Goal: Task Accomplishment & Management: Use online tool/utility

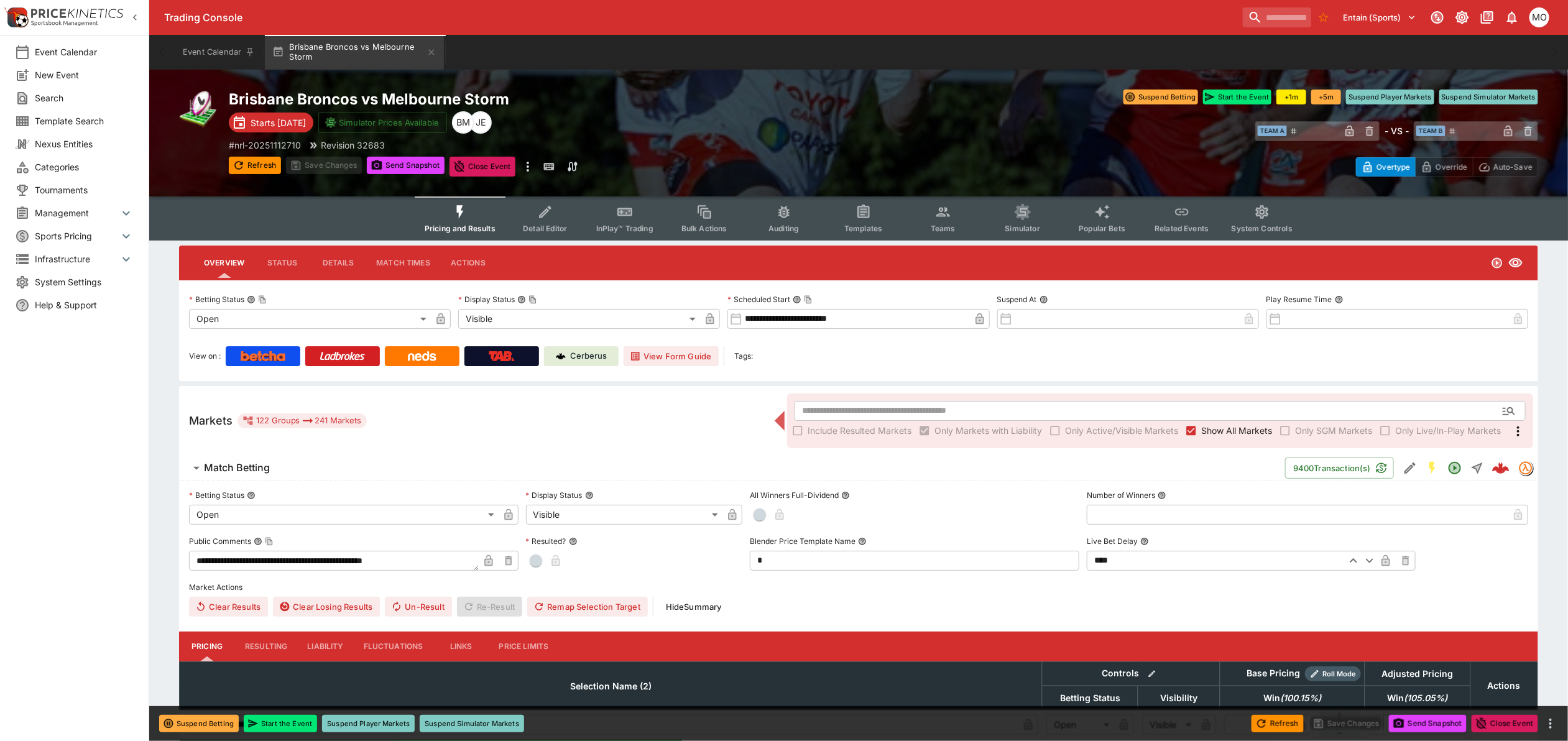
click at [78, 165] on span "Categories" at bounding box center [84, 167] width 99 height 13
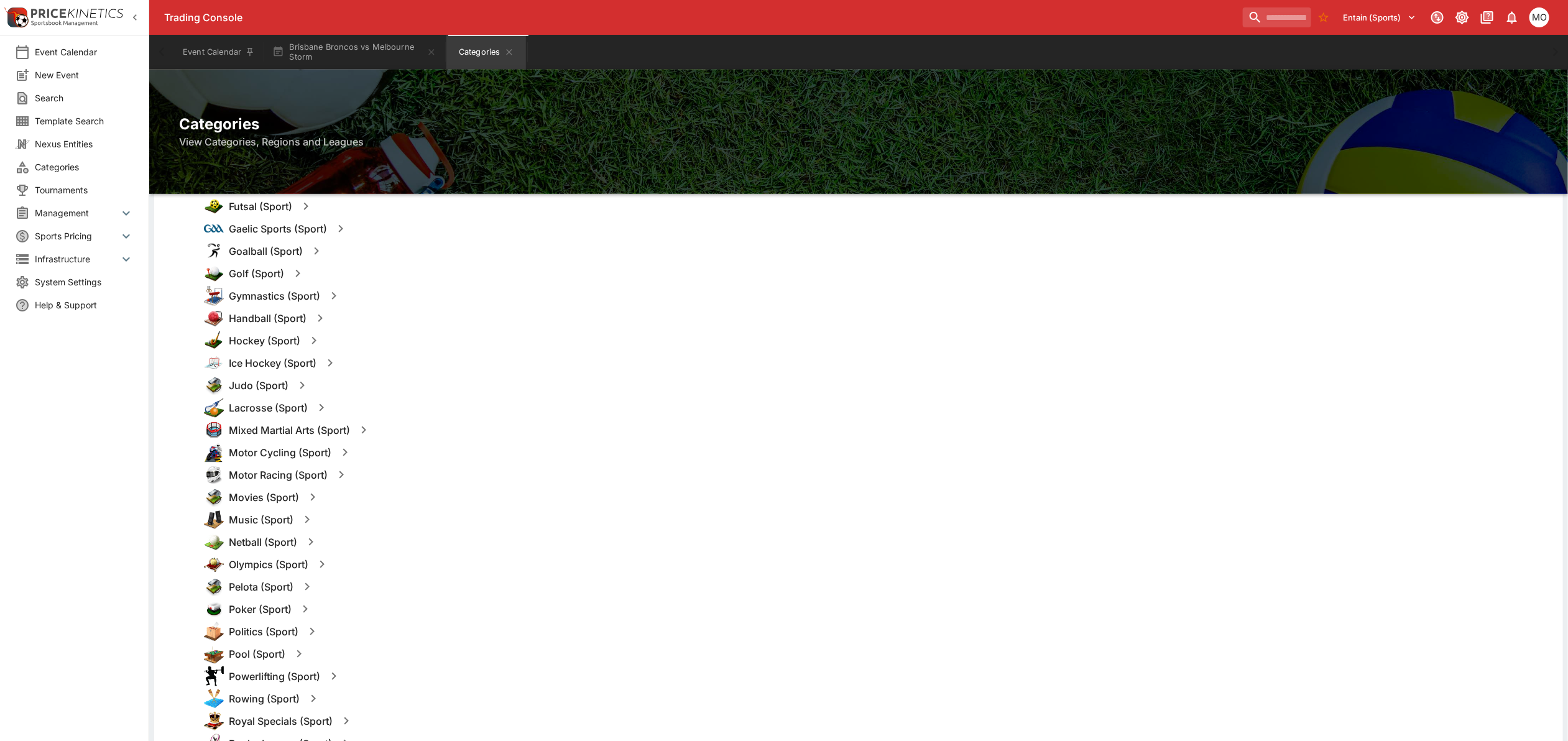
scroll to position [932, 0]
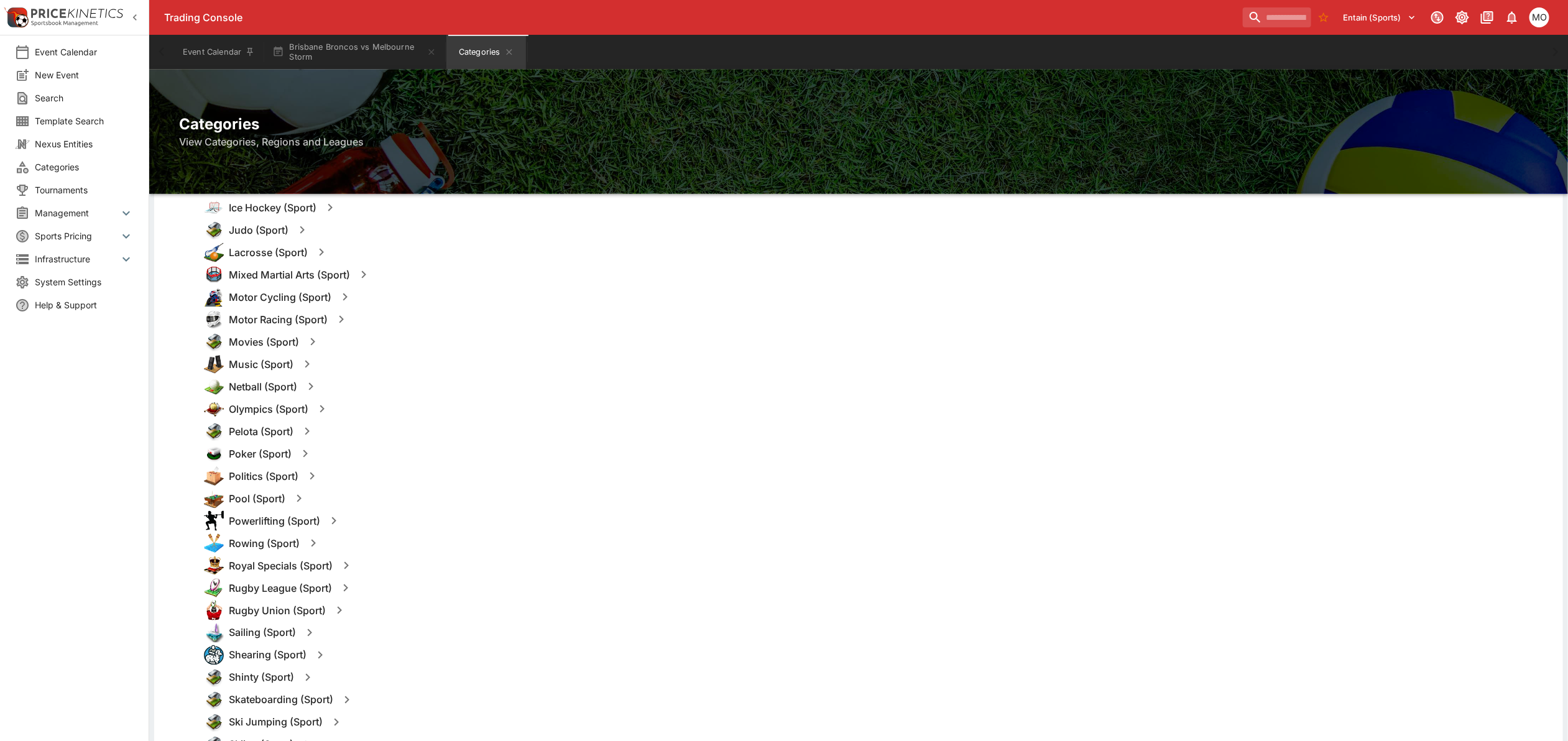
click at [349, 588] on icon "button" at bounding box center [345, 587] width 15 height 15
click at [283, 588] on h6 "Rugby League (Sport)" at bounding box center [280, 588] width 103 height 13
click at [282, 579] on div "Rugby League (Sport) Edit Events Templates Add" at bounding box center [878, 588] width 1349 height 23
click at [456, 578] on button "Templates" at bounding box center [466, 587] width 56 height 20
click at [458, 586] on button "Templates" at bounding box center [466, 587] width 56 height 20
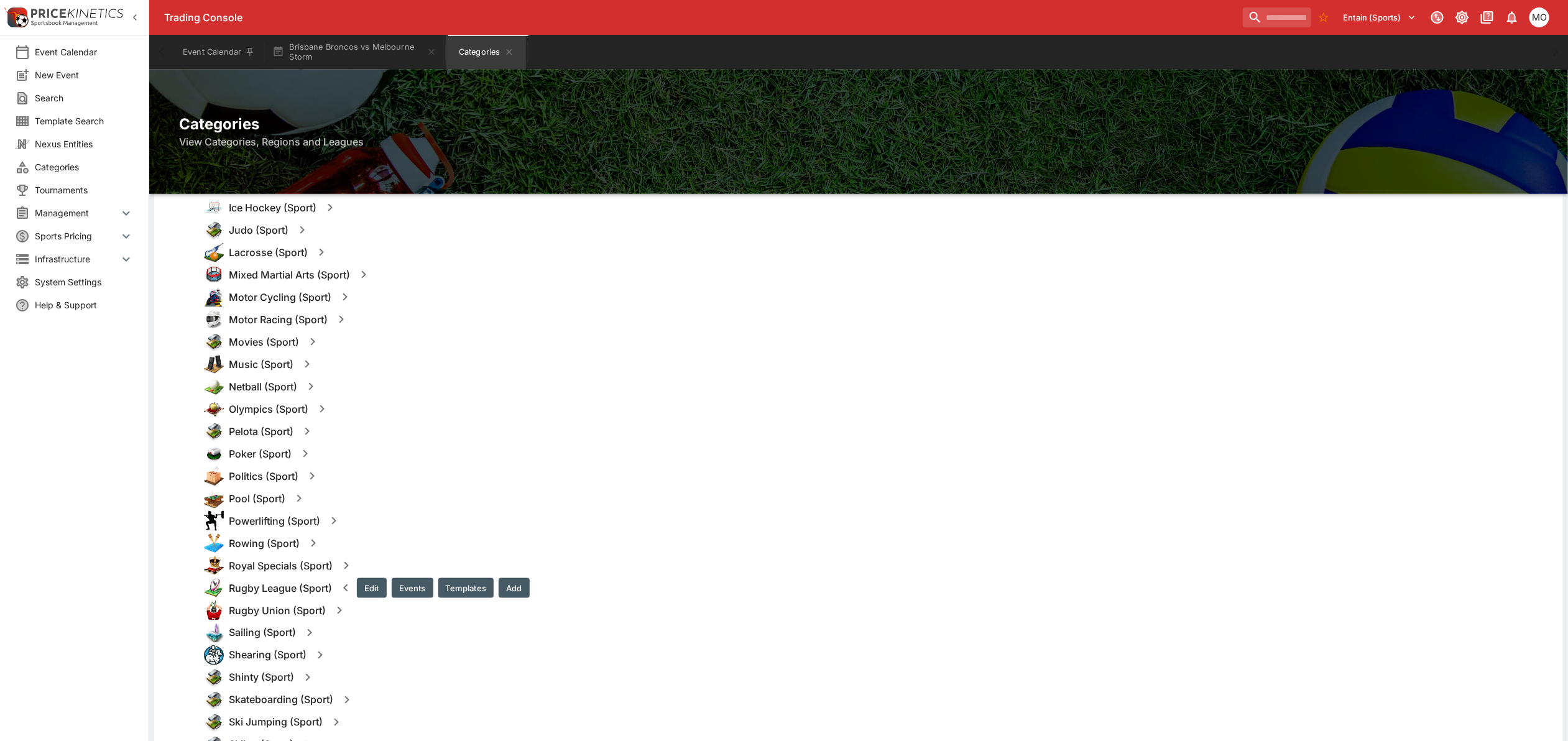
scroll to position [1088, 0]
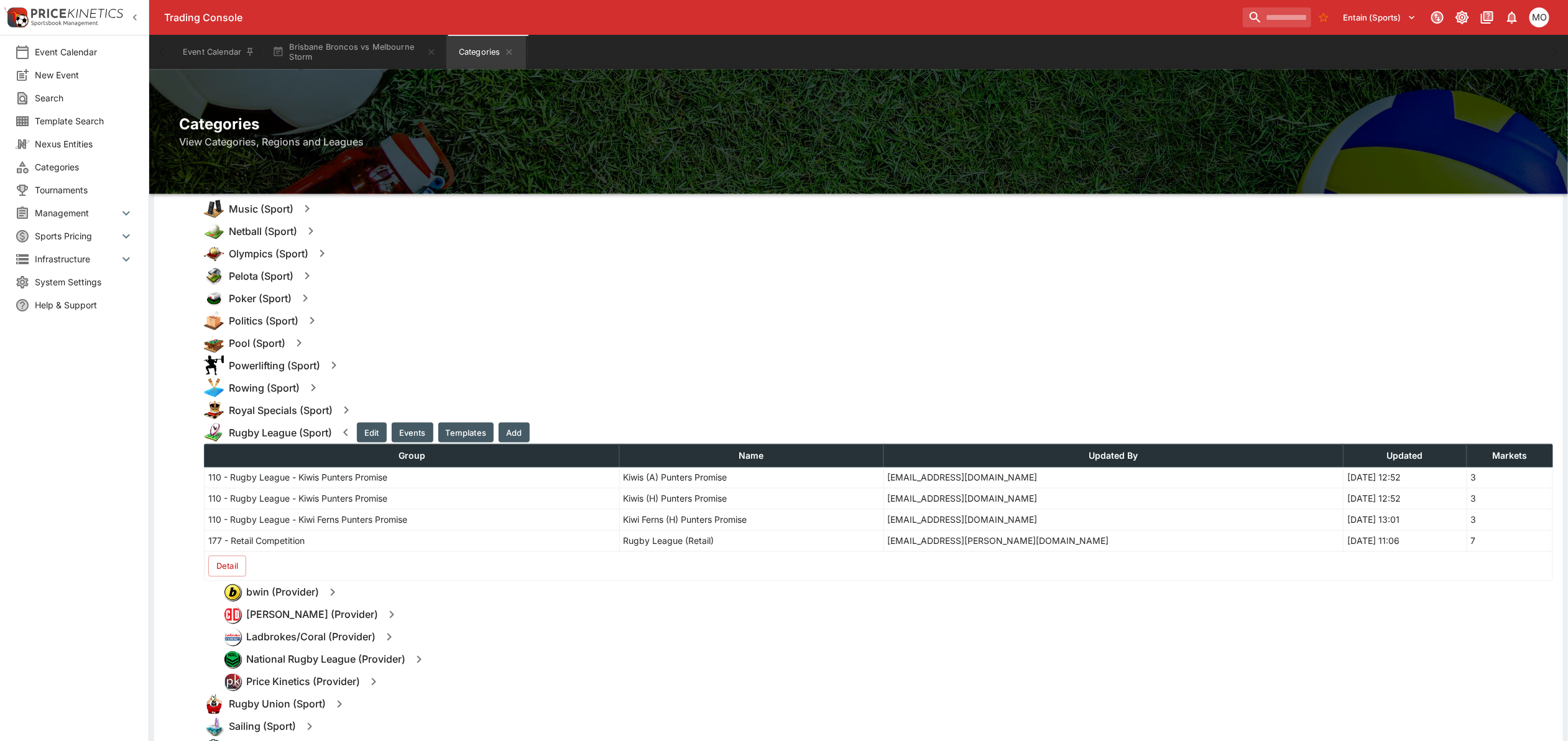
click at [221, 561] on button "Detail" at bounding box center [228, 566] width 38 height 21
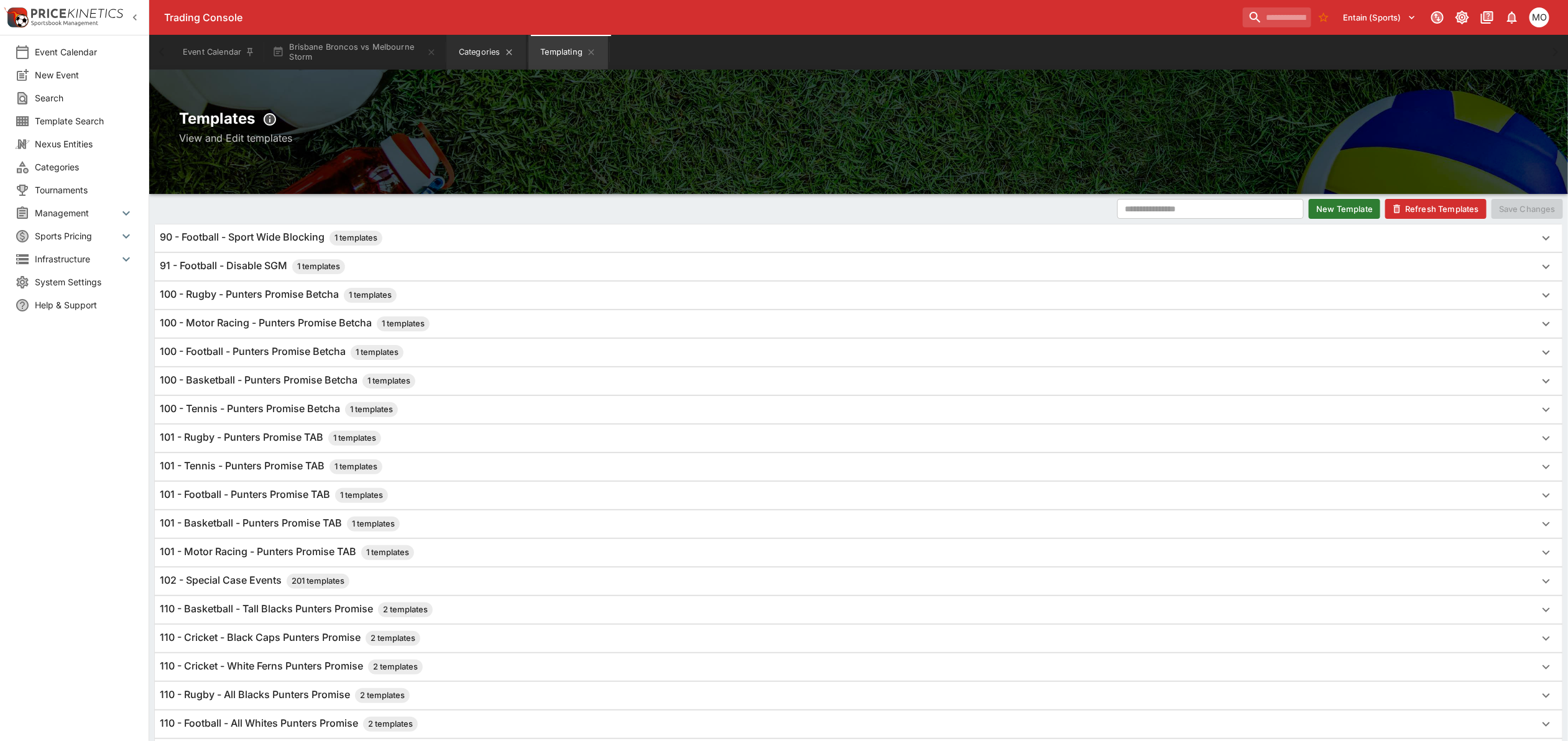
click at [489, 50] on button "Categories" at bounding box center [486, 51] width 80 height 35
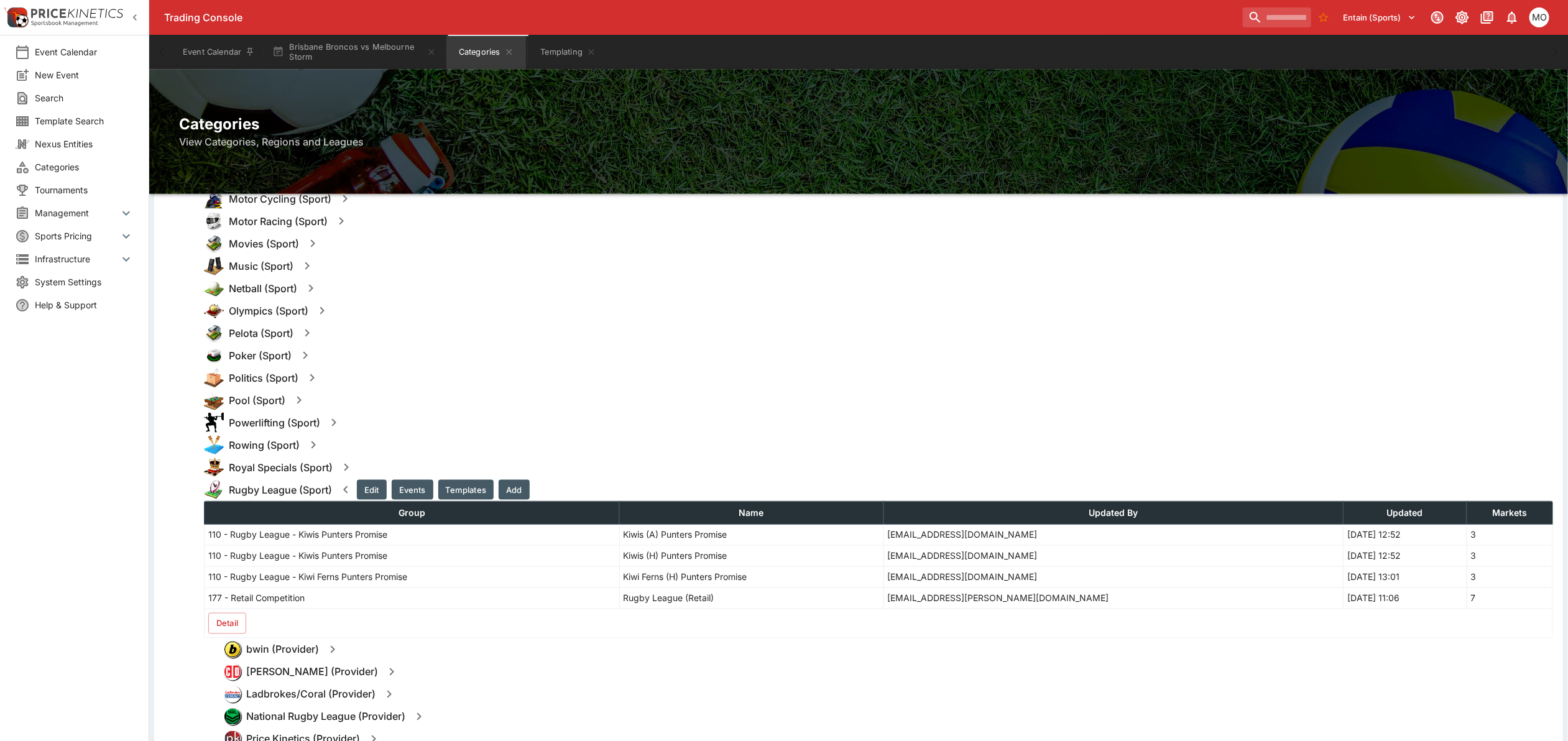
scroll to position [1088, 0]
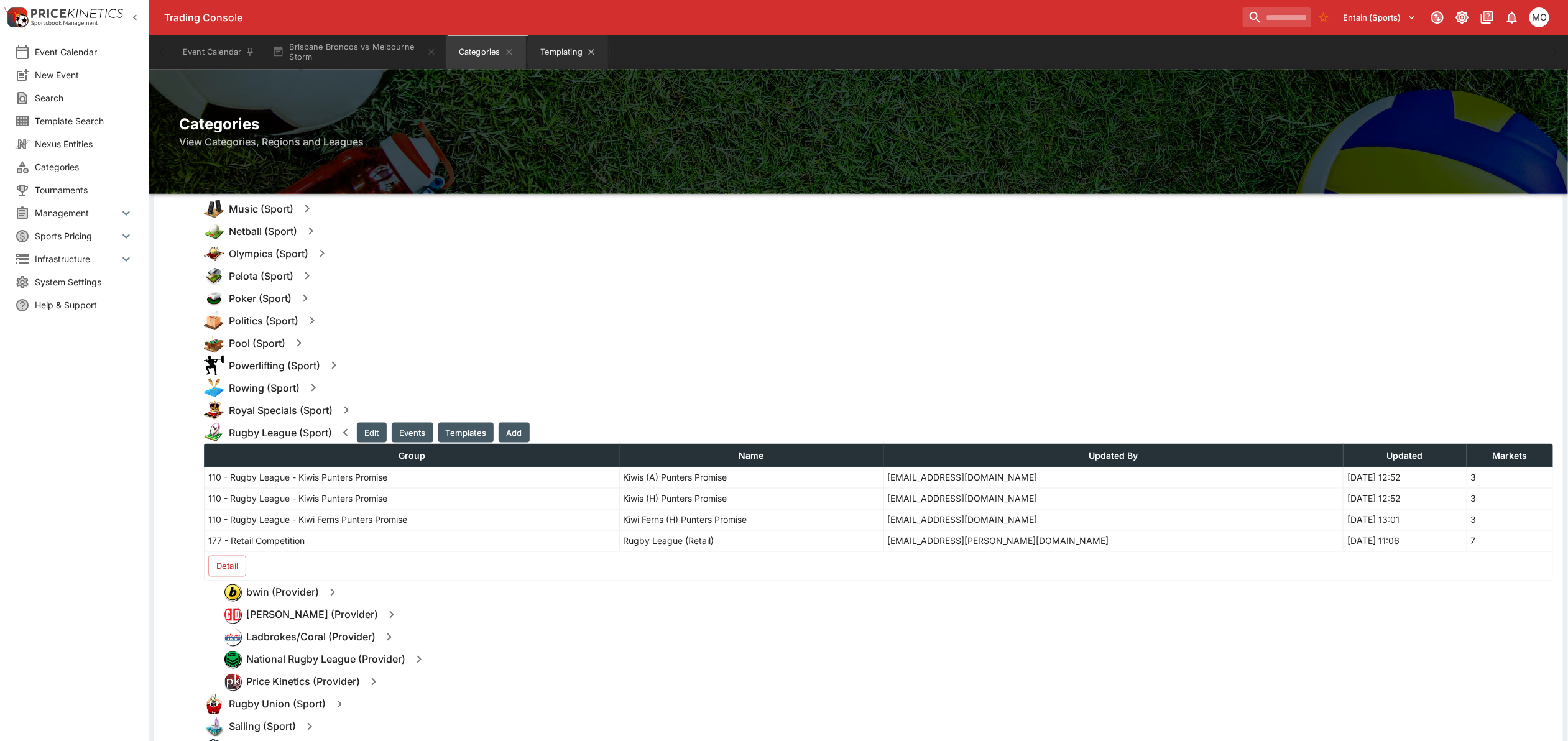
click at [570, 42] on button "Templating" at bounding box center [568, 51] width 80 height 35
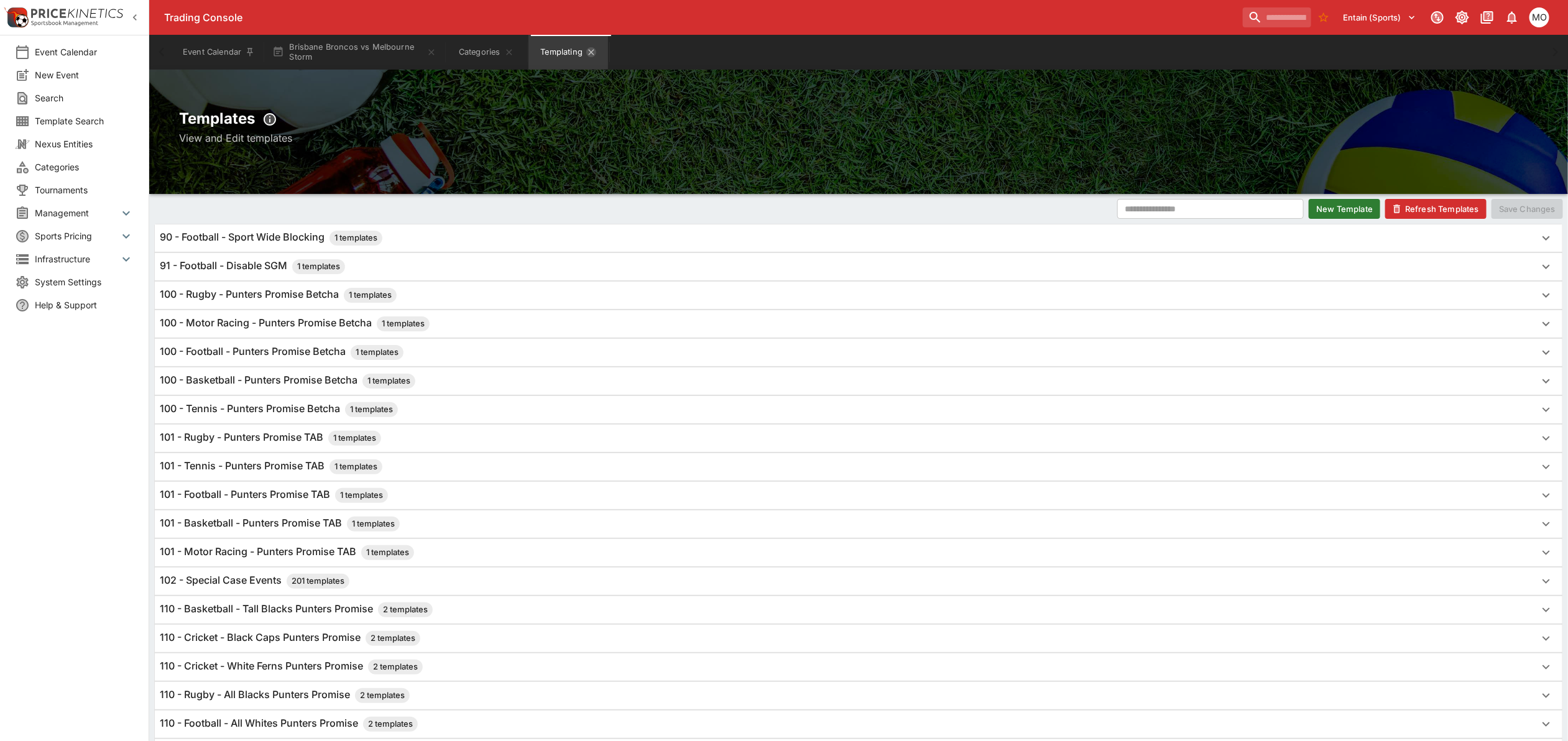
click at [589, 53] on icon "Templating" at bounding box center [591, 52] width 10 height 10
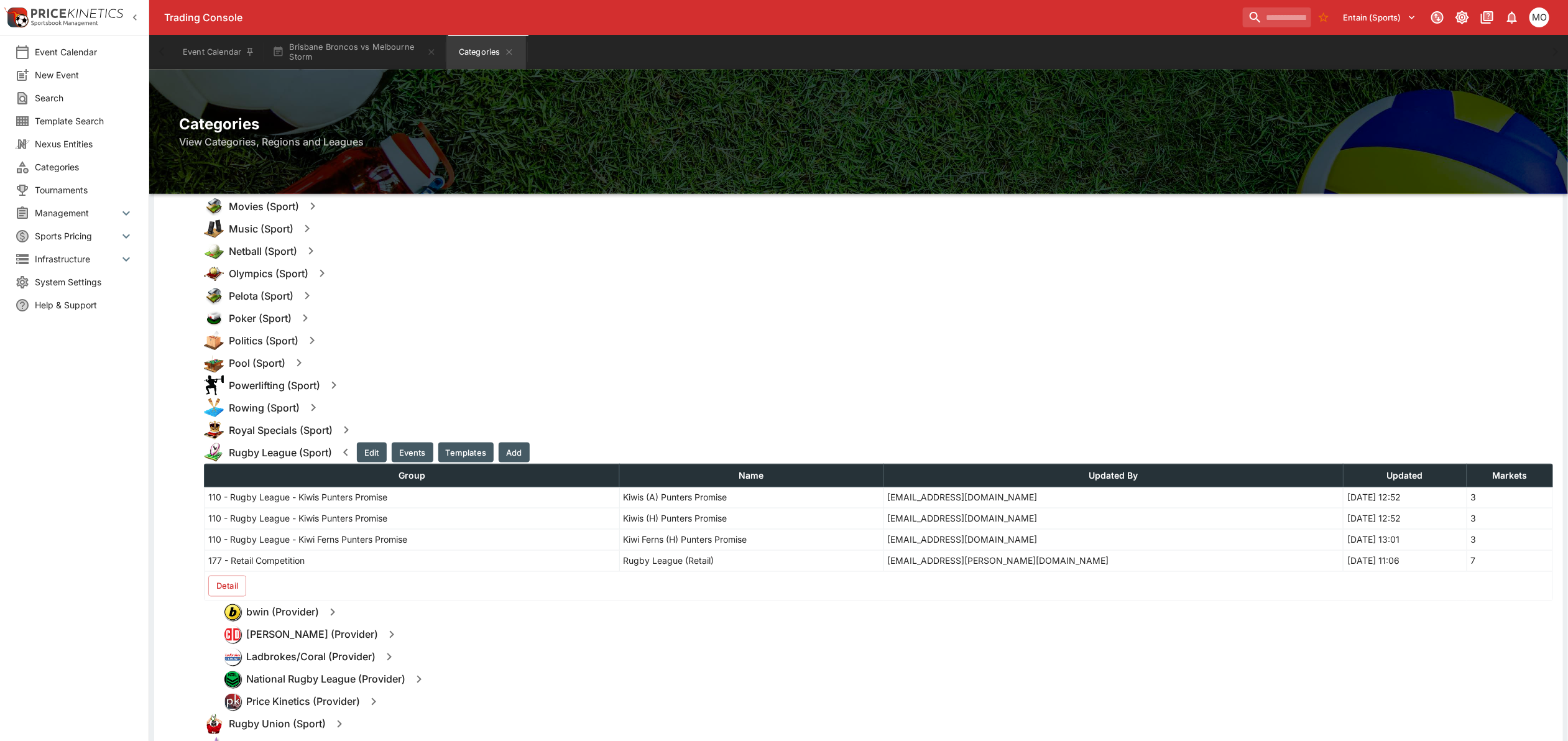
scroll to position [1243, 0]
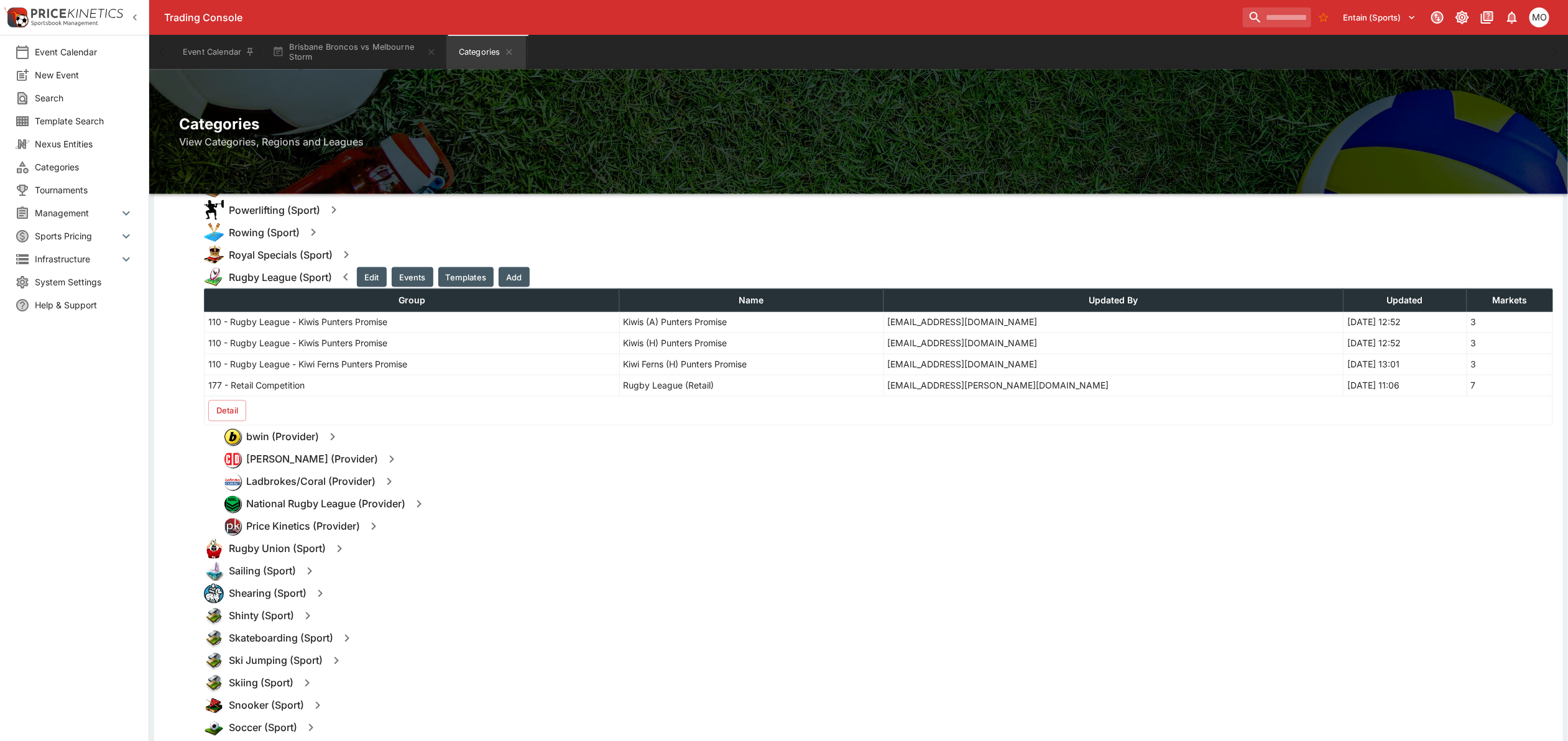
click at [384, 458] on icon "button" at bounding box center [391, 459] width 15 height 15
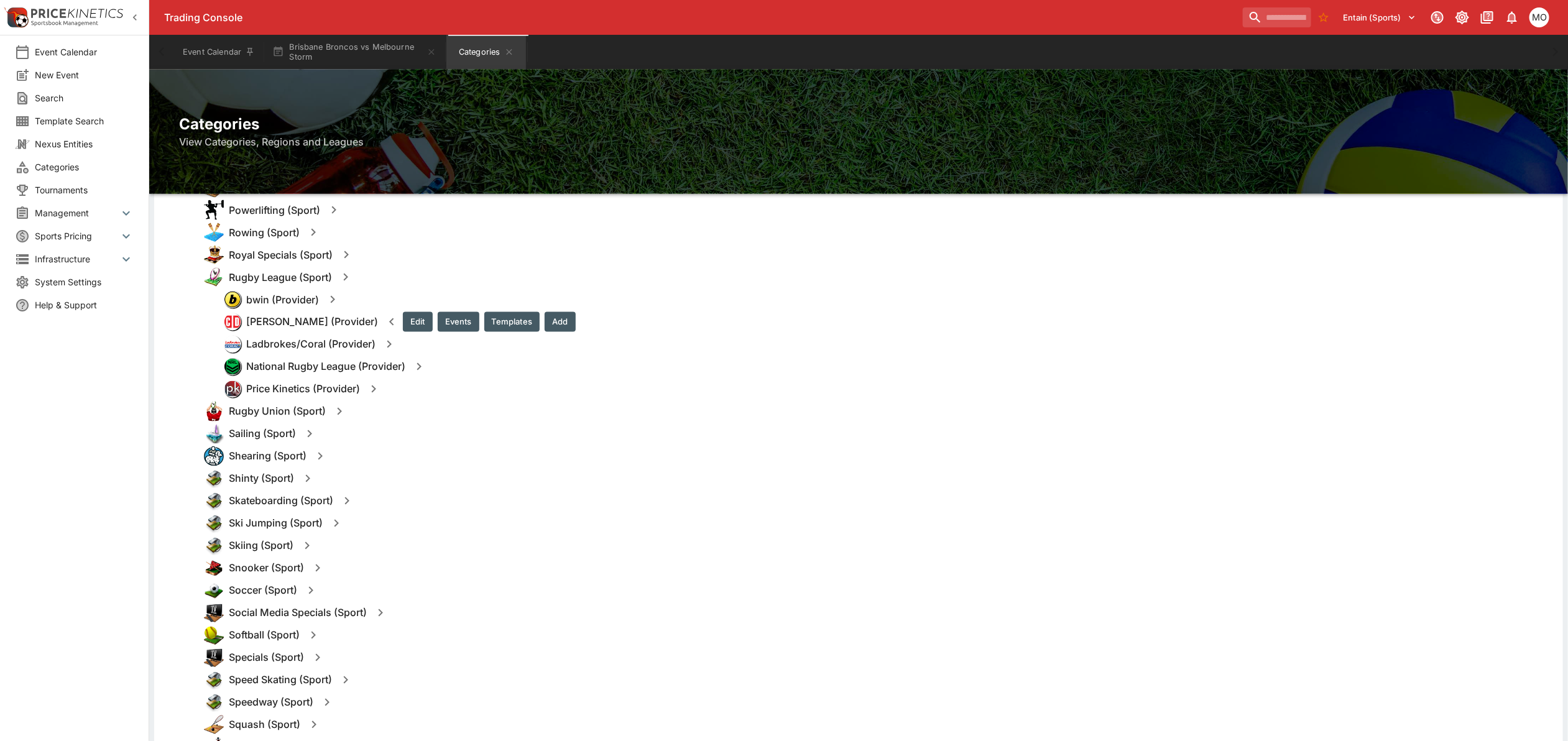
click at [484, 312] on button "Templates" at bounding box center [512, 322] width 56 height 20
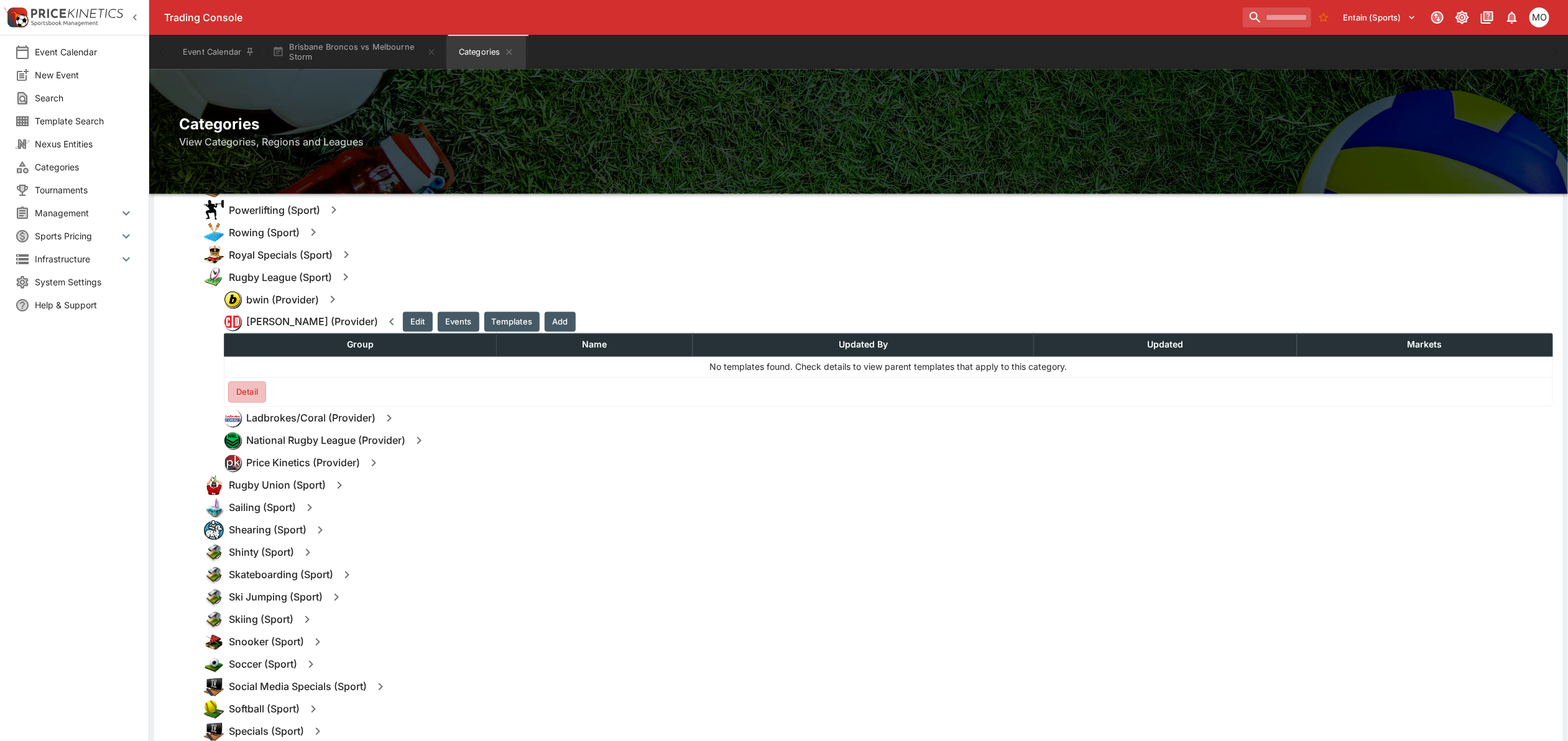
click at [247, 386] on button "Detail" at bounding box center [247, 392] width 38 height 21
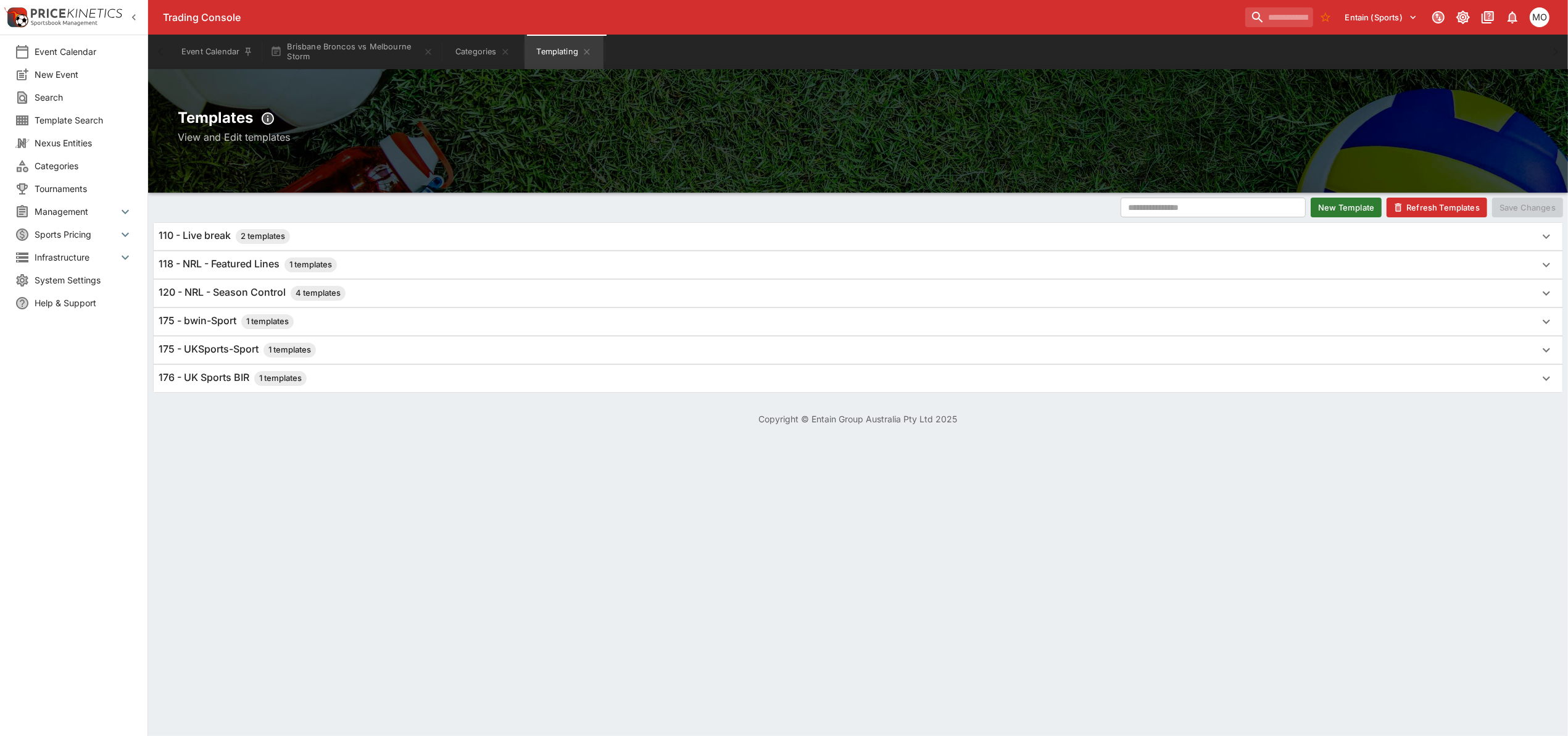
click at [217, 285] on h6 "120 - NRL - Season Control 4 templates" at bounding box center [252, 292] width 187 height 15
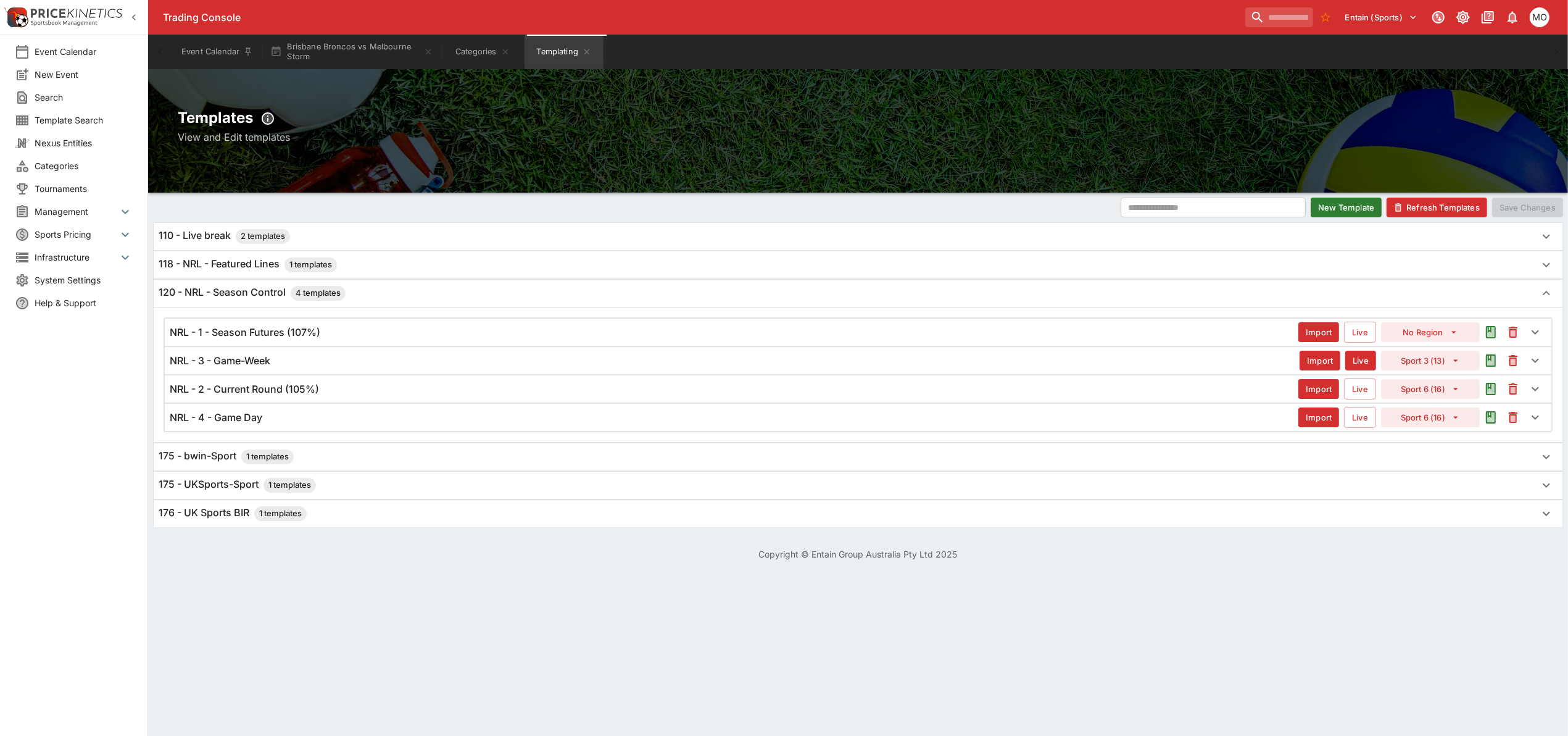
click at [221, 332] on h6 "NRL - 1 - Season Futures (107%)" at bounding box center [245, 332] width 150 height 13
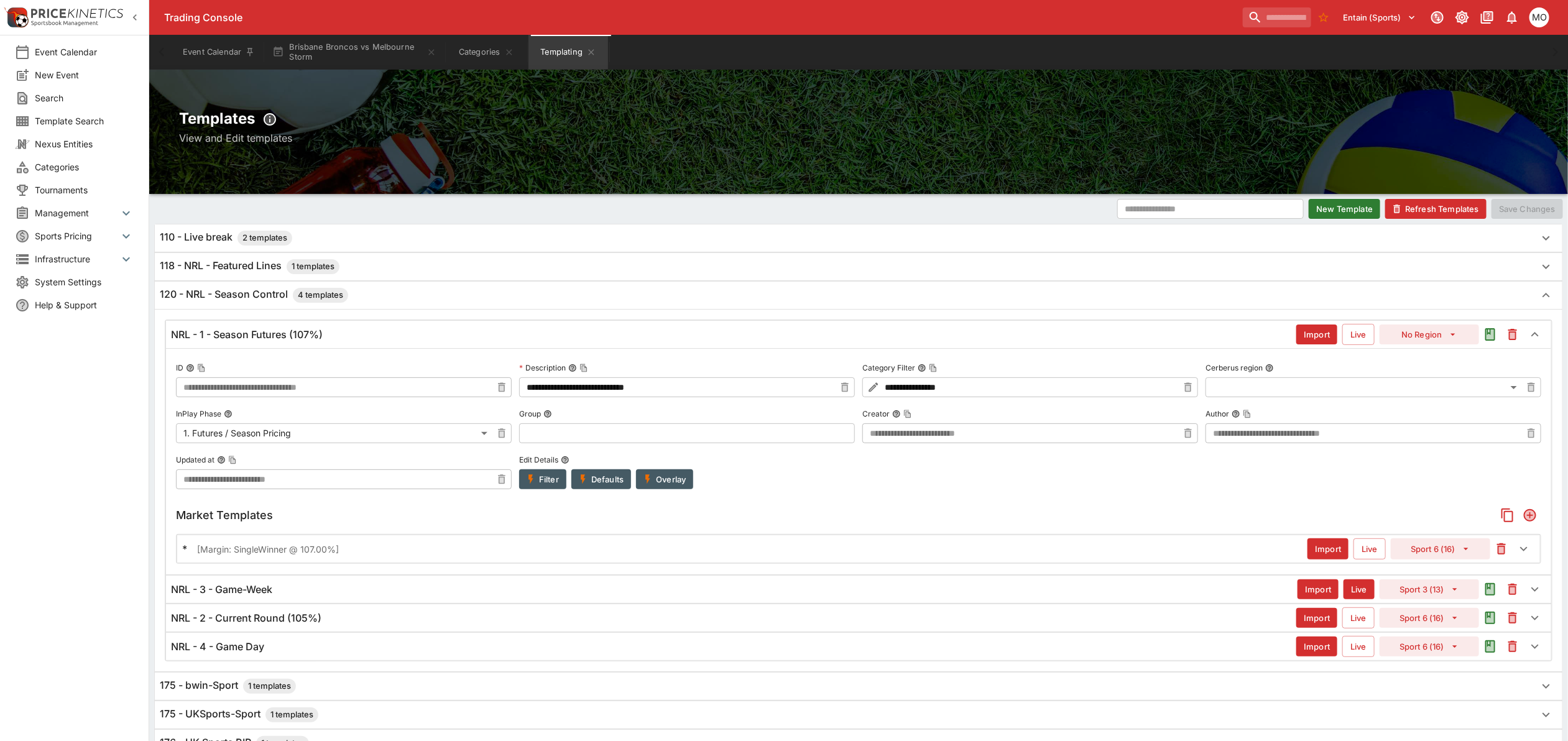
type input "**********"
click at [346, 67] on button "Brisbane Broncos vs Melbourne Storm" at bounding box center [354, 51] width 179 height 35
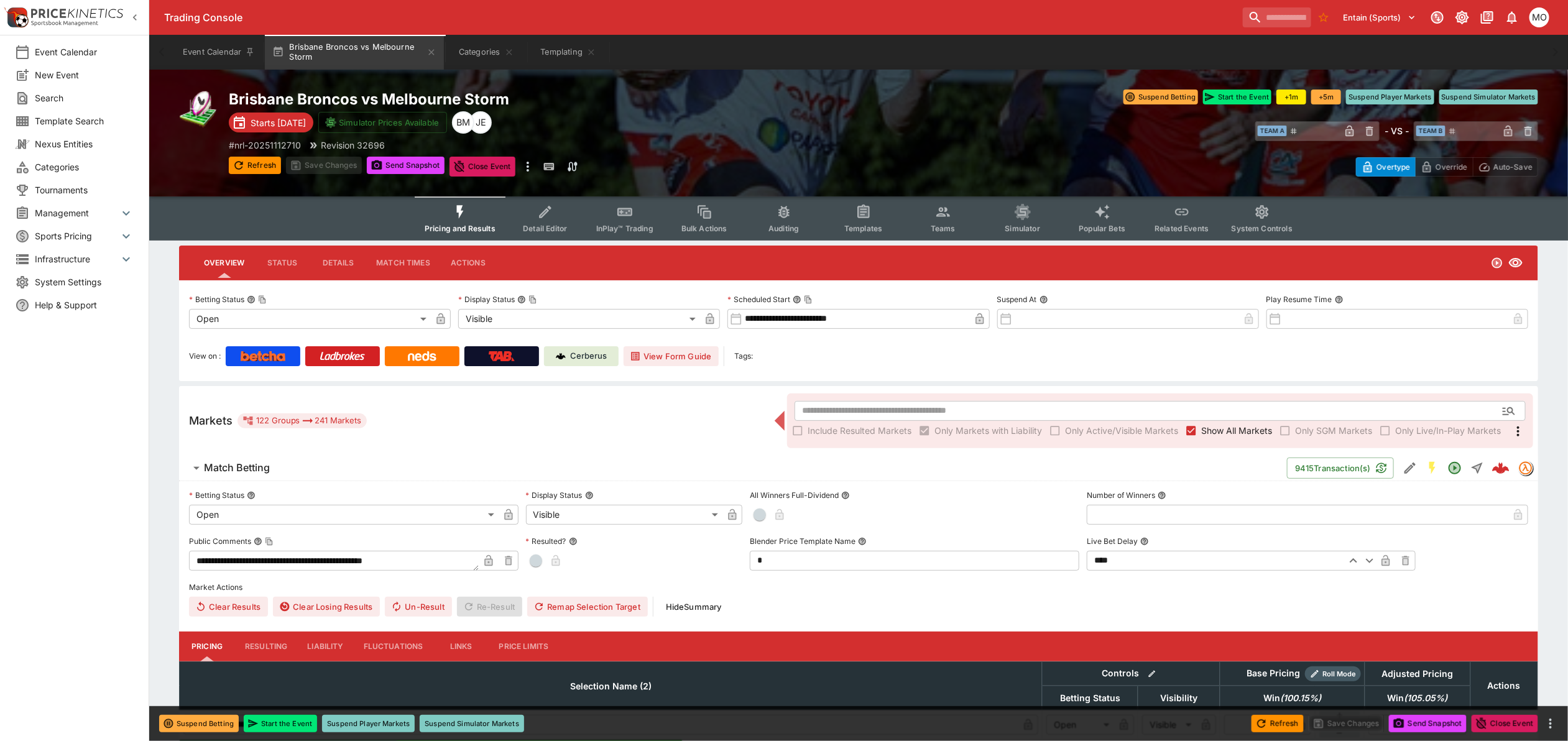
click at [858, 225] on span "Templates" at bounding box center [863, 228] width 38 height 9
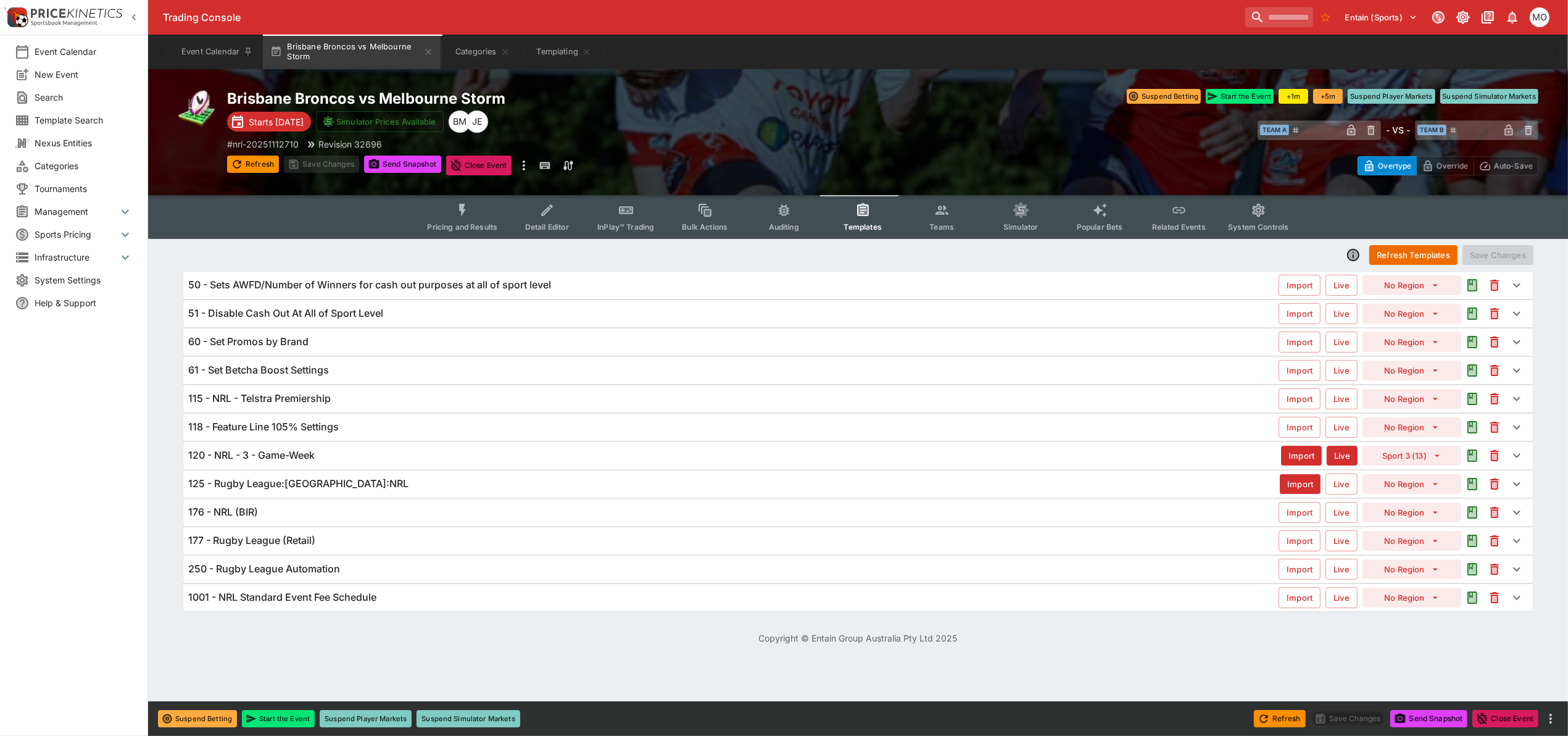
click at [273, 454] on h6 "120 - NRL - 3 - Game-Week" at bounding box center [251, 455] width 127 height 13
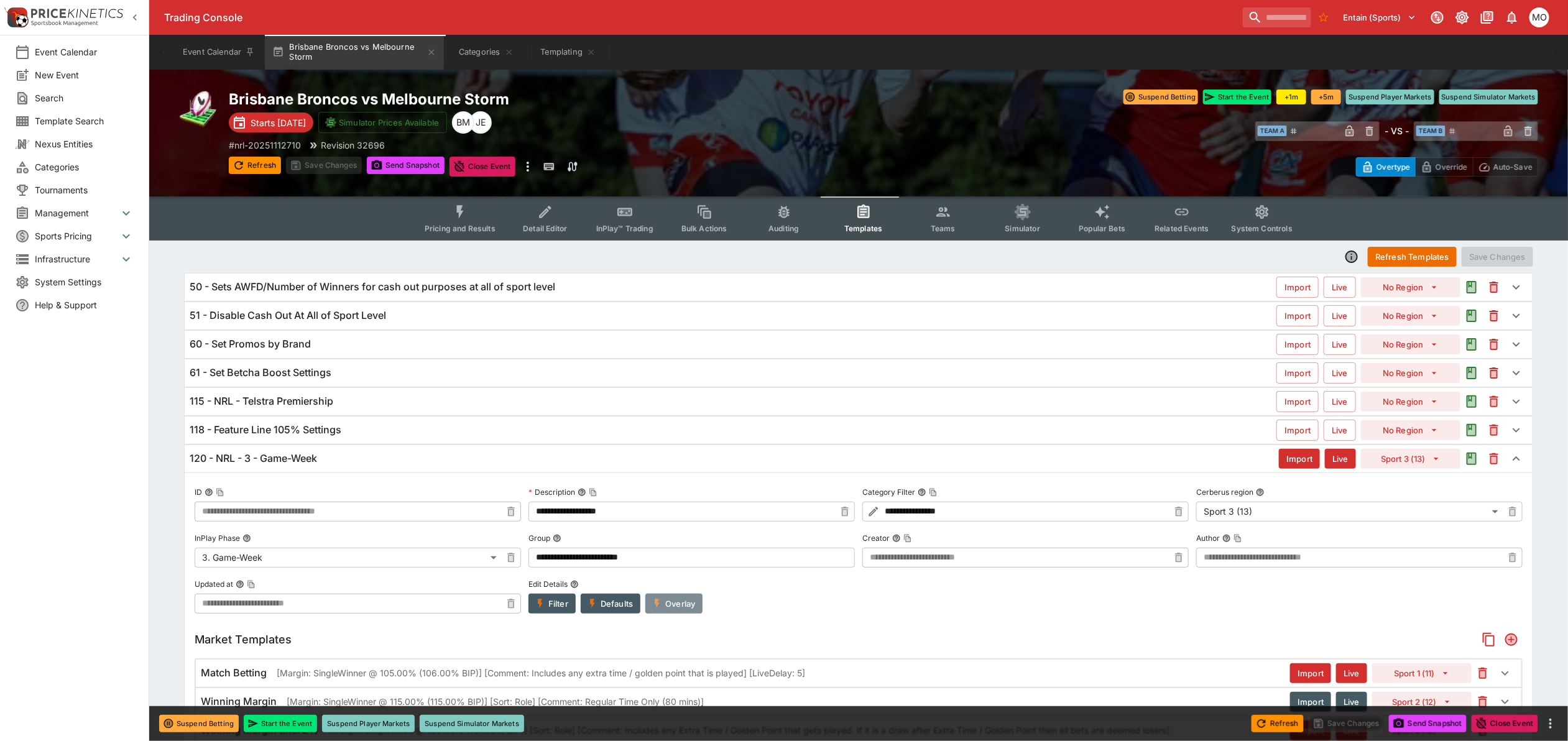
click at [675, 604] on button "Overlay" at bounding box center [674, 604] width 57 height 20
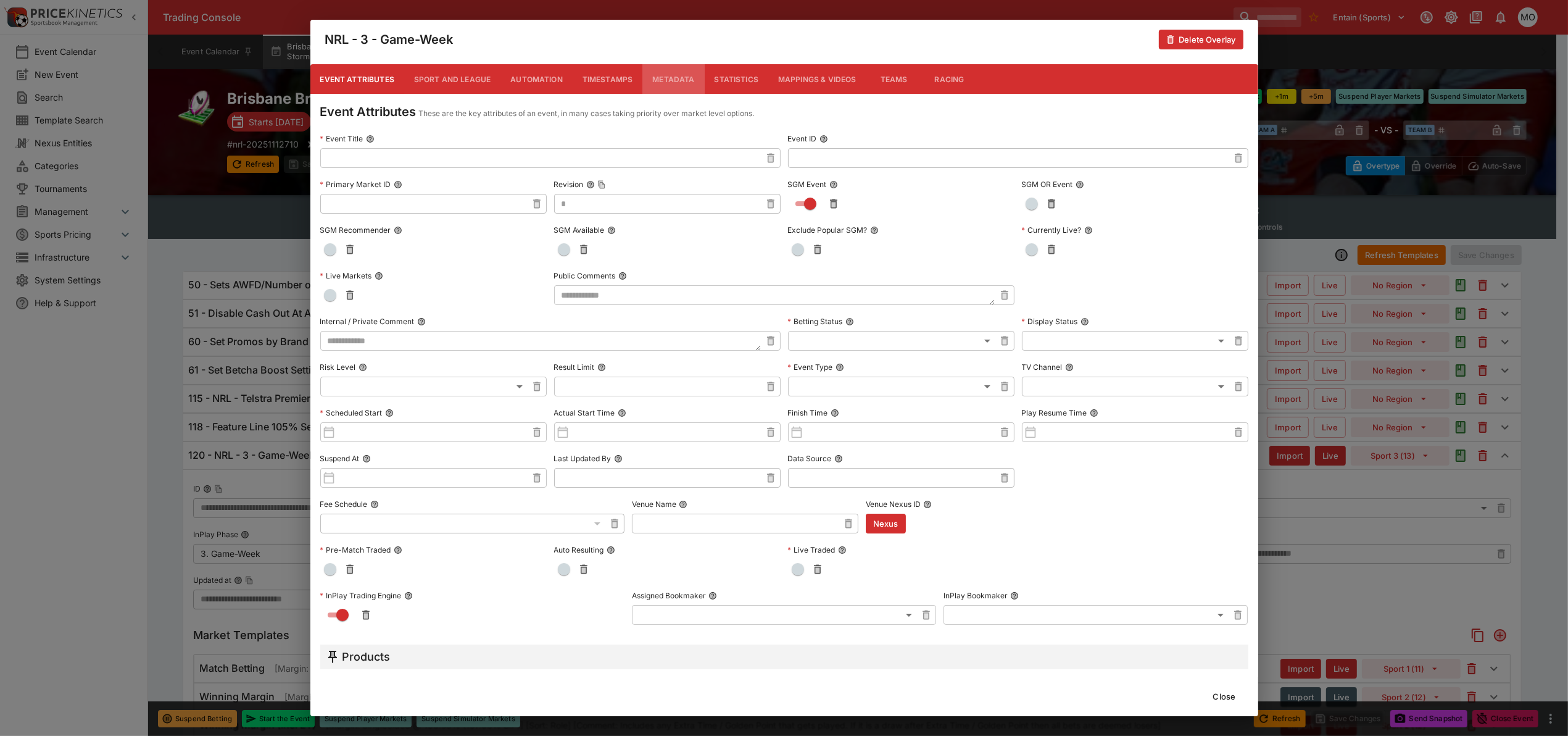
click at [680, 81] on button "Metadata" at bounding box center [673, 79] width 62 height 29
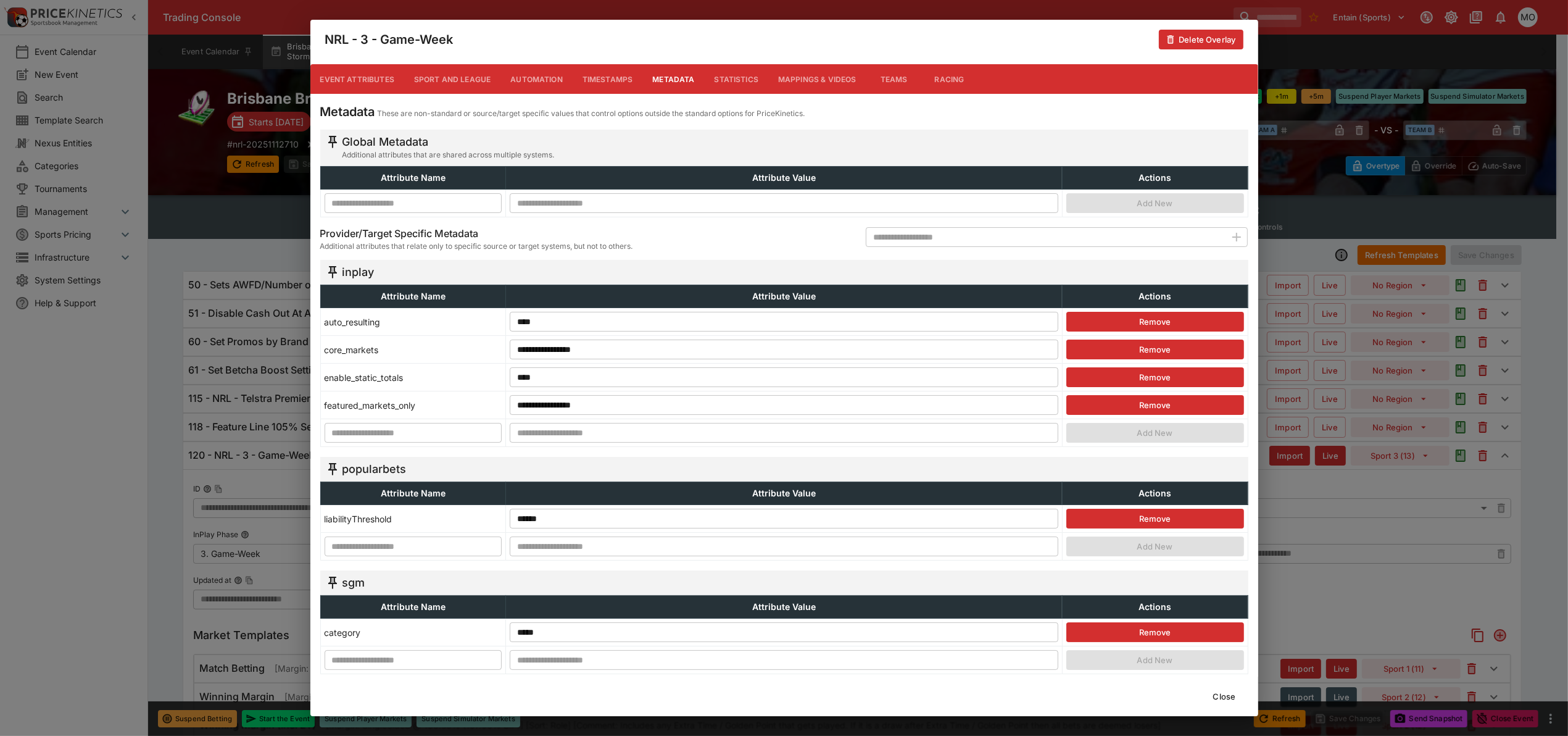
click at [1234, 695] on button "Close" at bounding box center [1225, 696] width 38 height 20
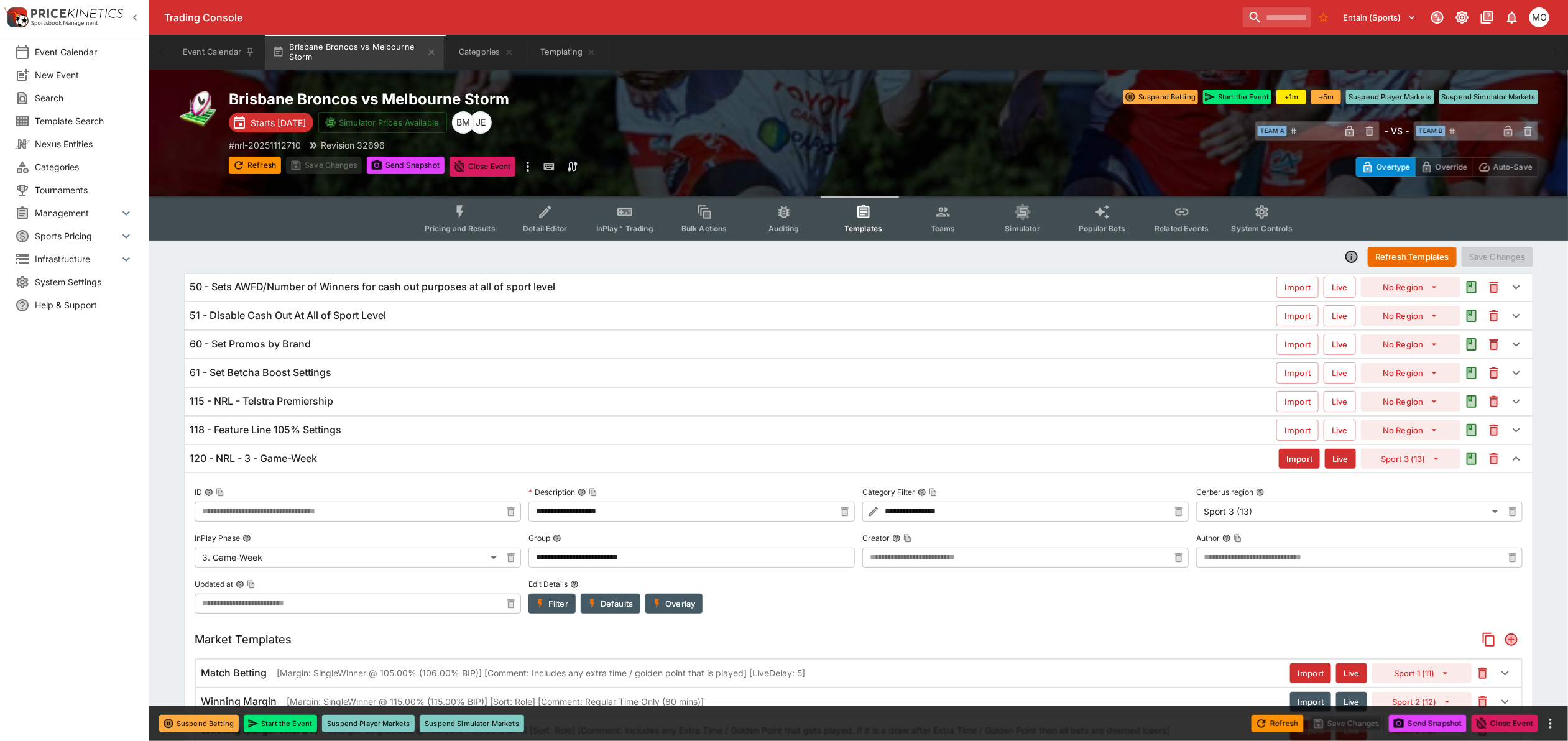
click at [543, 600] on icon "button" at bounding box center [541, 604] width 11 height 11
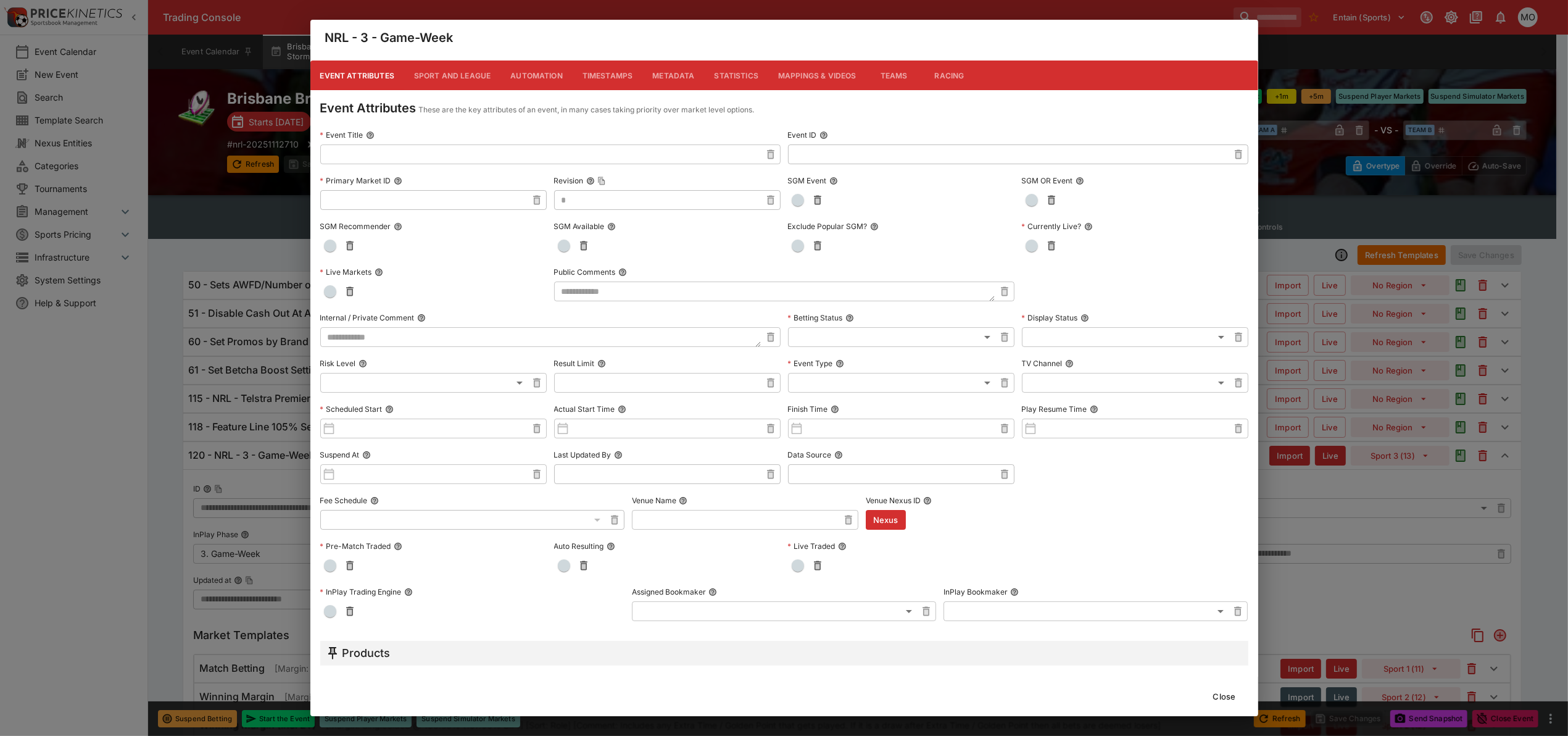
click at [663, 77] on button "Metadata" at bounding box center [673, 75] width 62 height 29
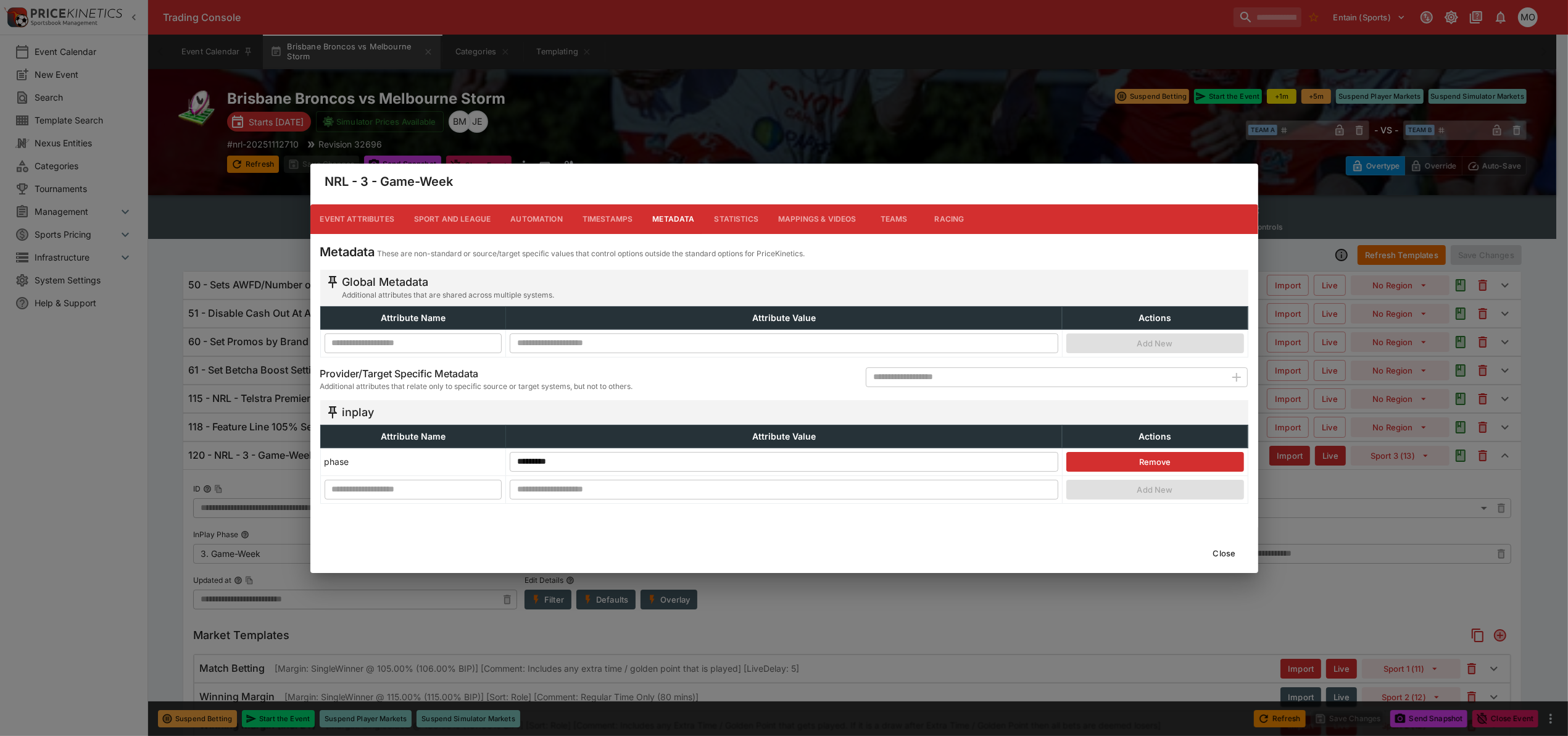
click at [1227, 551] on button "Close" at bounding box center [1225, 553] width 38 height 20
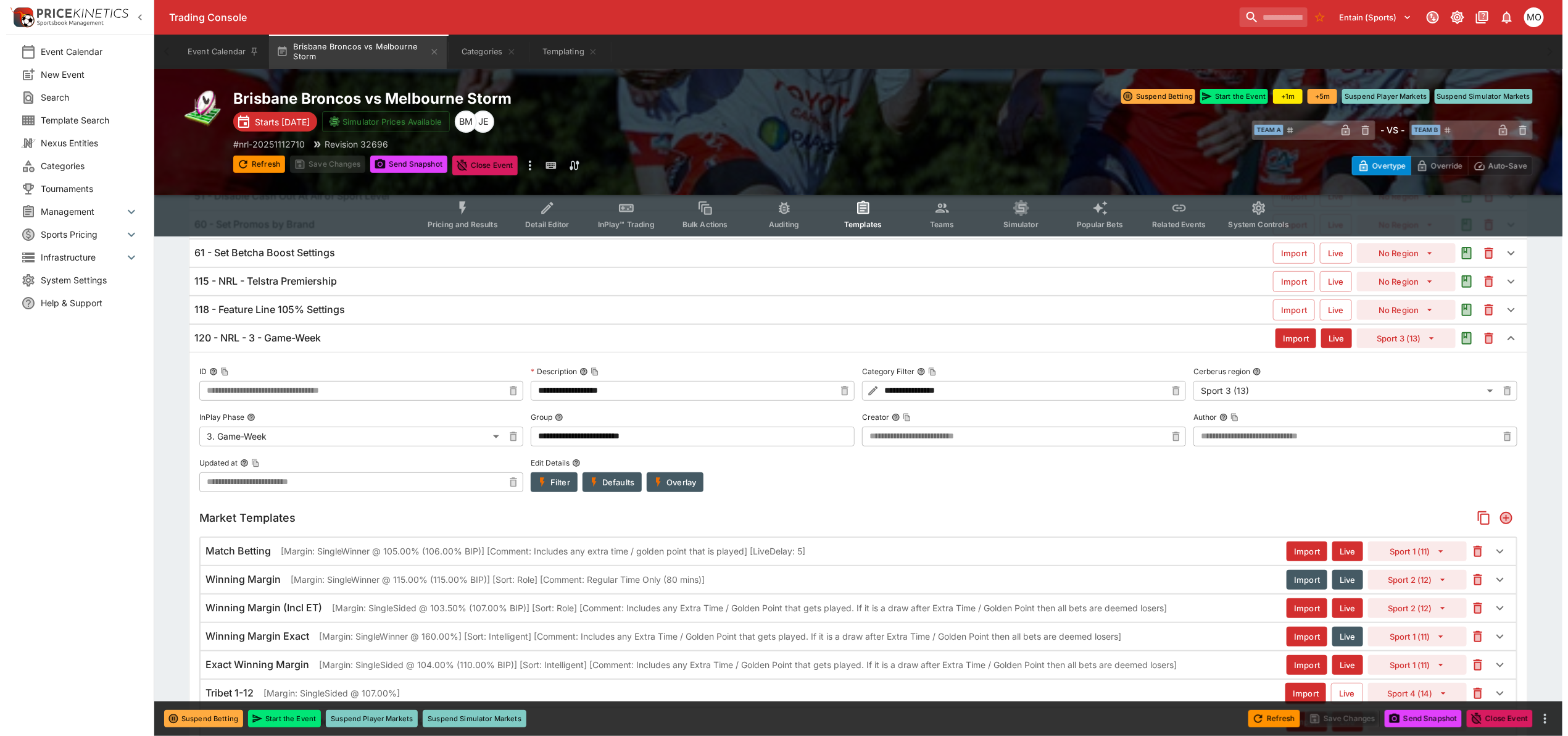
scroll to position [155, 0]
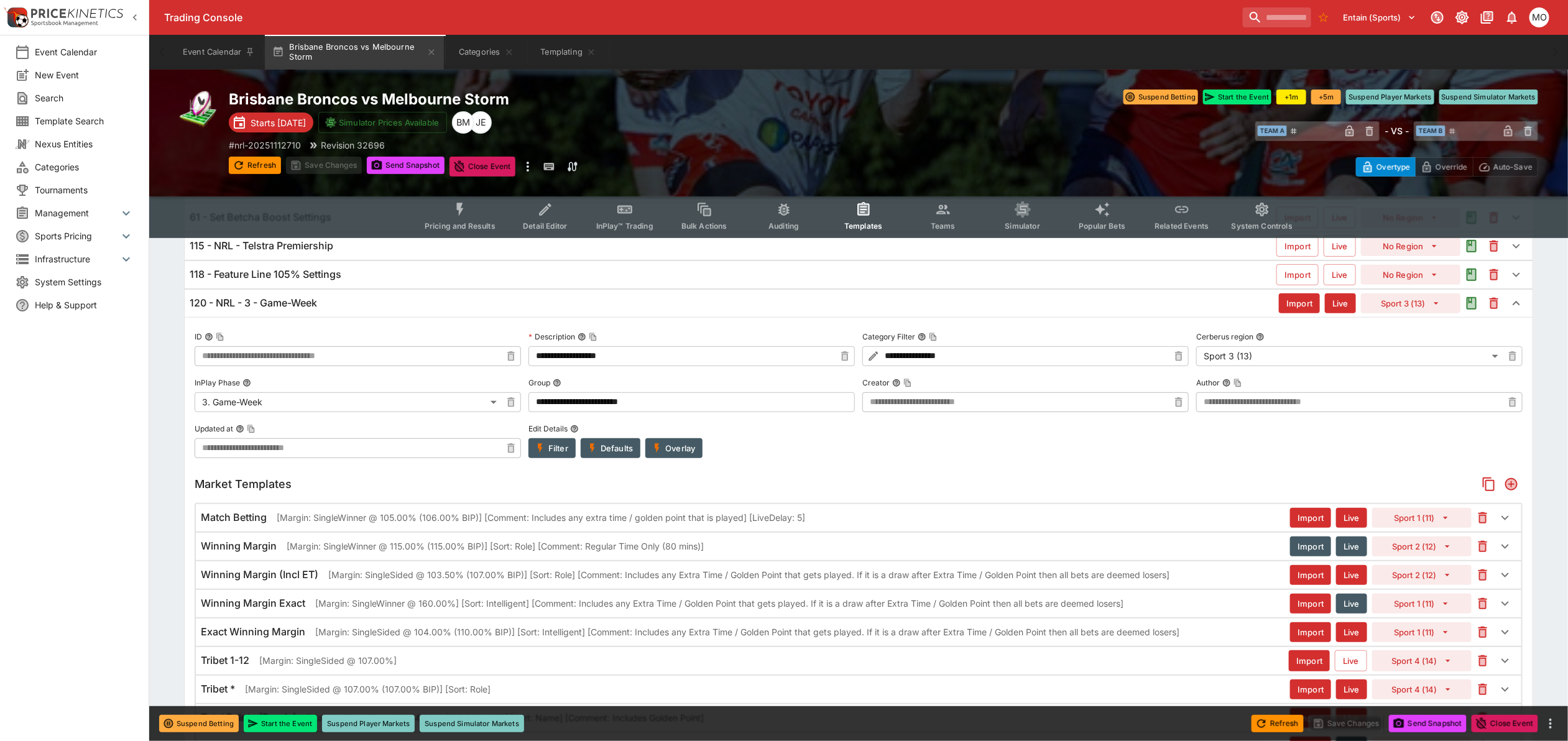
click at [471, 520] on p "[Margin: SingleWinner @ 105.00% (106.00% BIP)] [Comment: Includes any extra tim…" at bounding box center [541, 517] width 529 height 13
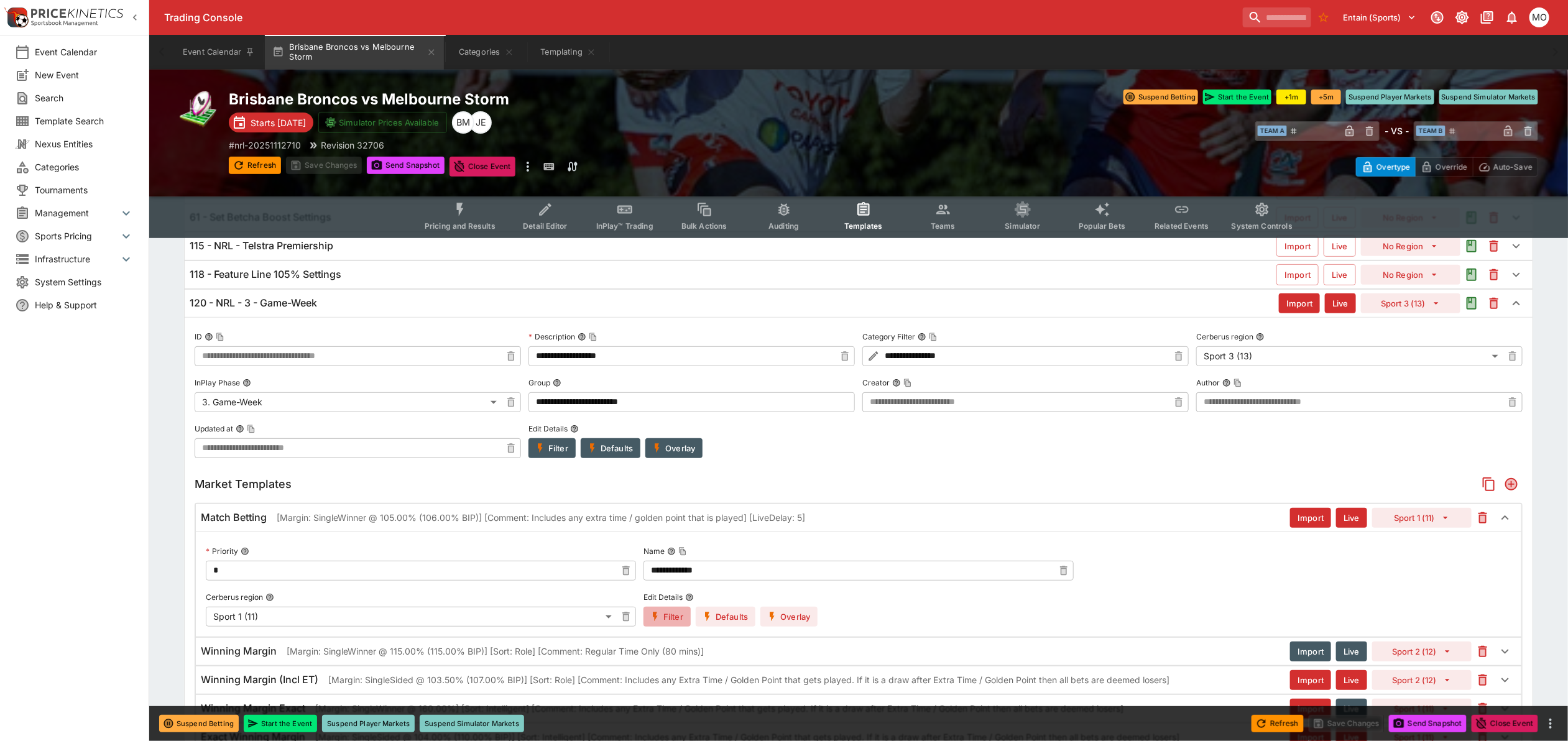
click at [657, 616] on icon "button" at bounding box center [655, 616] width 5 height 9
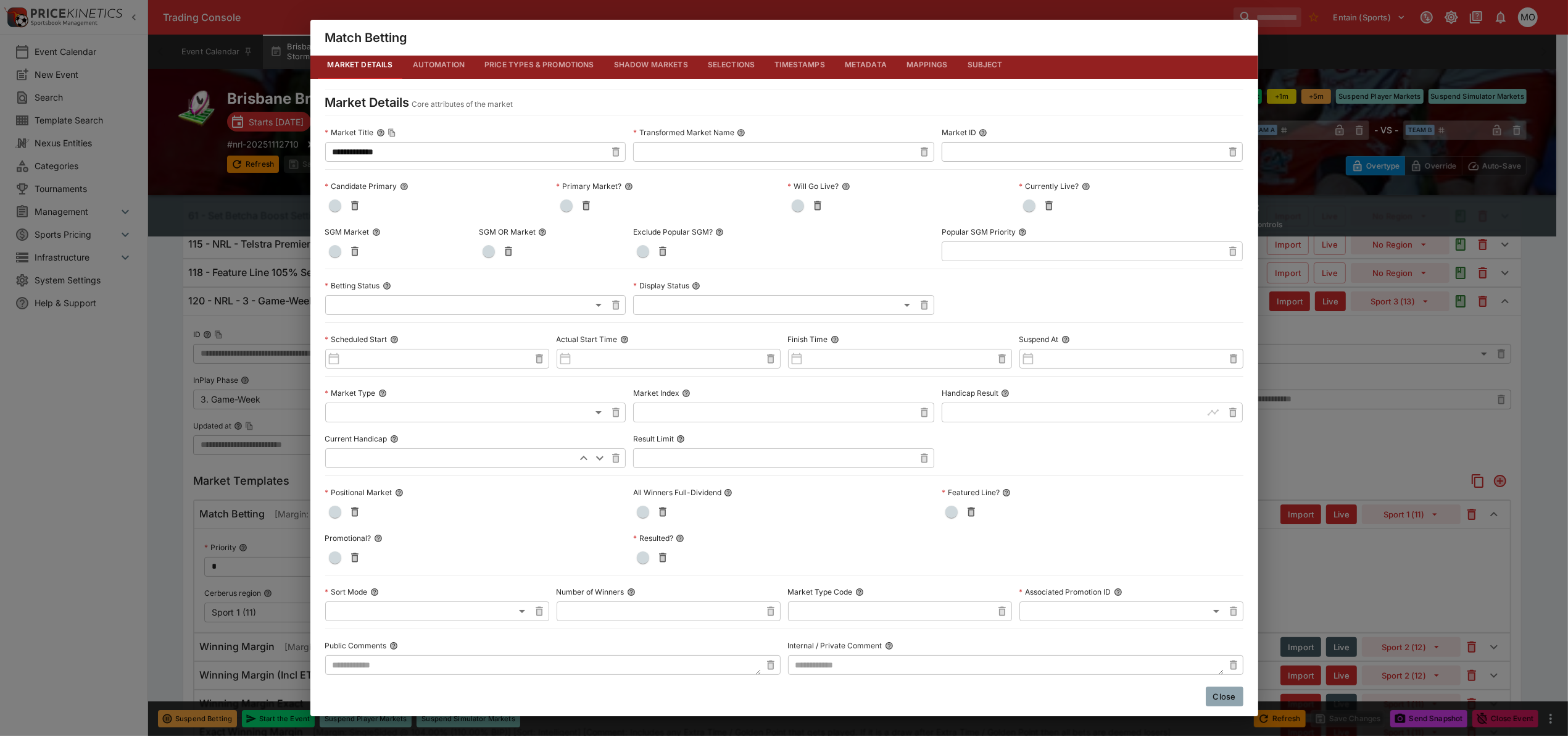
scroll to position [0, 0]
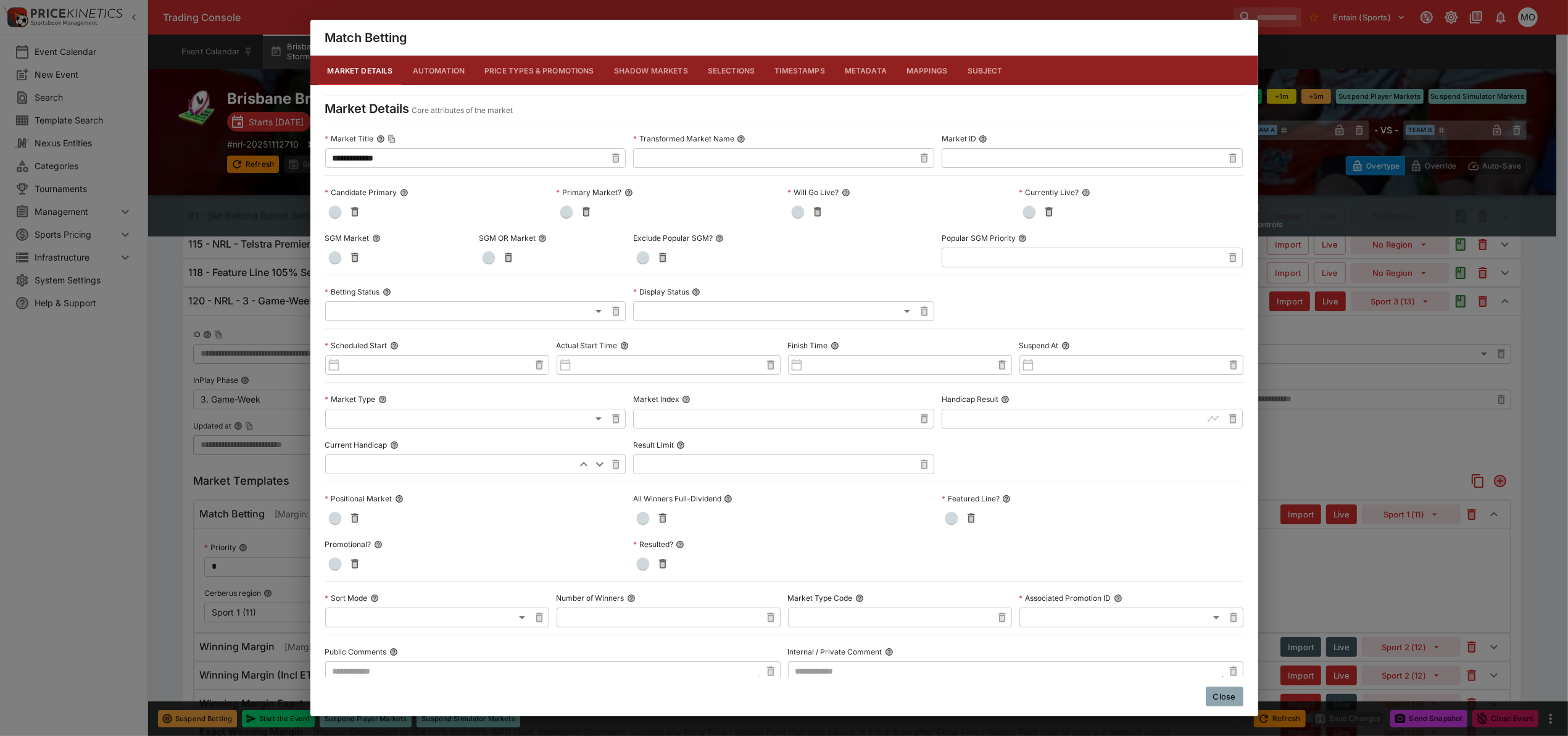
click at [1223, 695] on button "Close" at bounding box center [1225, 696] width 38 height 20
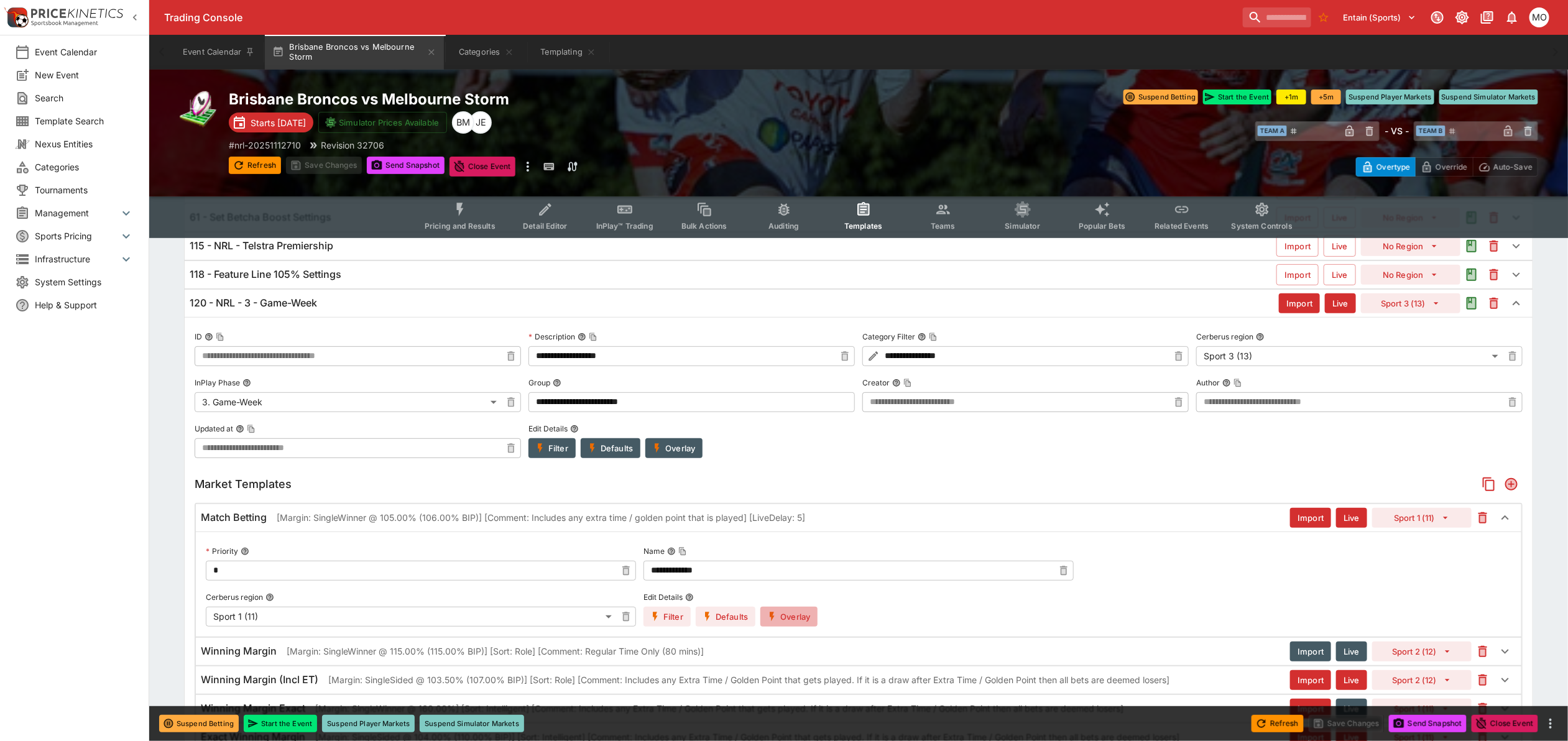
click at [810, 621] on button "Overlay" at bounding box center [789, 616] width 57 height 20
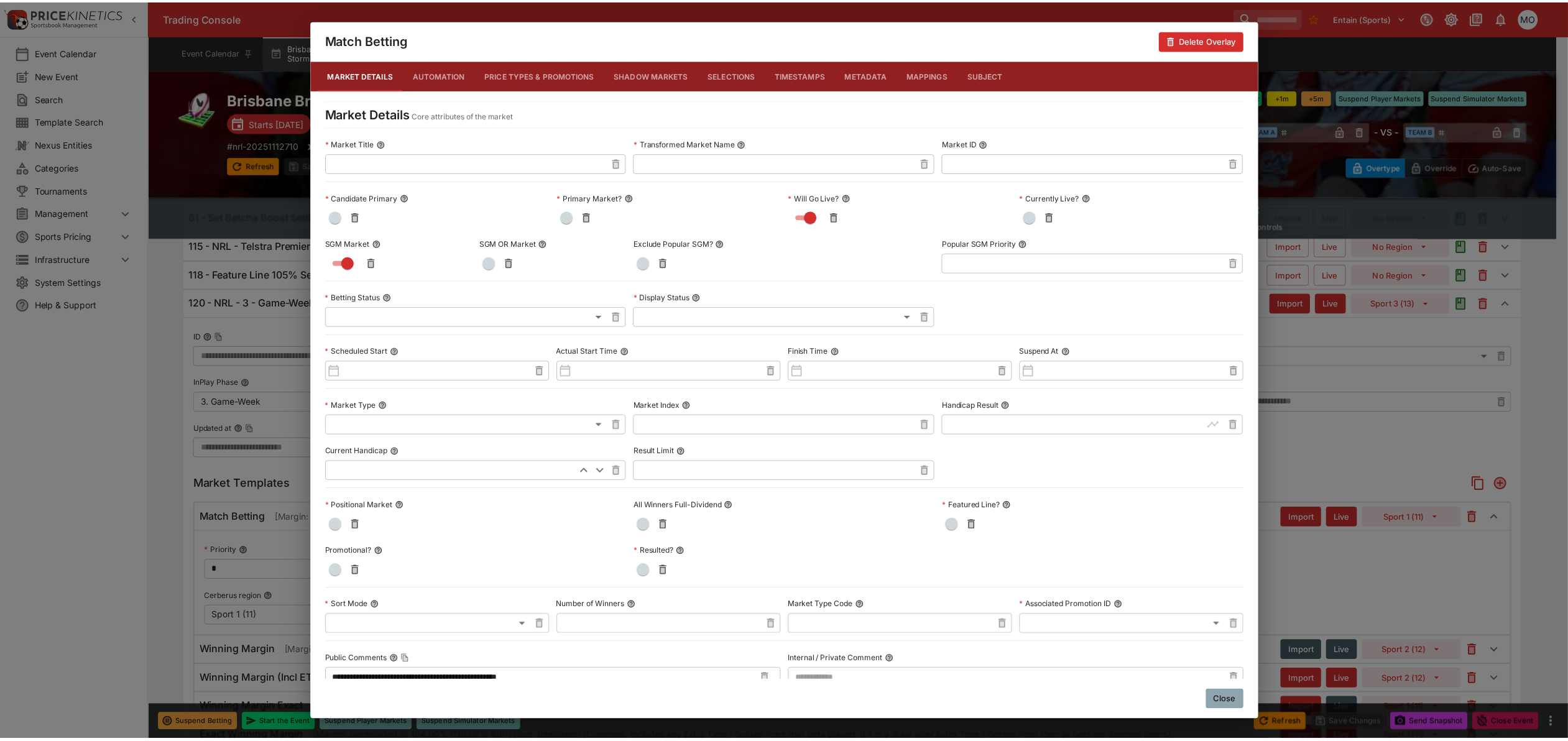
scroll to position [390, 0]
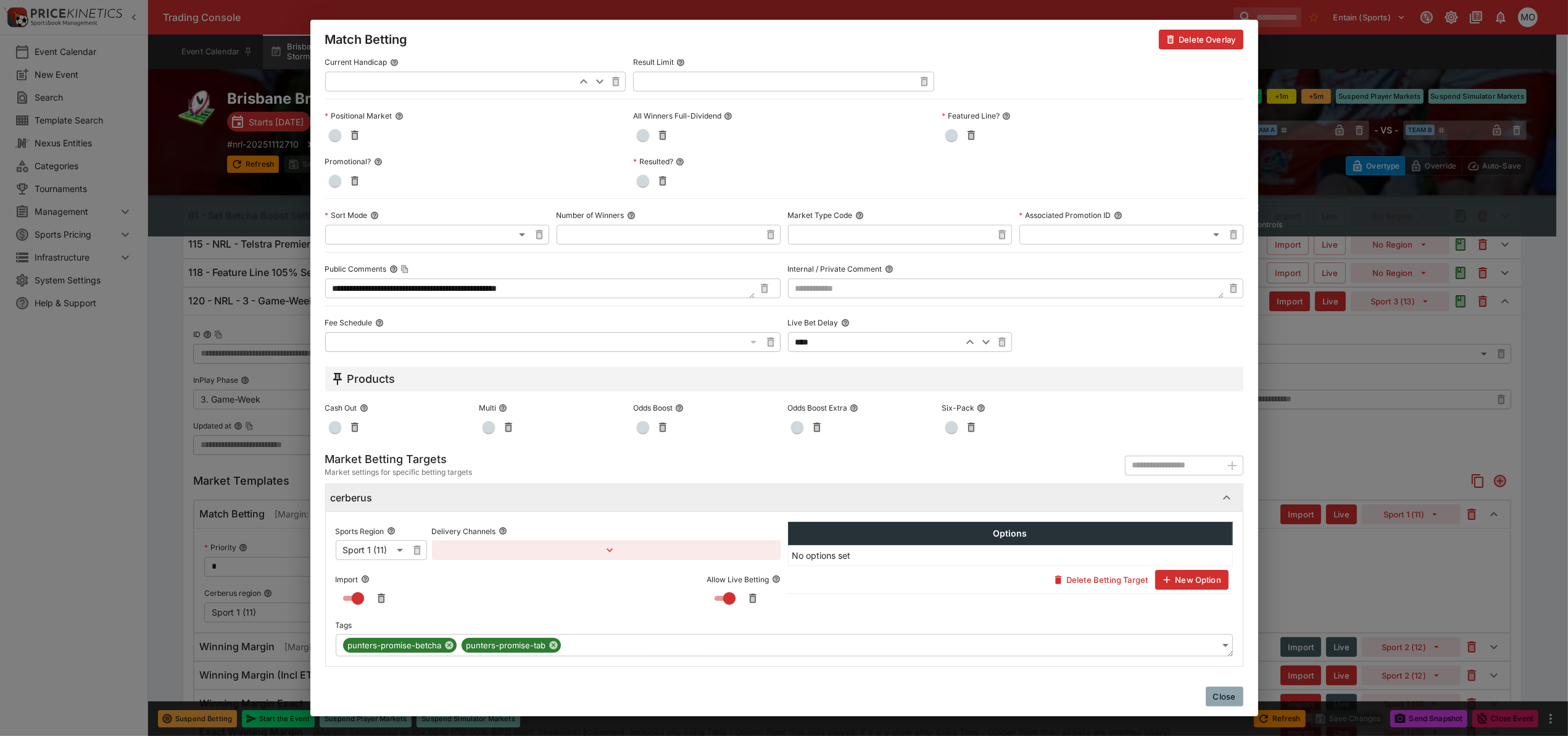
click at [1222, 696] on button "Close" at bounding box center [1225, 696] width 38 height 20
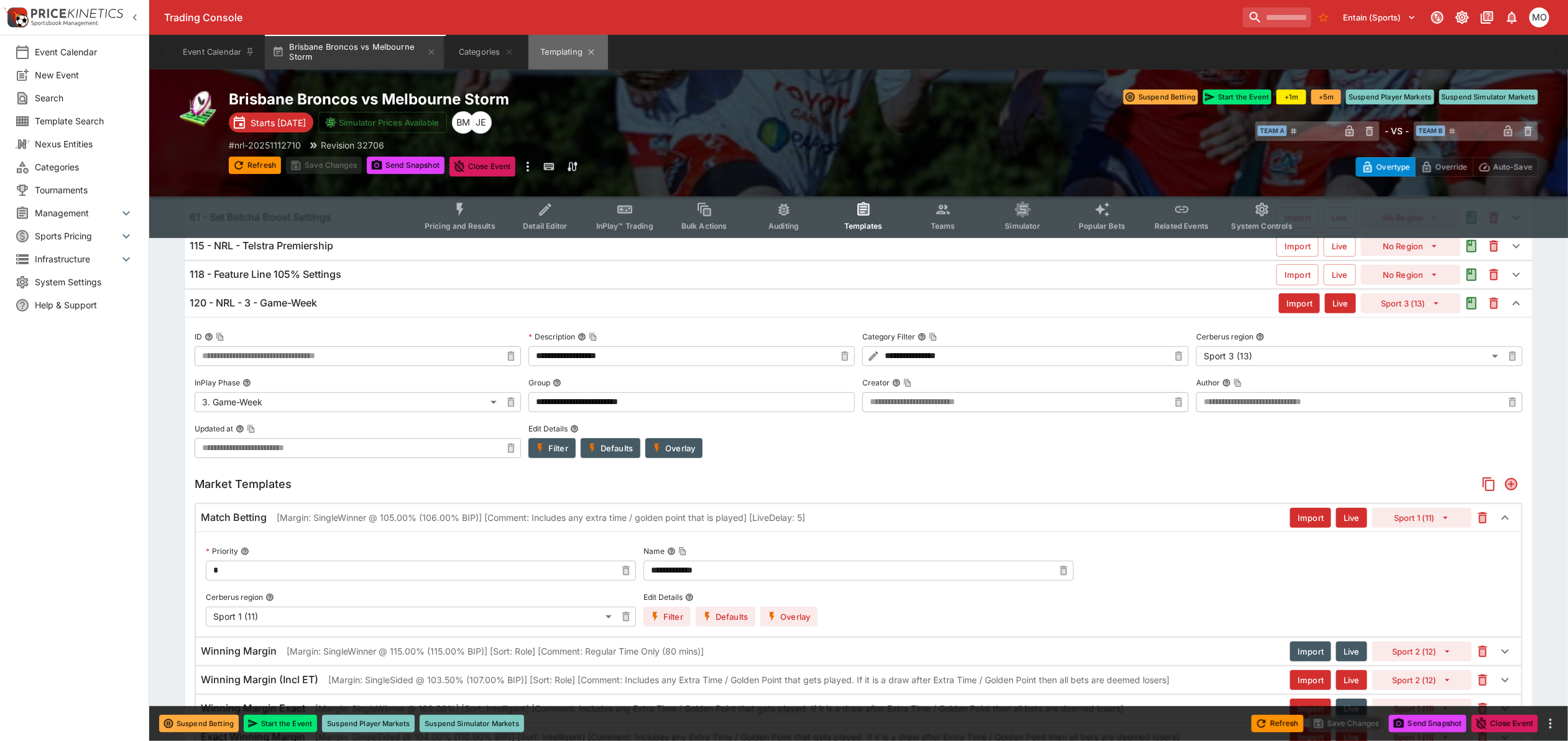
click at [562, 51] on button "Templating" at bounding box center [568, 51] width 80 height 35
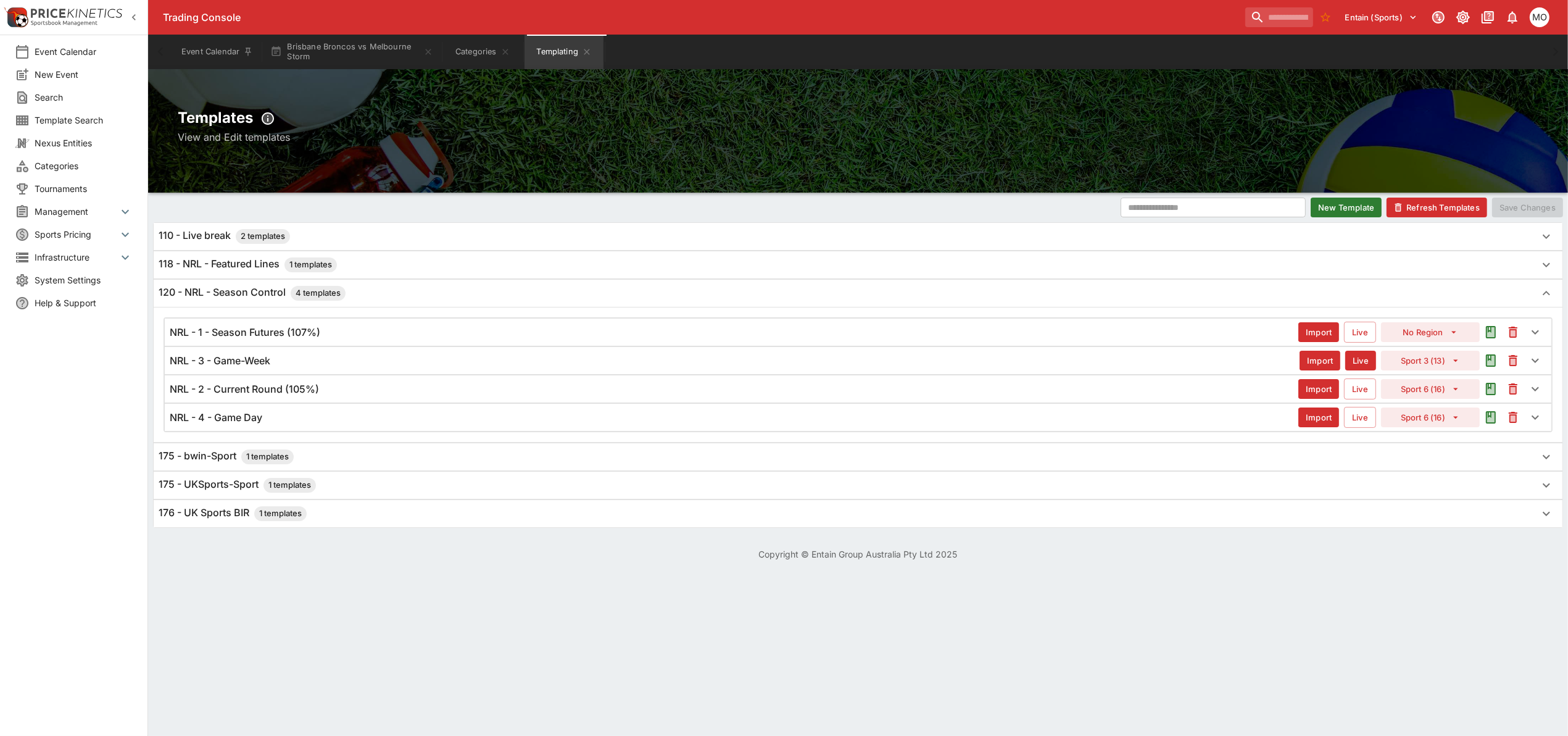
click at [315, 334] on h6 "NRL - 1 - Season Futures (107%)" at bounding box center [245, 332] width 150 height 13
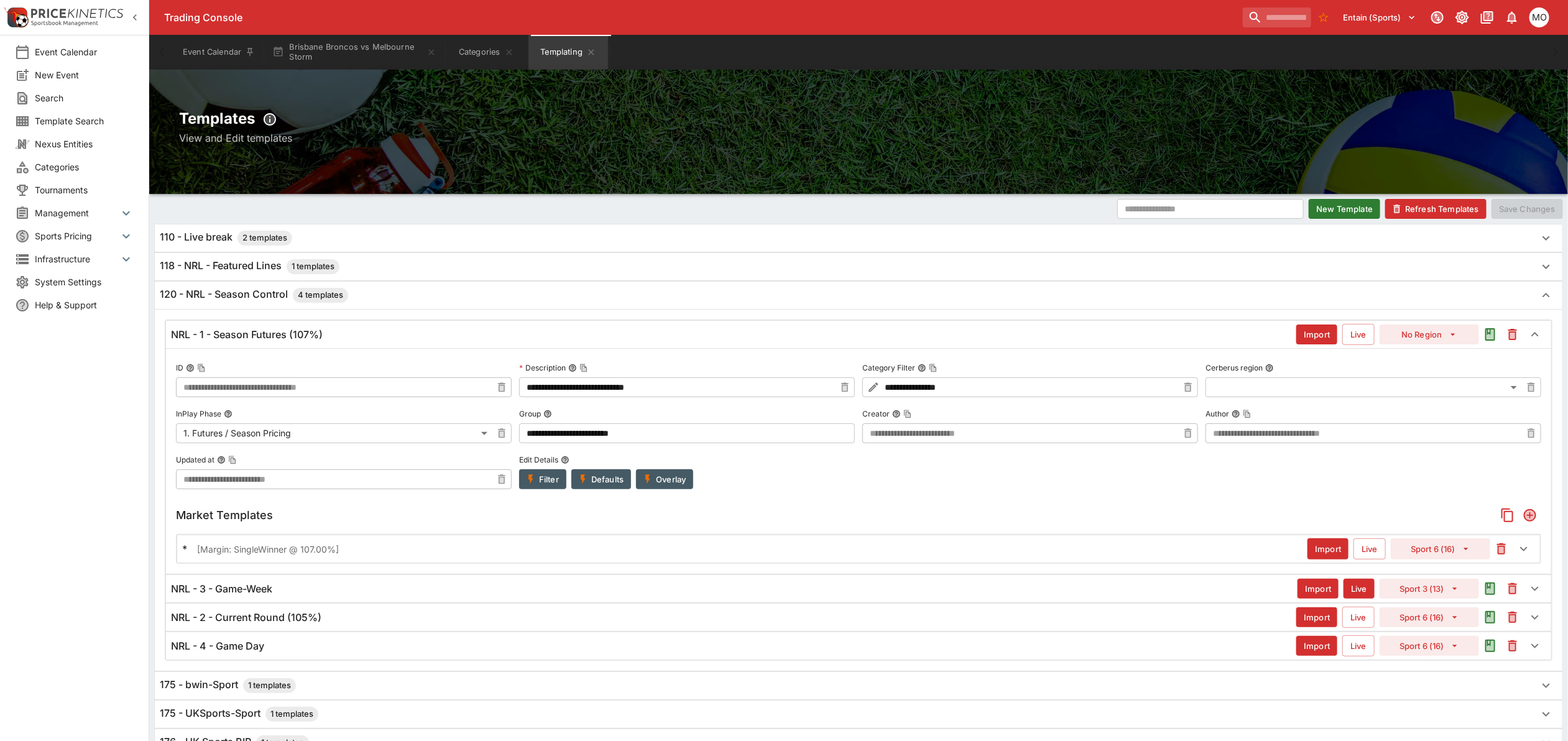
click at [362, 552] on div "* [Margin: SingleWinner @ 107.00%]" at bounding box center [744, 549] width 1125 height 13
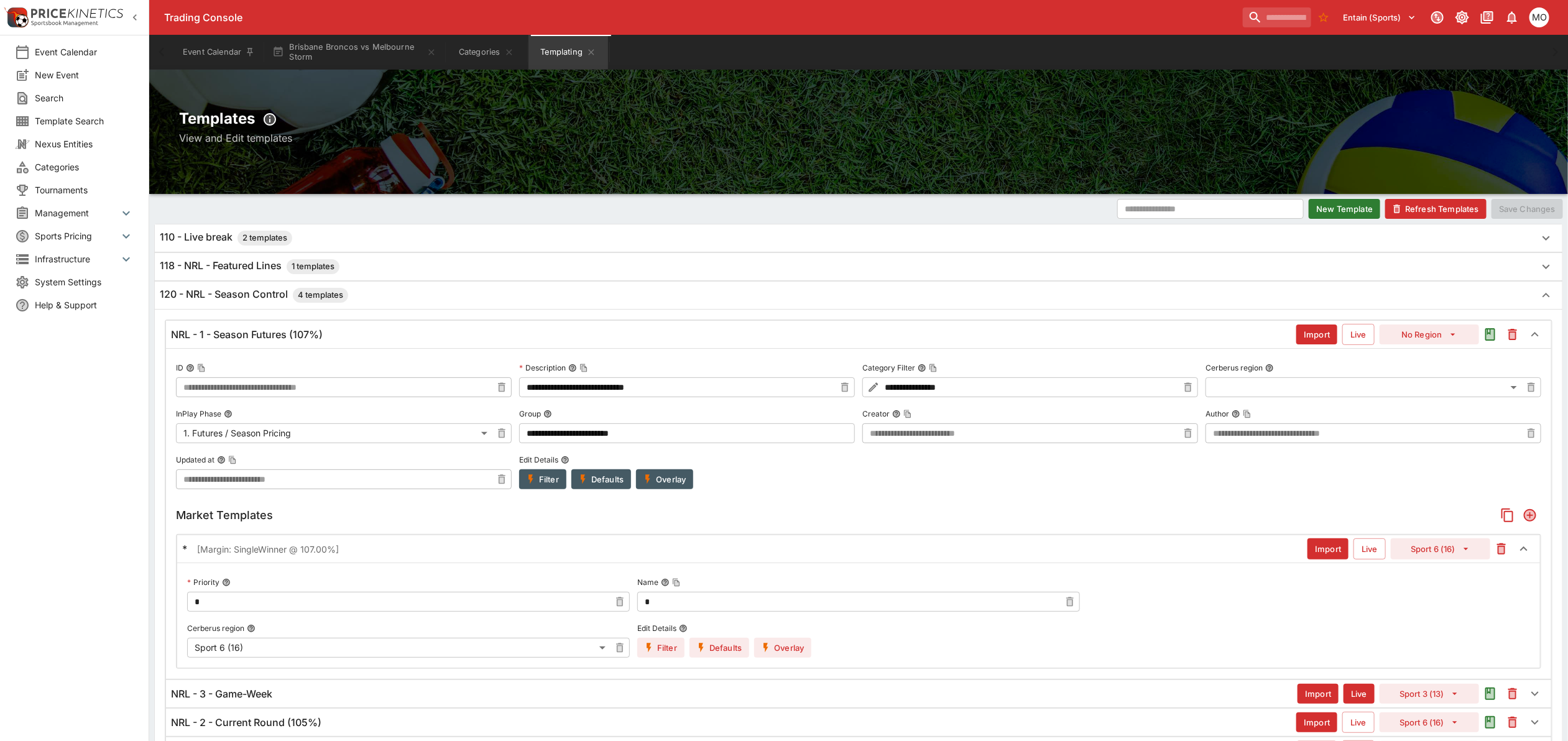
click at [782, 650] on button "Overlay" at bounding box center [782, 647] width 57 height 20
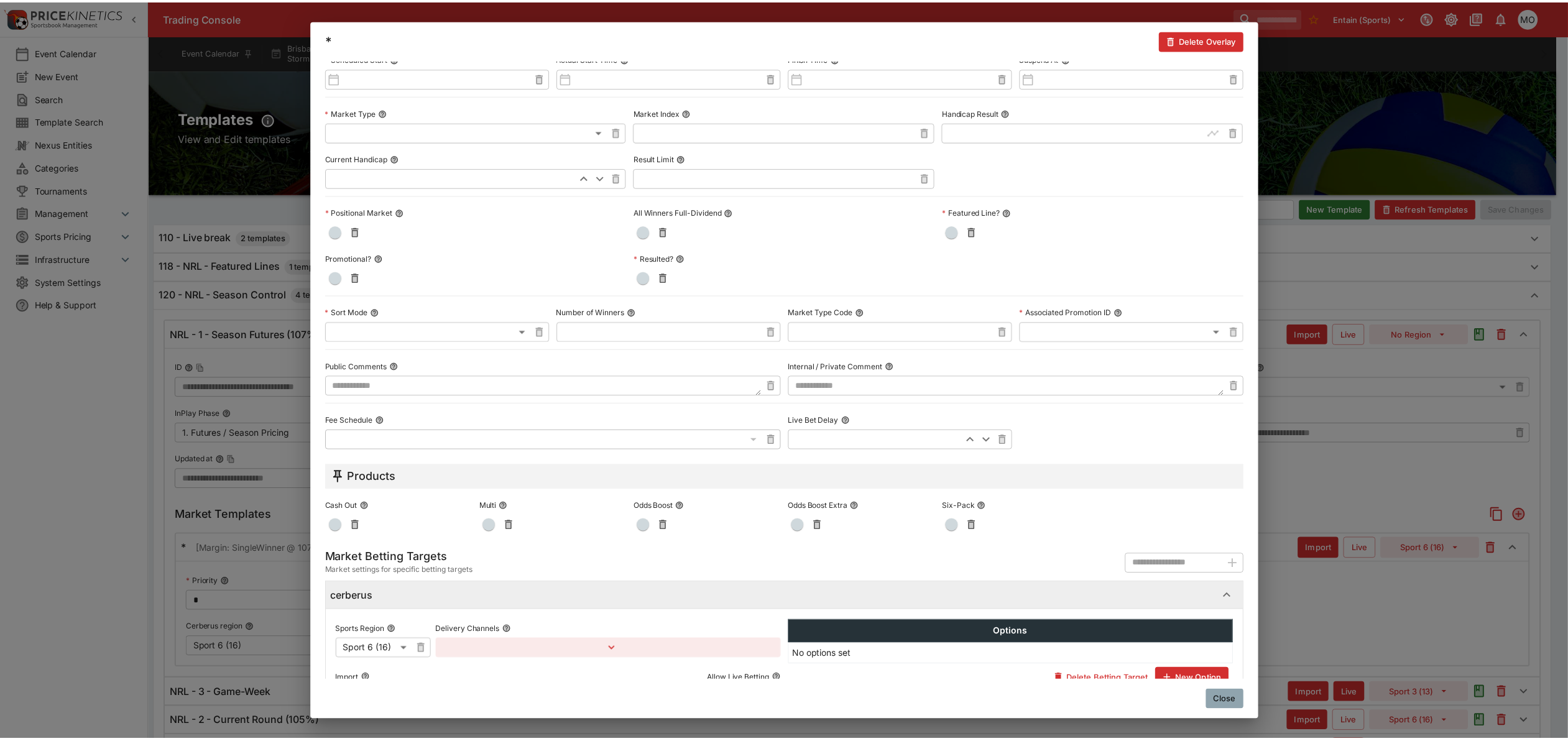
scroll to position [388, 0]
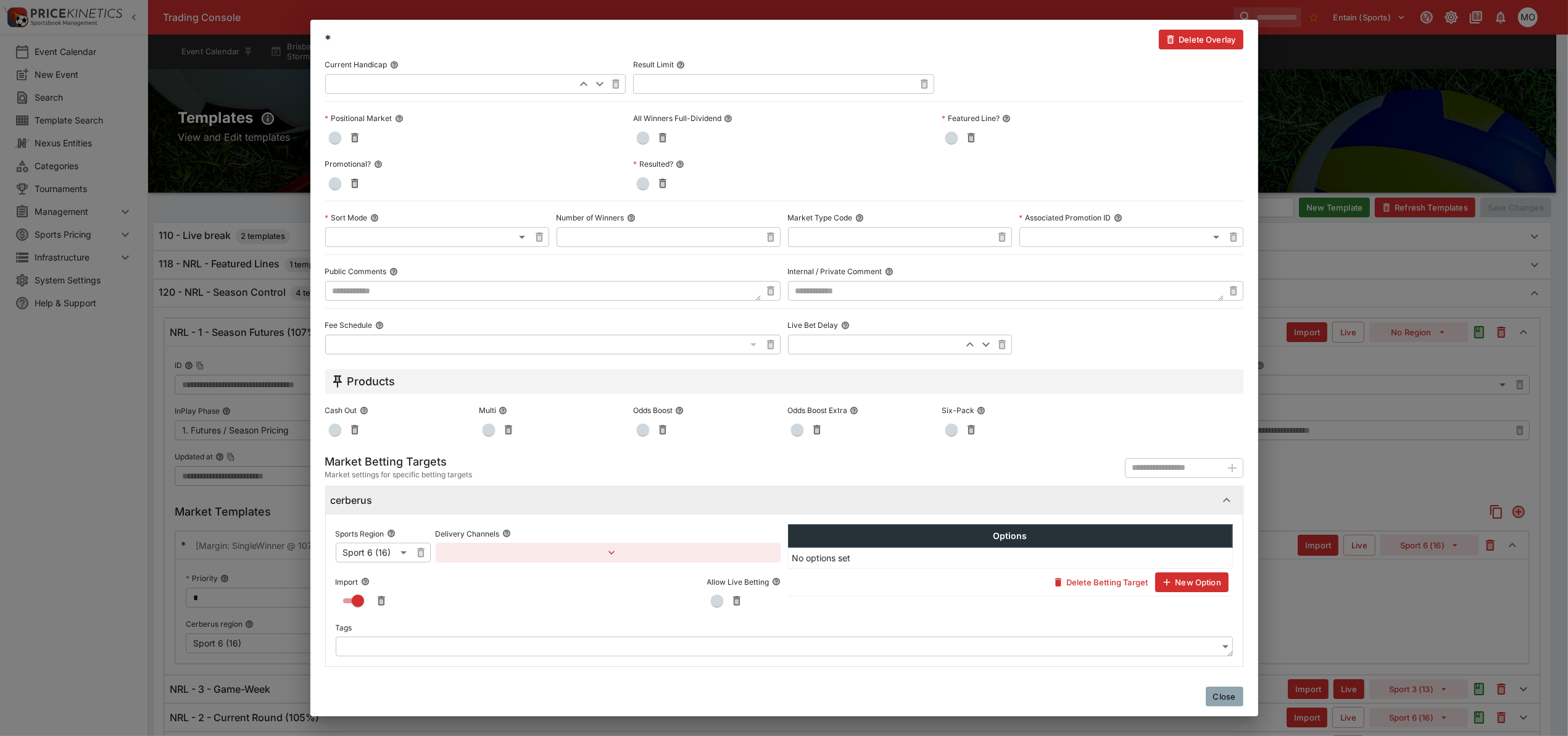
click at [461, 645] on body "Trading Console Entain (Sports) 1 MO Event Calendar New Event Search Template S…" at bounding box center [784, 452] width 1568 height 904
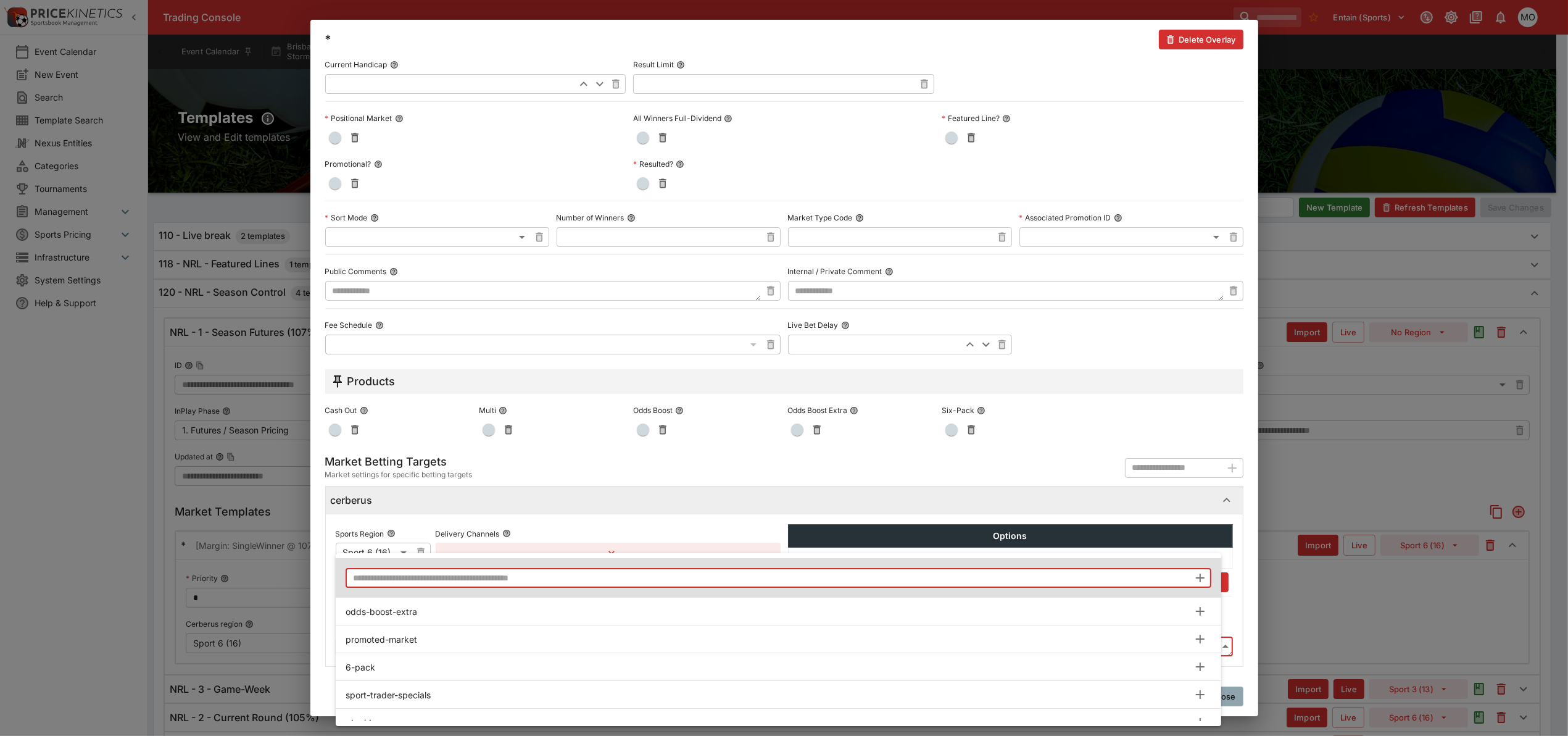
click at [452, 579] on input "text" at bounding box center [767, 578] width 843 height 20
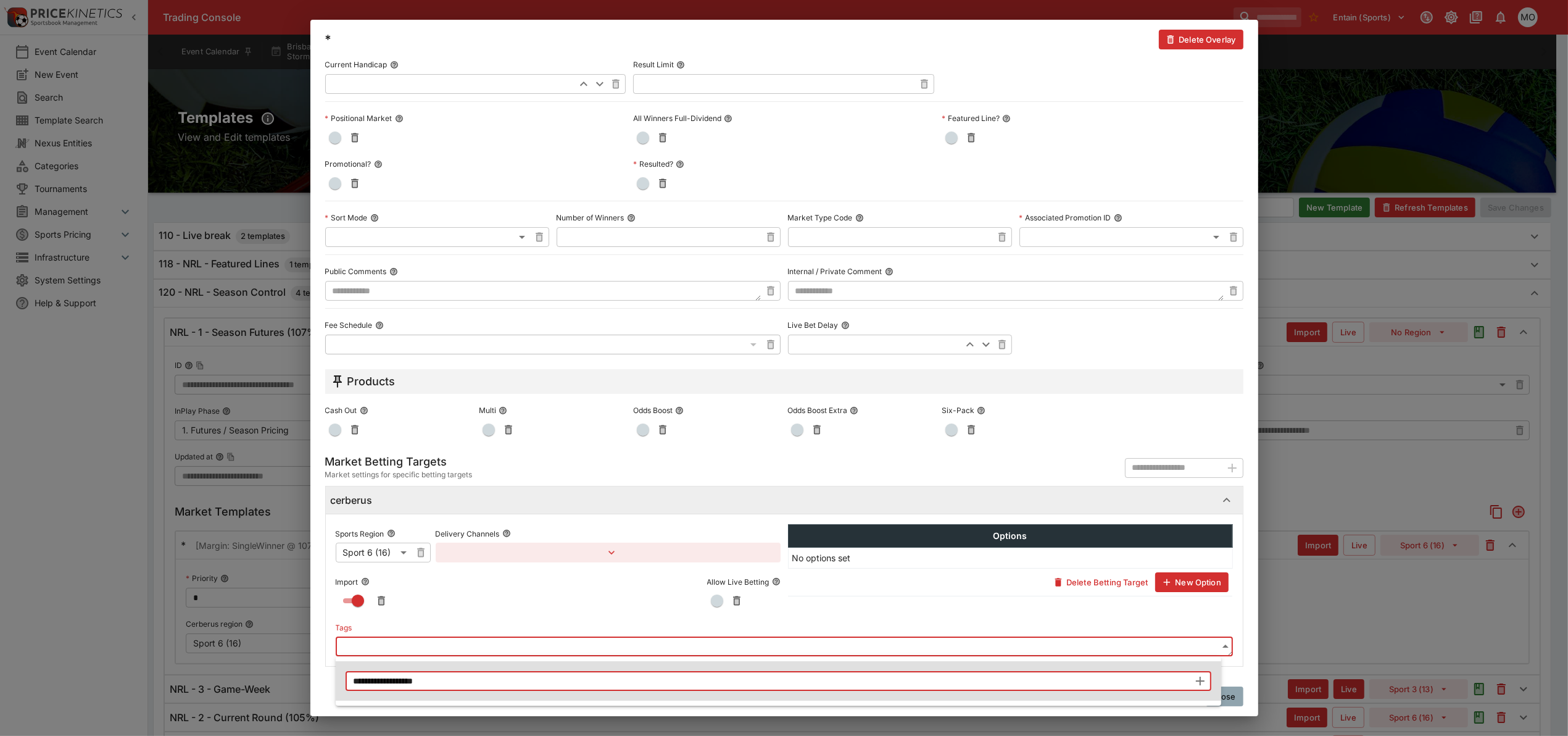
type input "**********"
click at [1202, 681] on icon "button" at bounding box center [1200, 681] width 8 height 8
type input "**********"
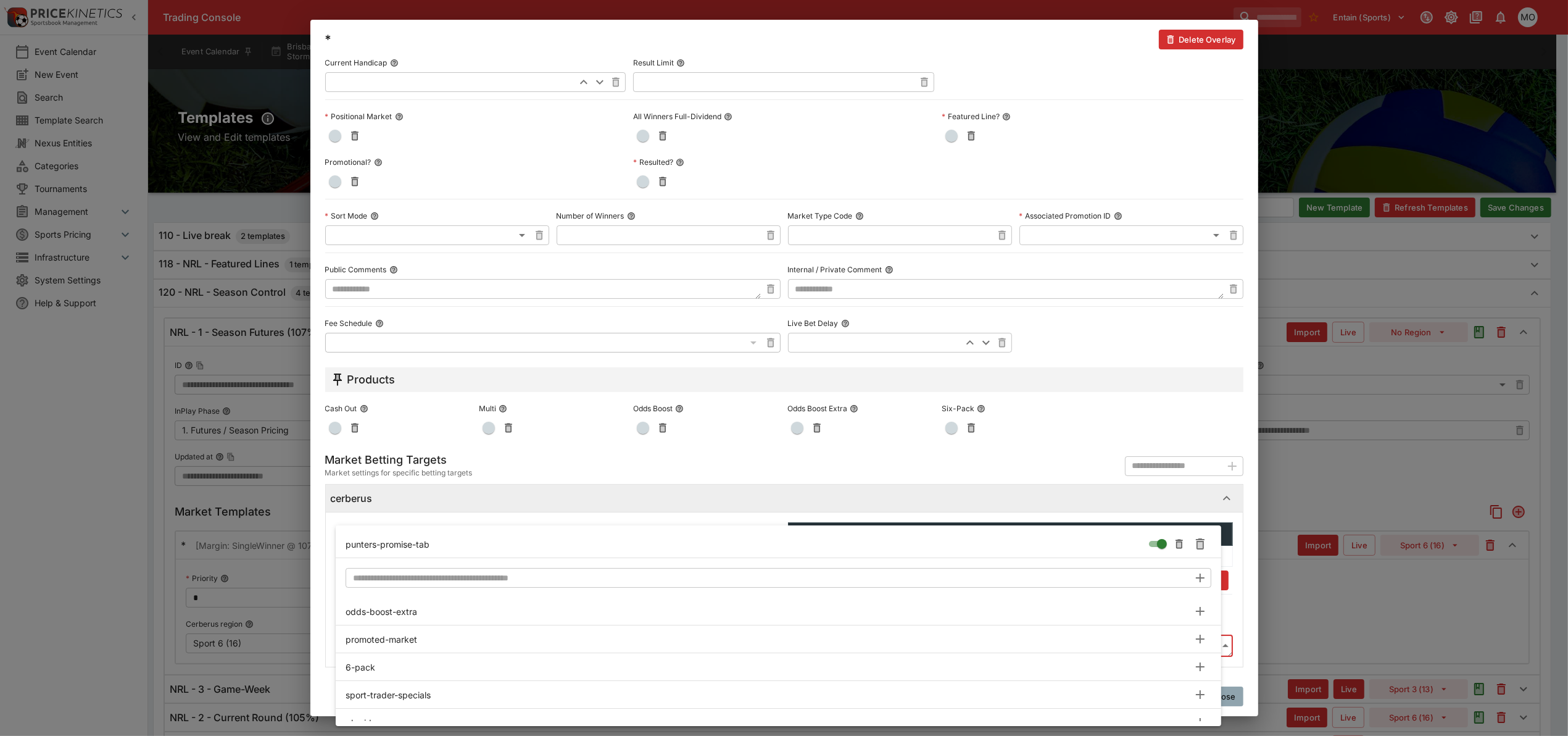
click at [1230, 567] on div at bounding box center [784, 368] width 1568 height 736
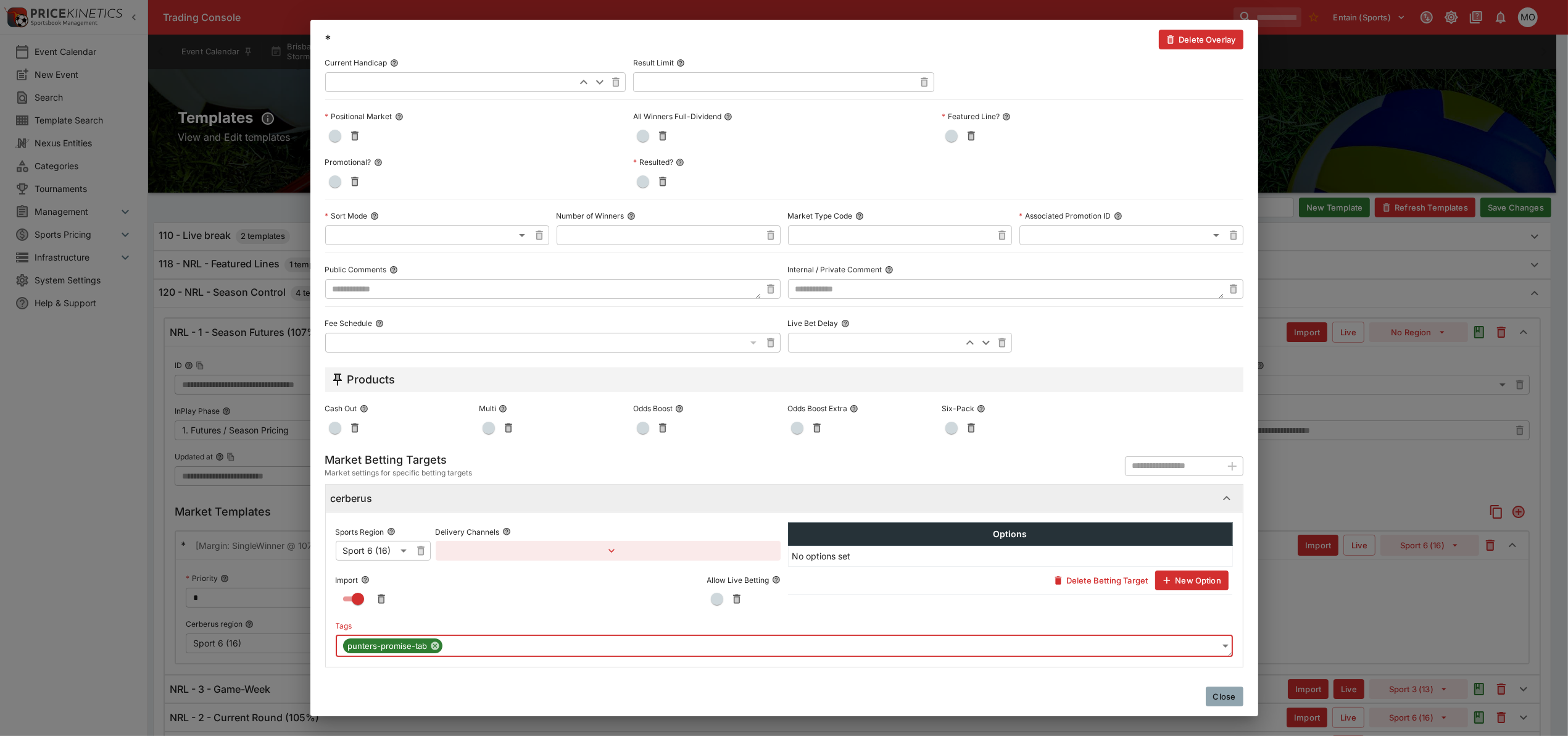
click at [573, 646] on body "Trading Console Entain (Sports) 1 MO Event Calendar New Event Search Template S…" at bounding box center [784, 452] width 1568 height 904
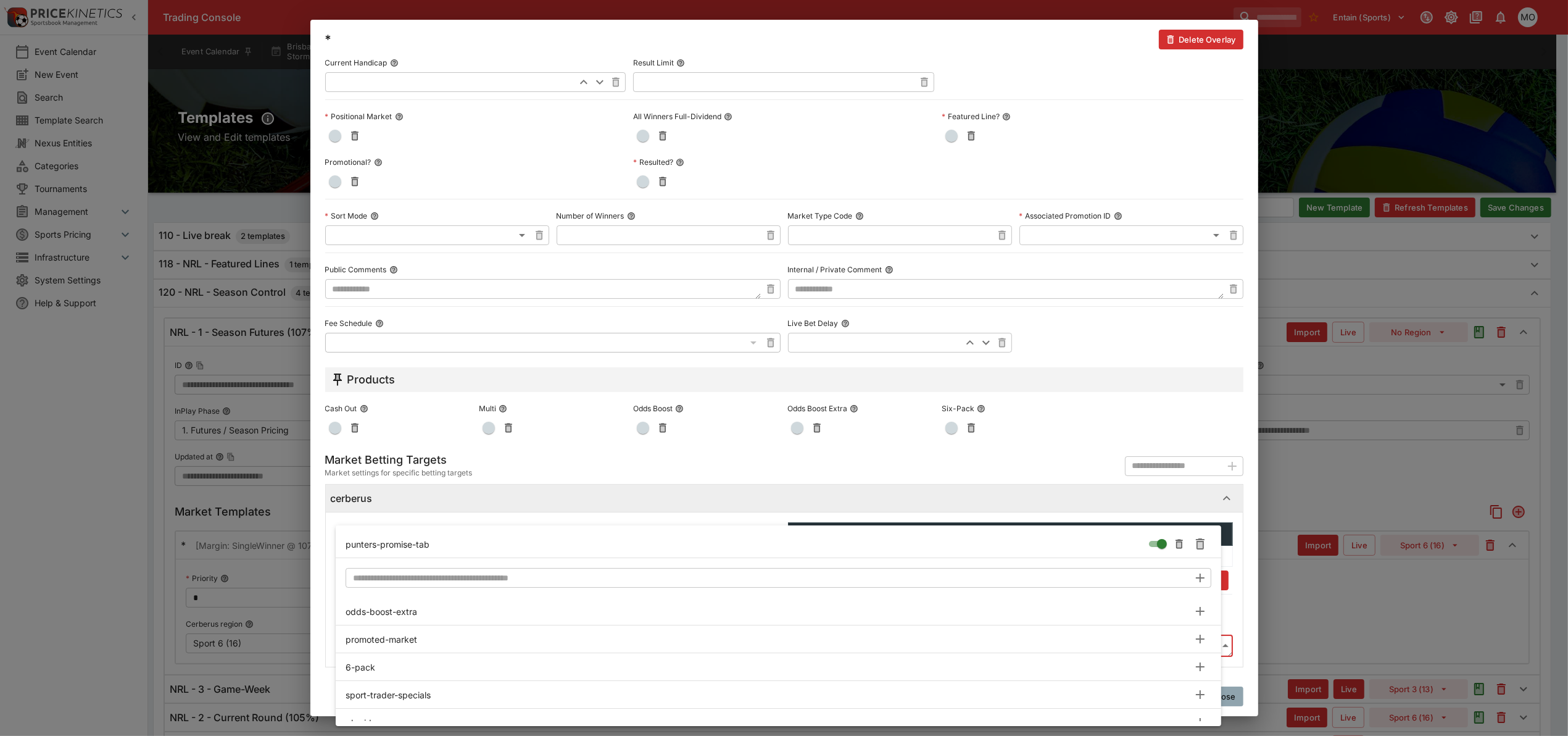
click at [474, 572] on input "text" at bounding box center [767, 578] width 843 height 20
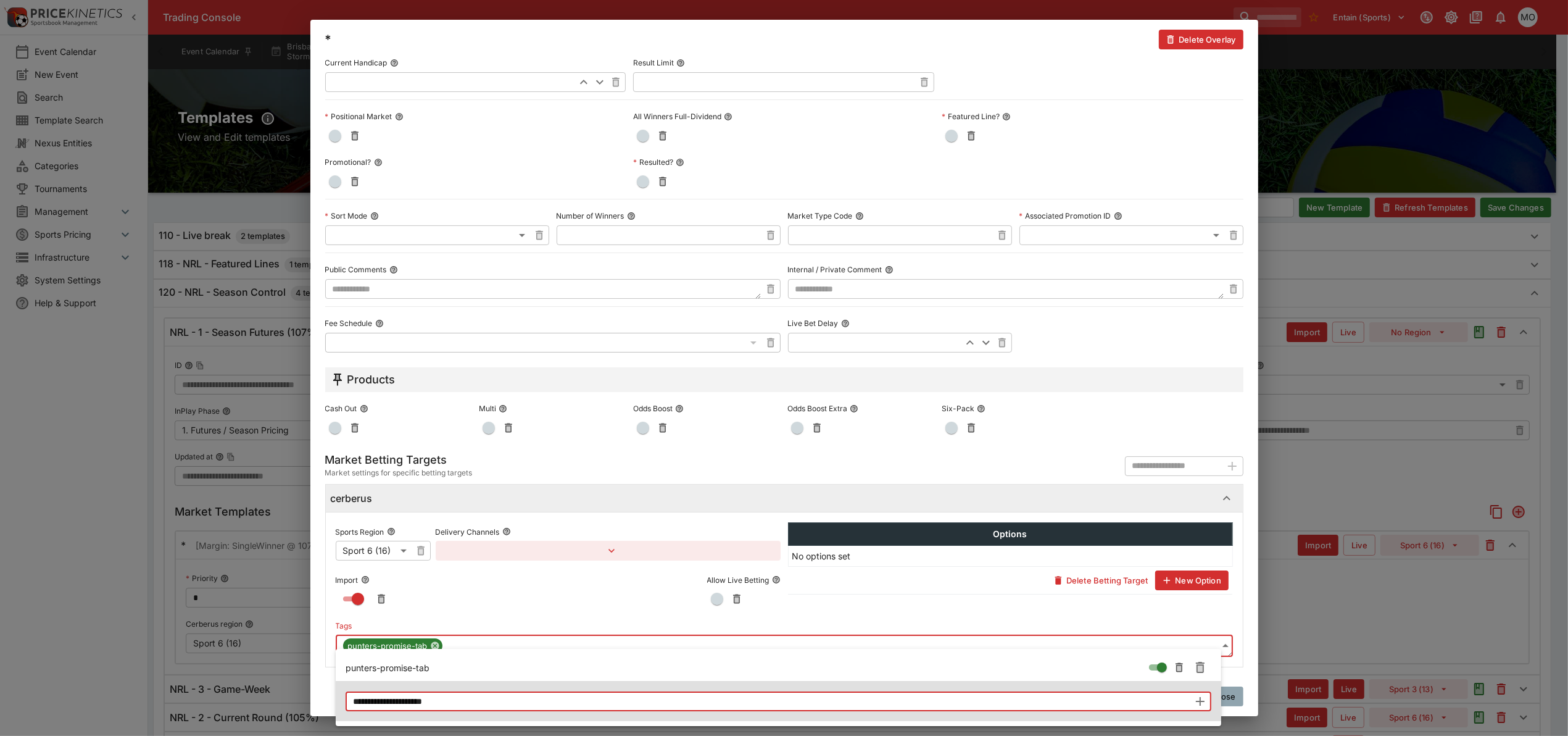
type input "**********"
click at [1201, 700] on icon "button" at bounding box center [1199, 701] width 15 height 15
type input "**********"
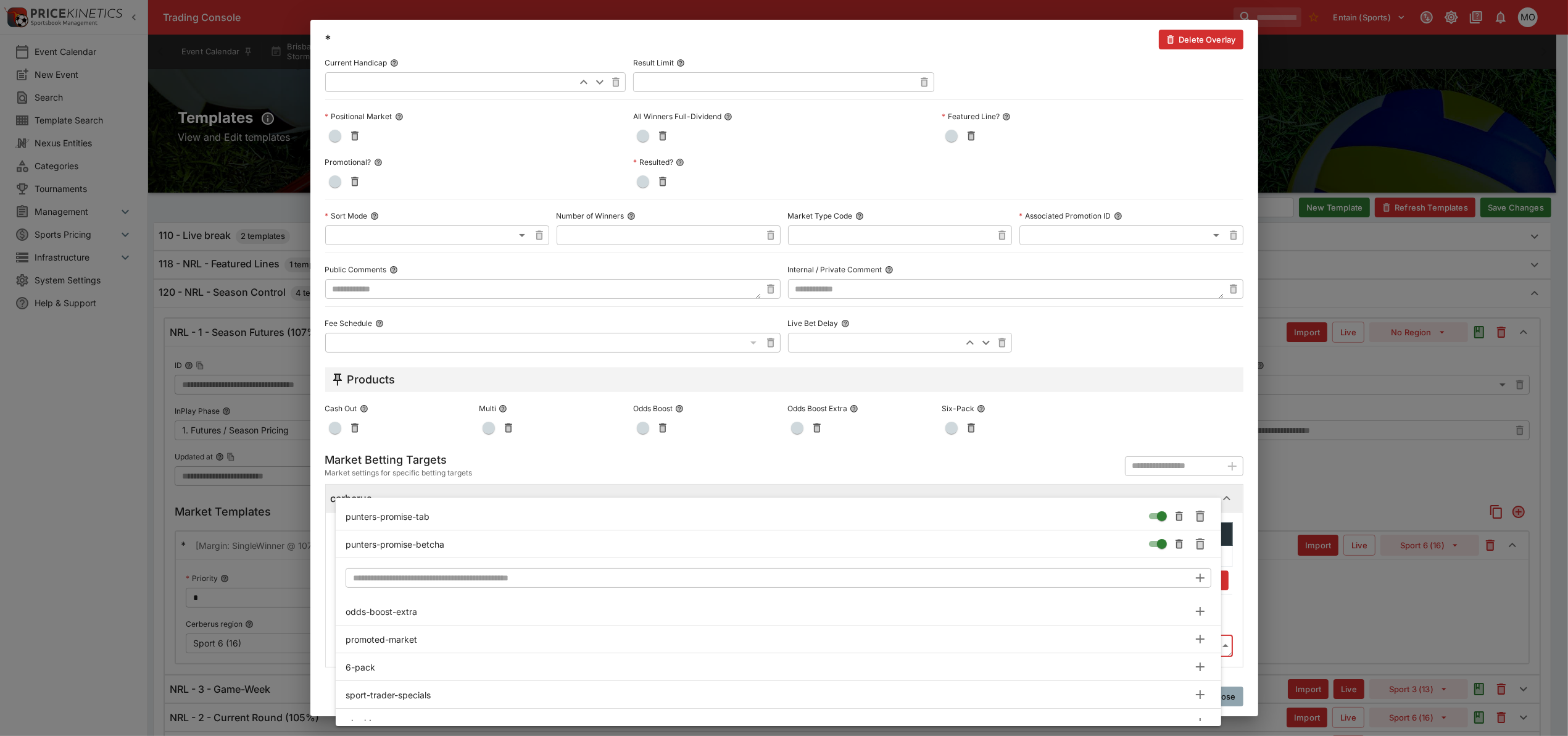
click at [1235, 563] on div at bounding box center [784, 368] width 1568 height 736
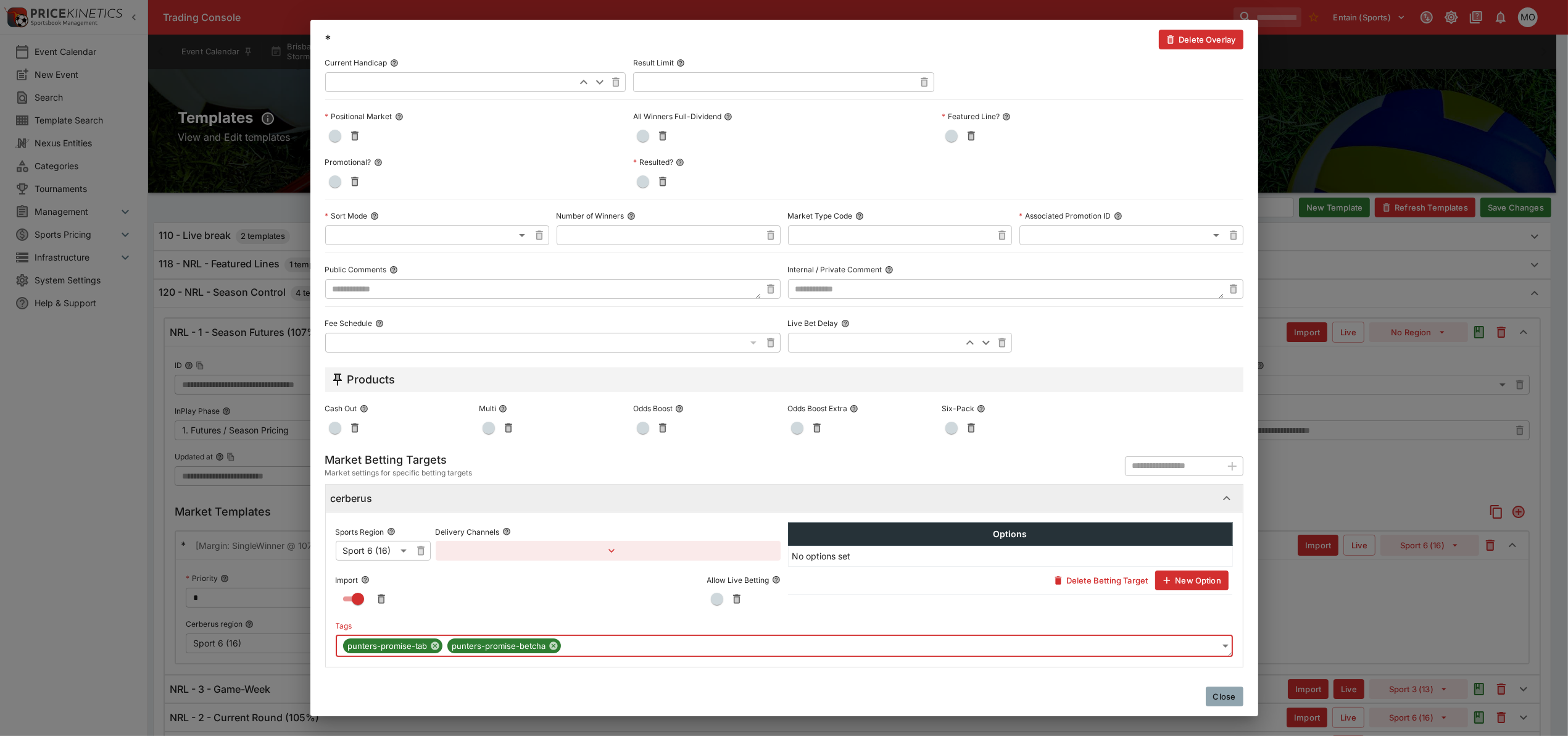
click at [1225, 695] on button "Close" at bounding box center [1225, 696] width 38 height 20
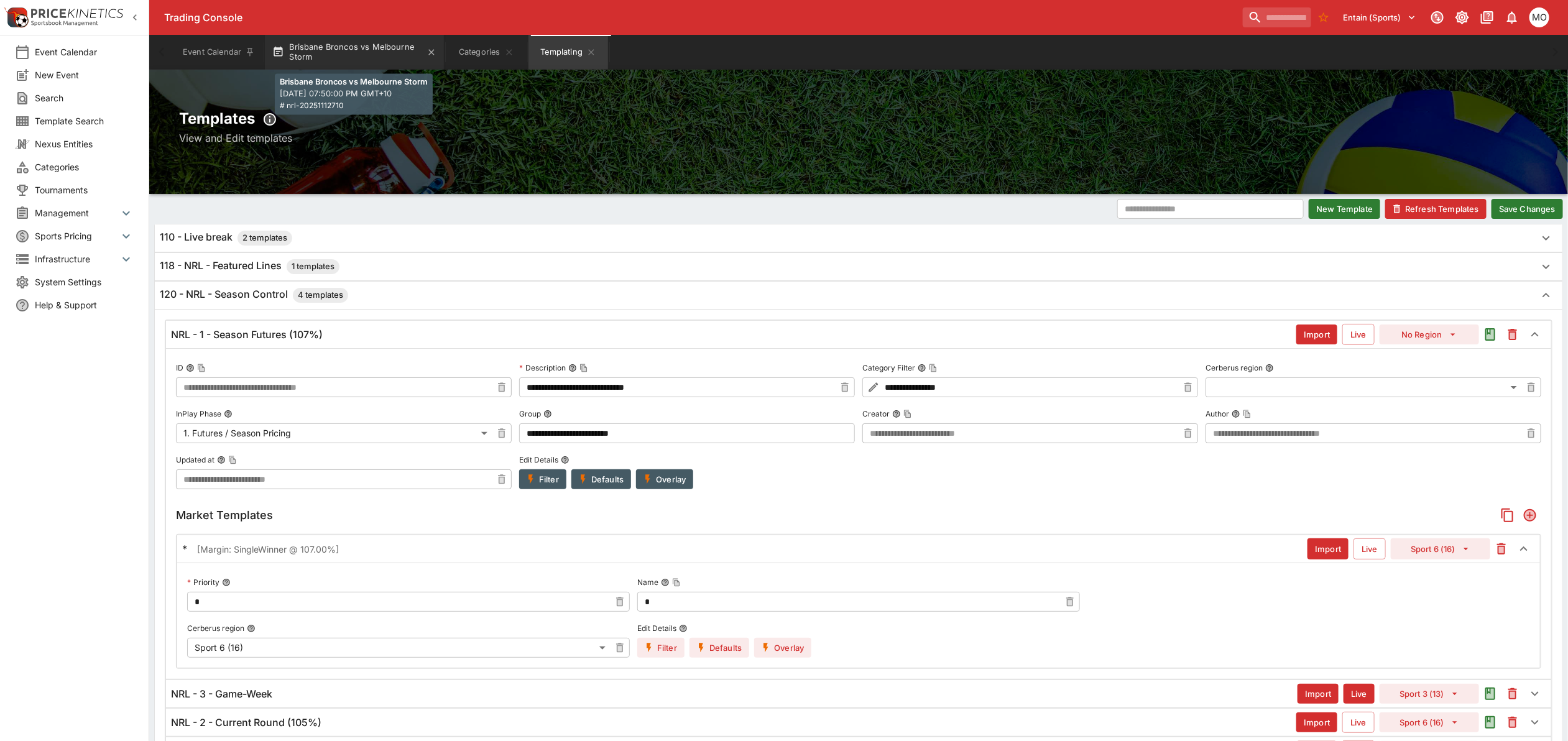
click at [359, 48] on button "Brisbane Broncos vs Melbourne Storm" at bounding box center [354, 51] width 179 height 35
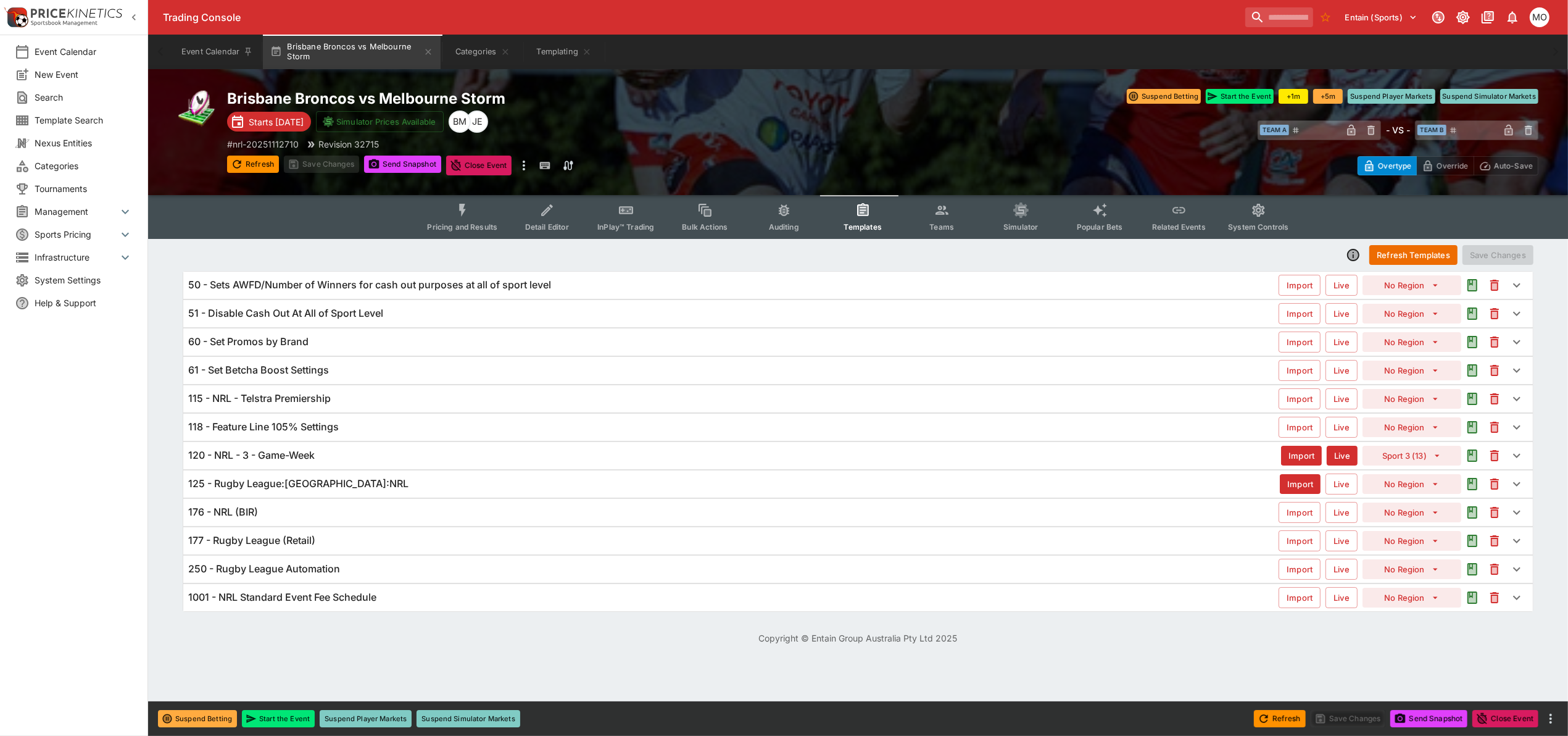
click at [345, 459] on div "120 - NRL - 3 - Game-Week" at bounding box center [734, 455] width 1092 height 13
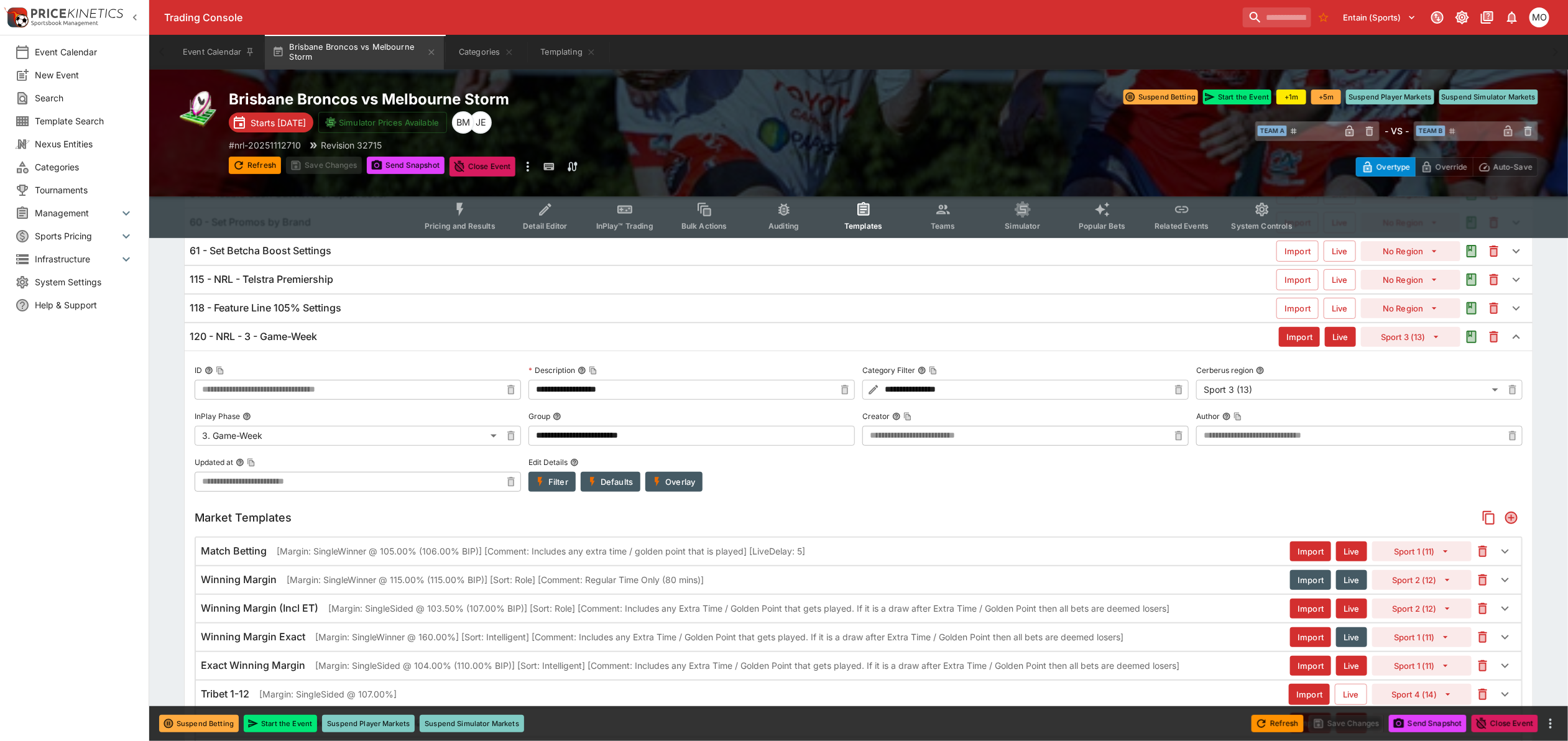
scroll to position [156, 0]
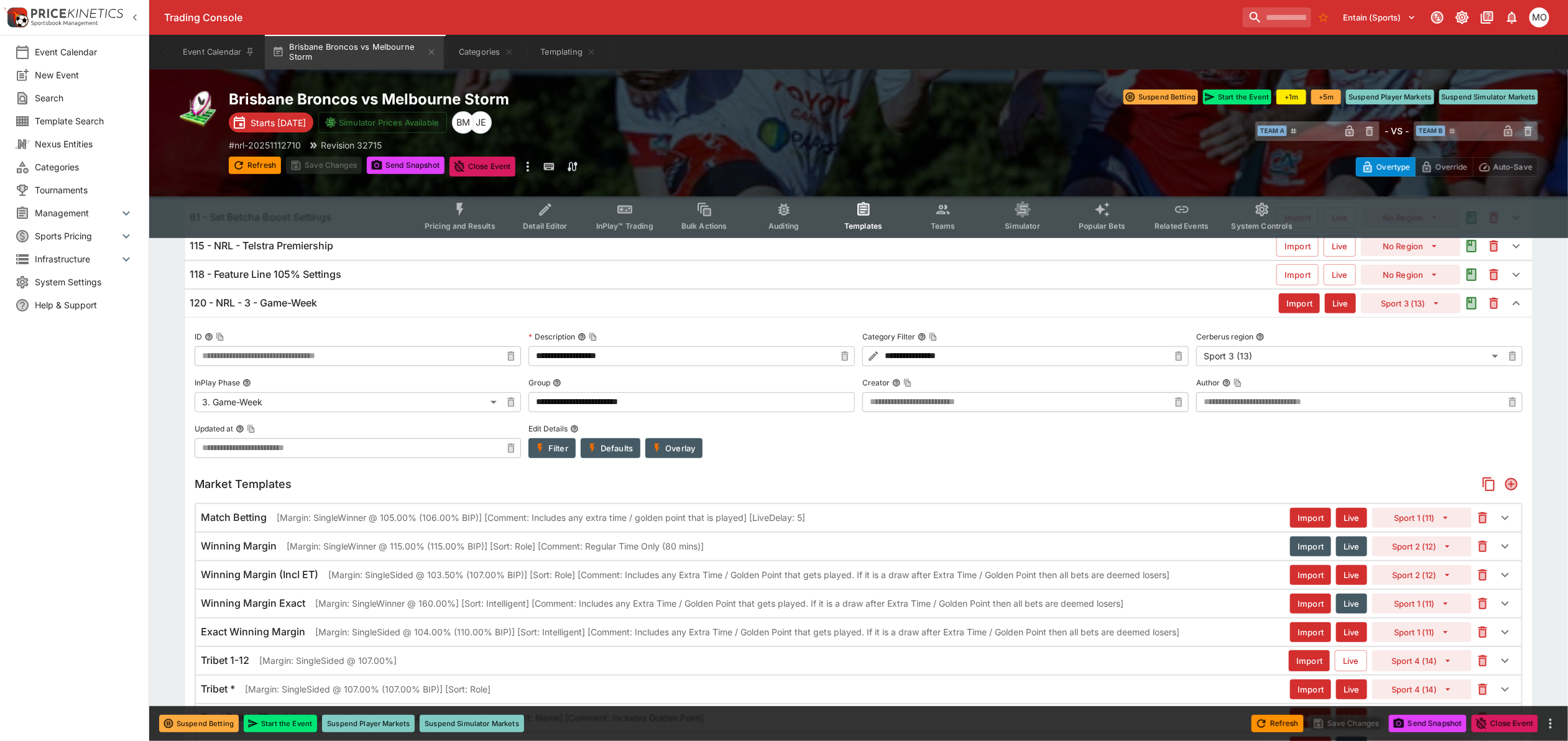
click at [388, 514] on p "[Margin: SingleWinner @ 105.00% (106.00% BIP)] [Comment: Includes any extra tim…" at bounding box center [541, 517] width 529 height 13
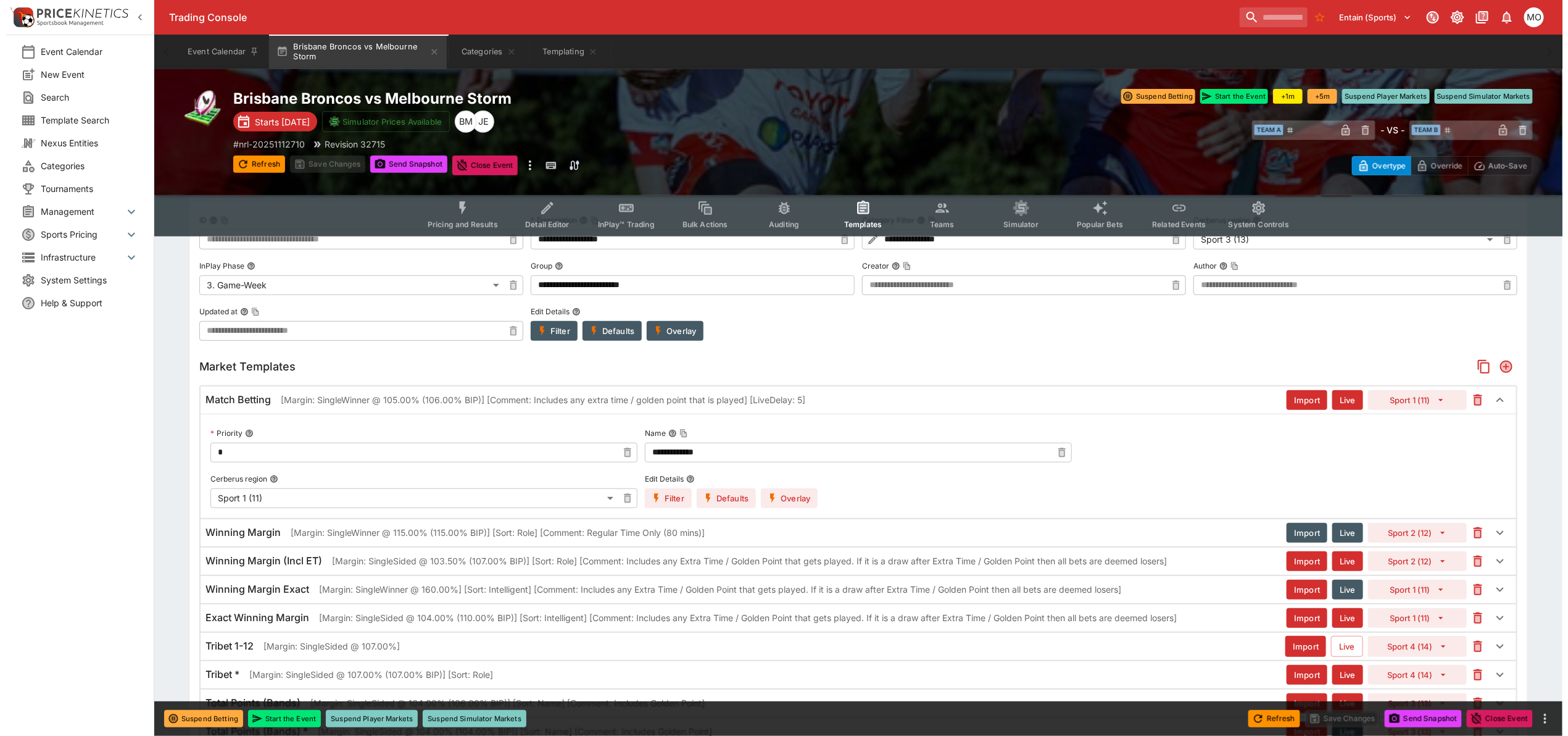
scroll to position [309, 0]
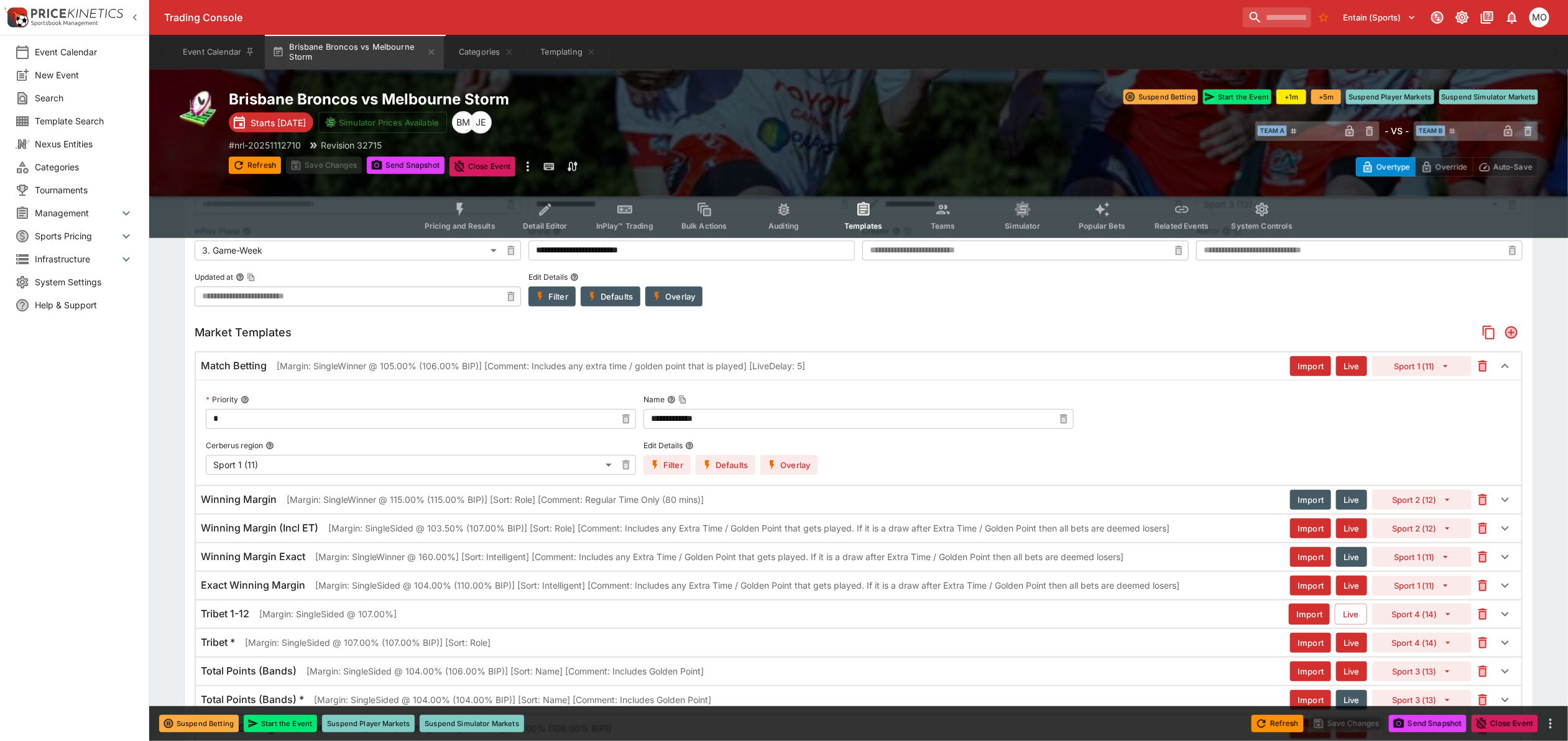
click at [812, 467] on button "Overlay" at bounding box center [789, 465] width 57 height 20
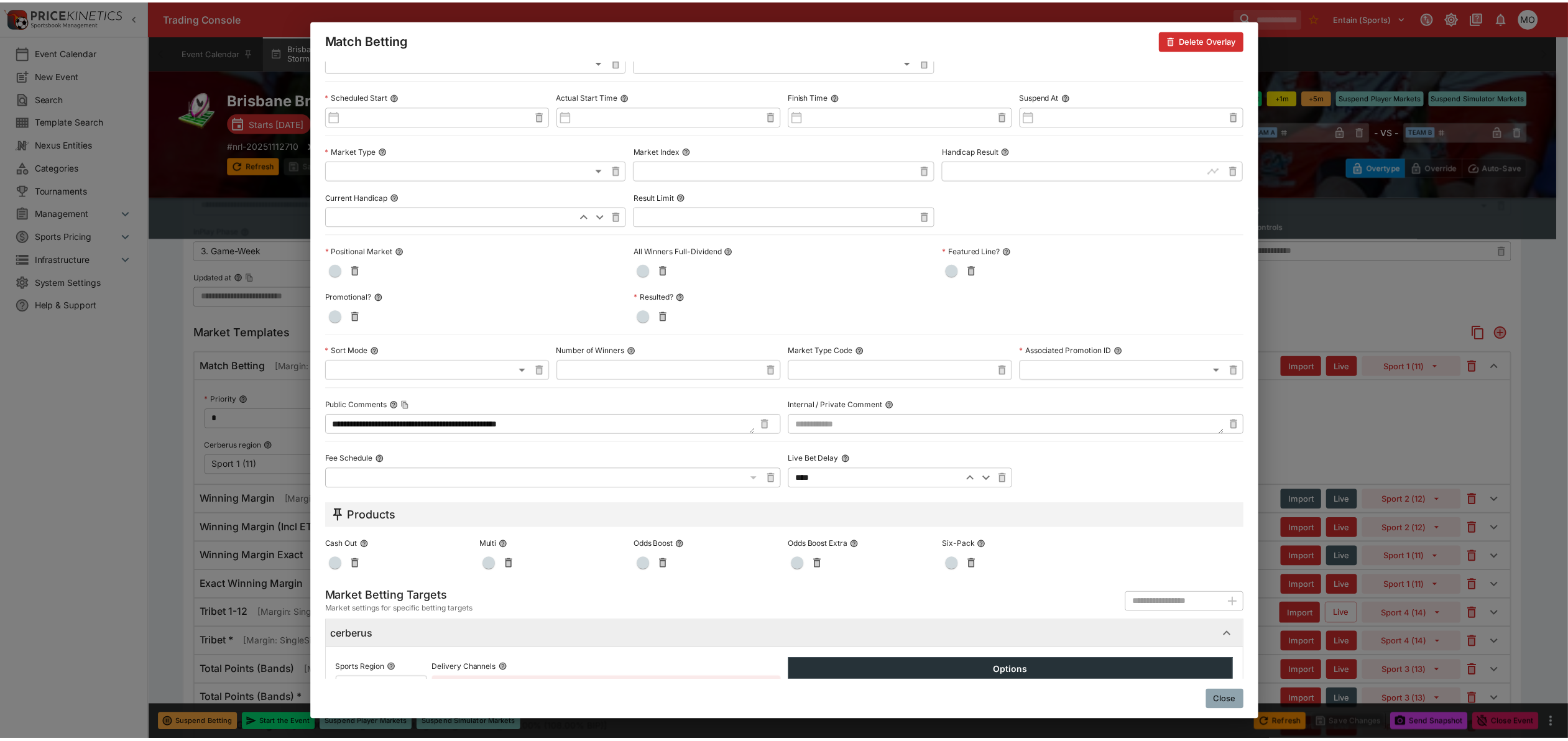
scroll to position [390, 0]
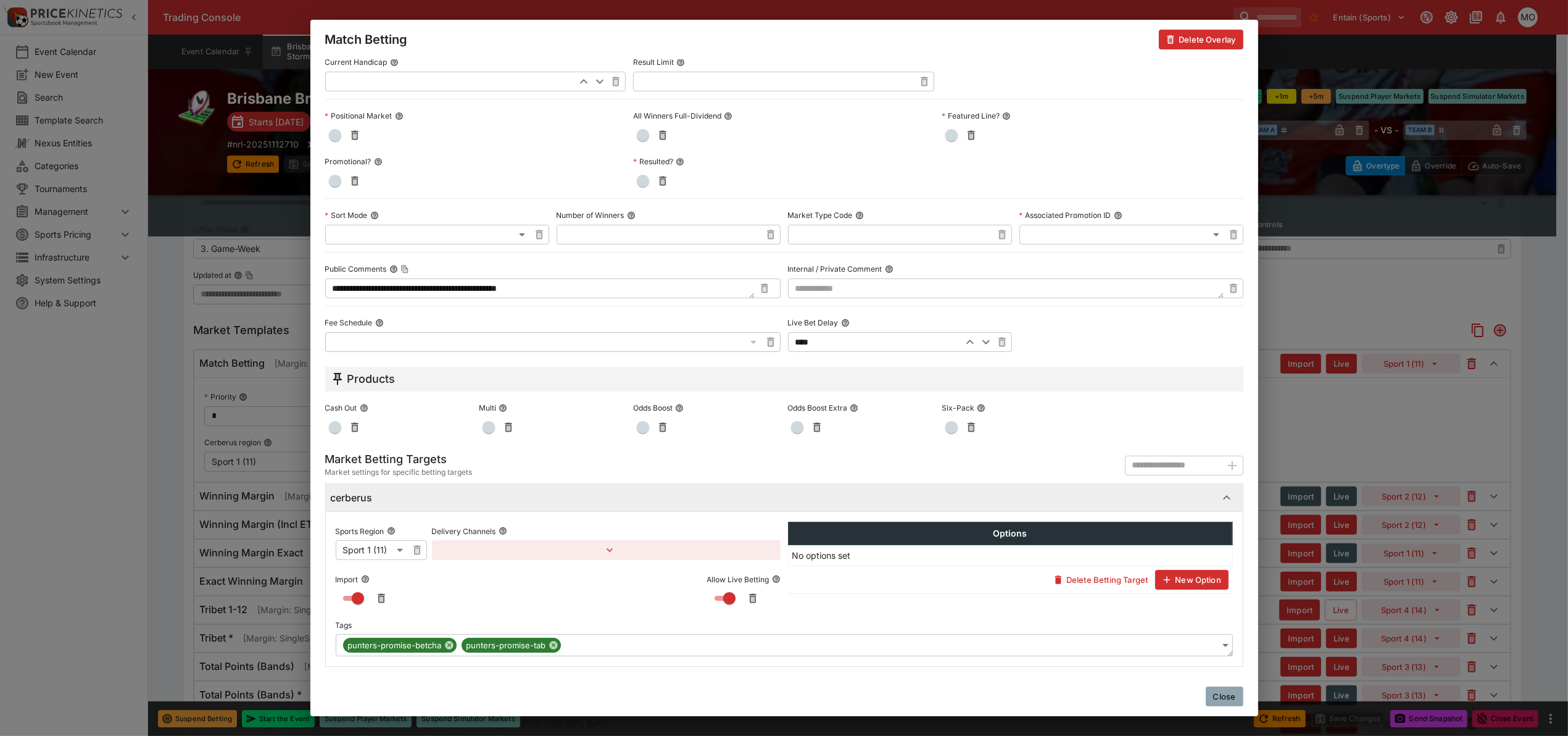
click at [1229, 695] on button "Close" at bounding box center [1225, 696] width 38 height 20
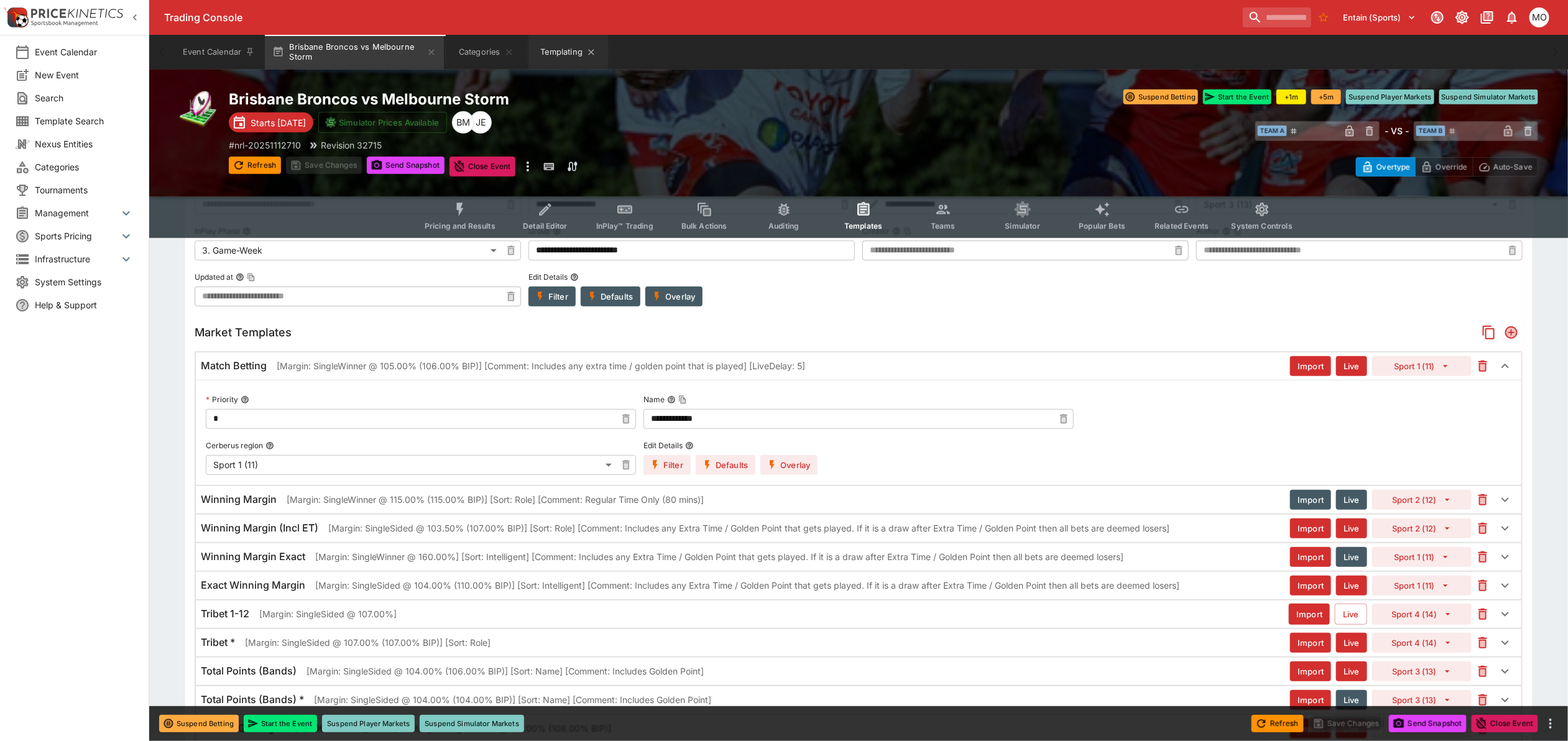
click at [557, 61] on button "Templating" at bounding box center [568, 51] width 80 height 35
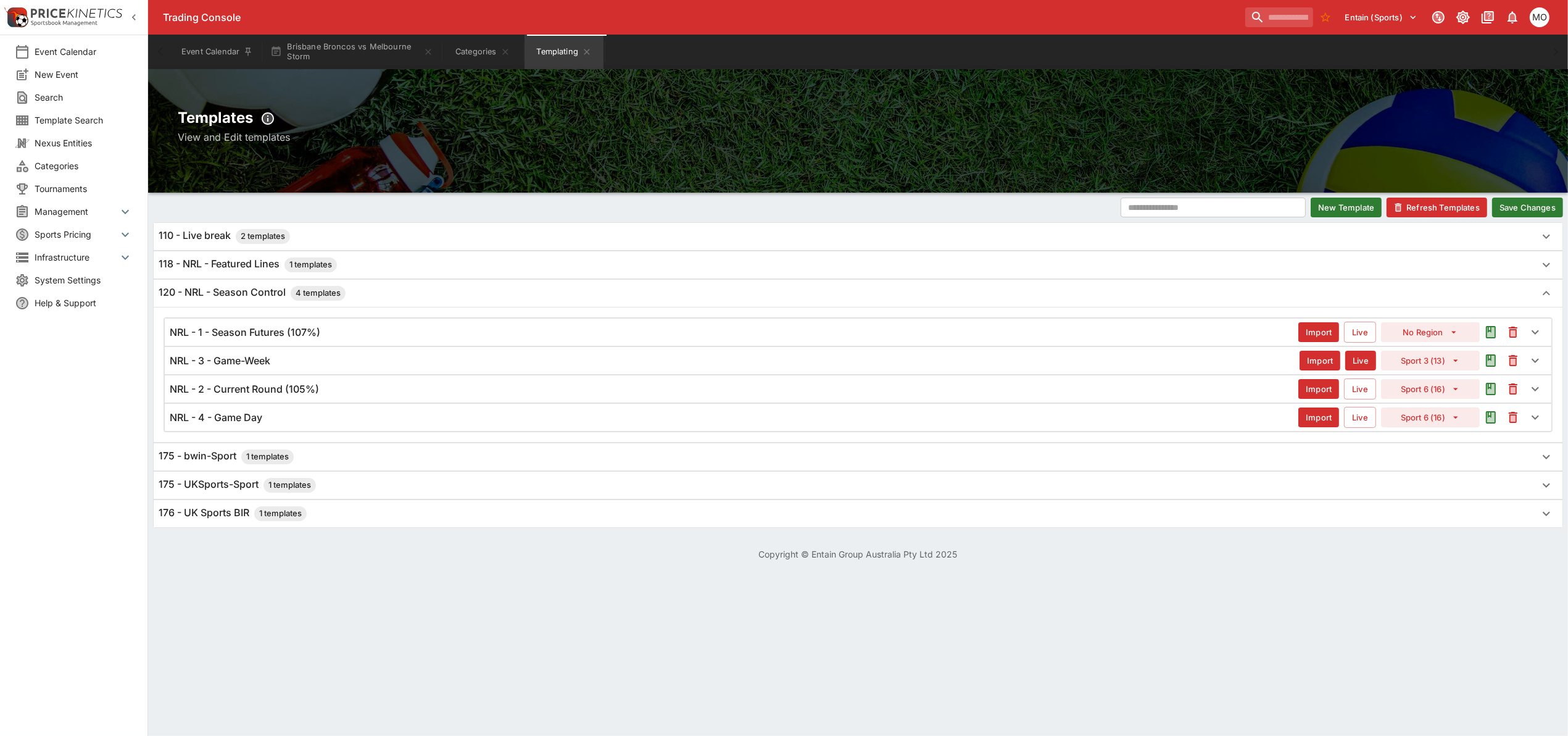
click at [1522, 201] on button "Save Changes" at bounding box center [1527, 207] width 71 height 20
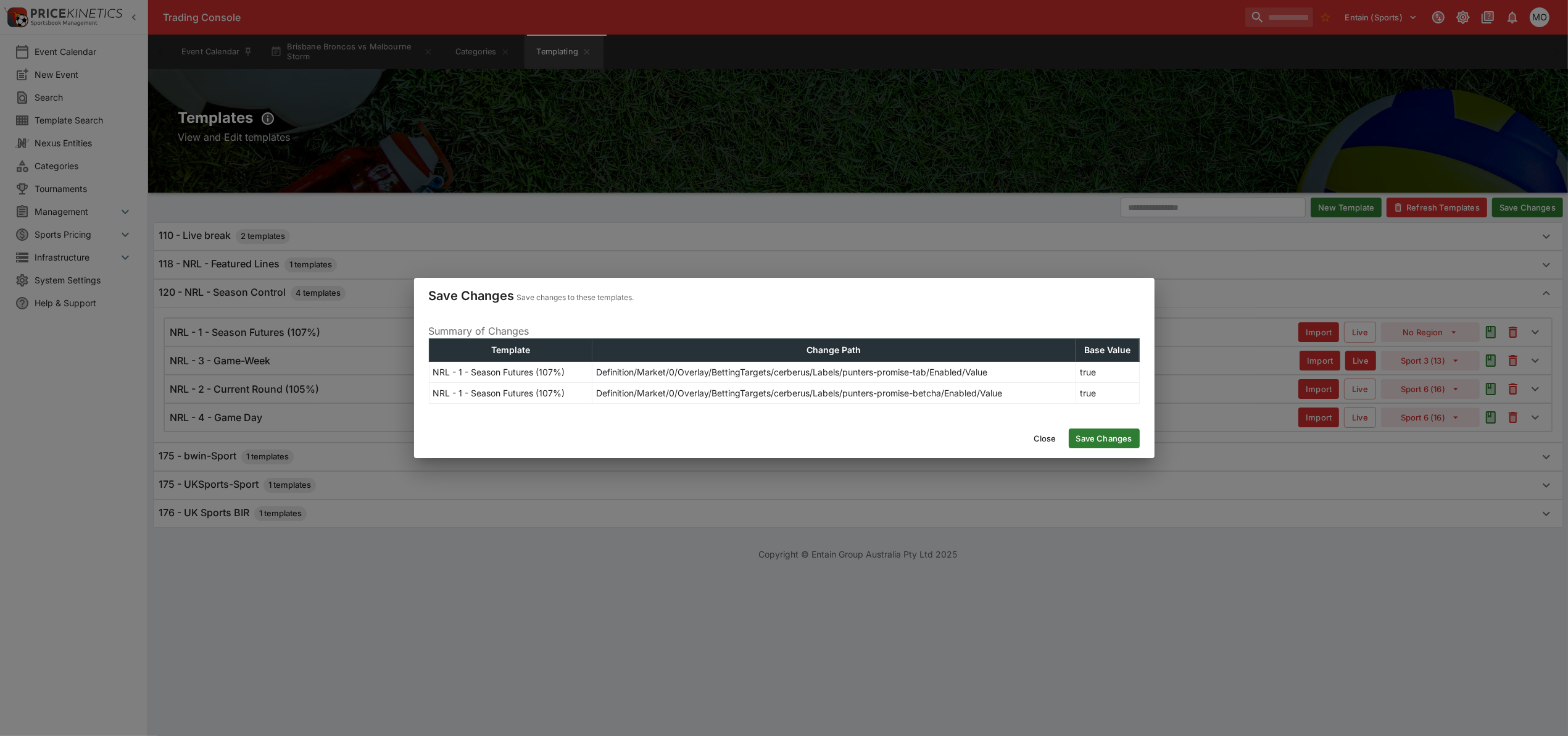
click at [1108, 437] on button "Save Changes" at bounding box center [1104, 438] width 71 height 20
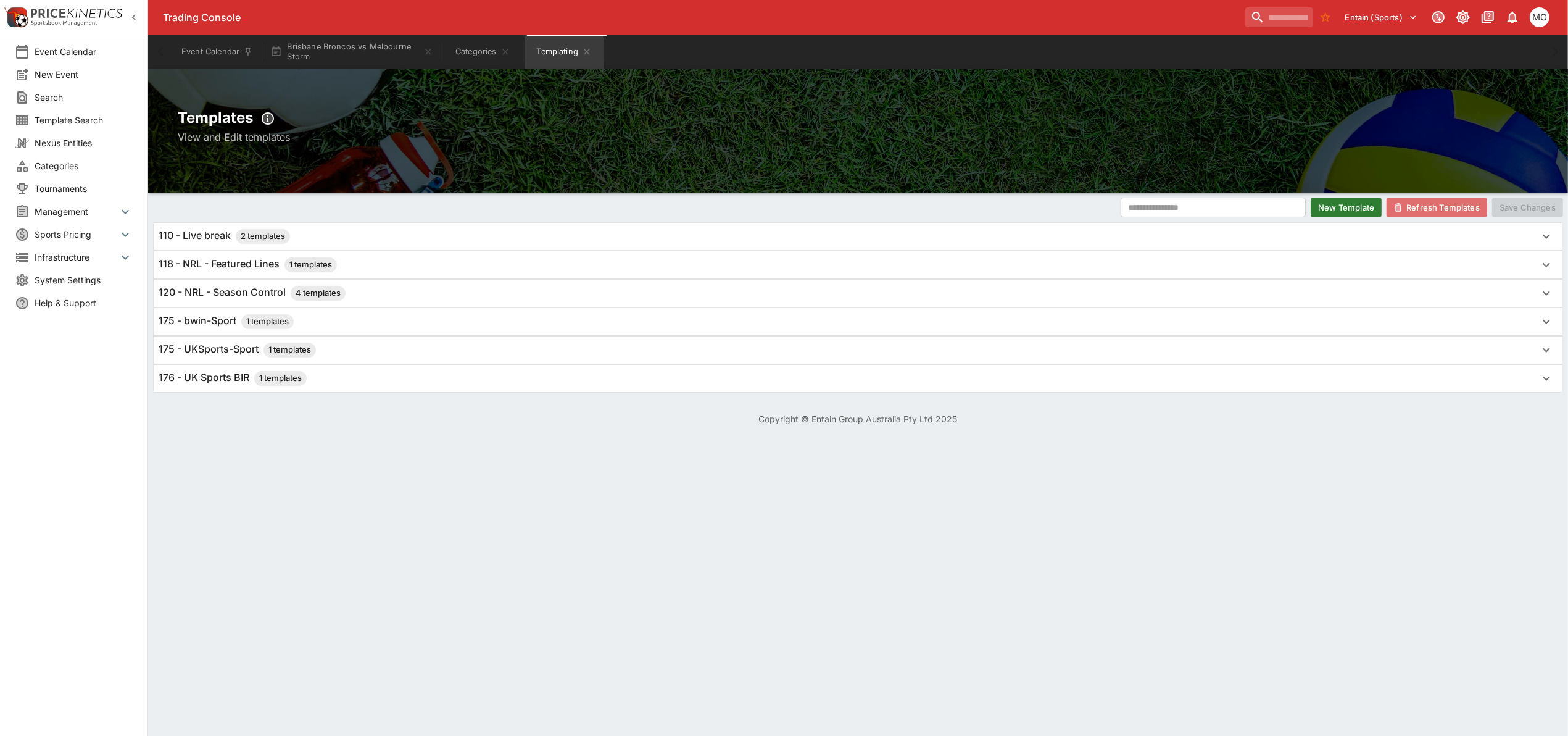
click at [1423, 199] on button "Refresh Templates" at bounding box center [1437, 207] width 101 height 20
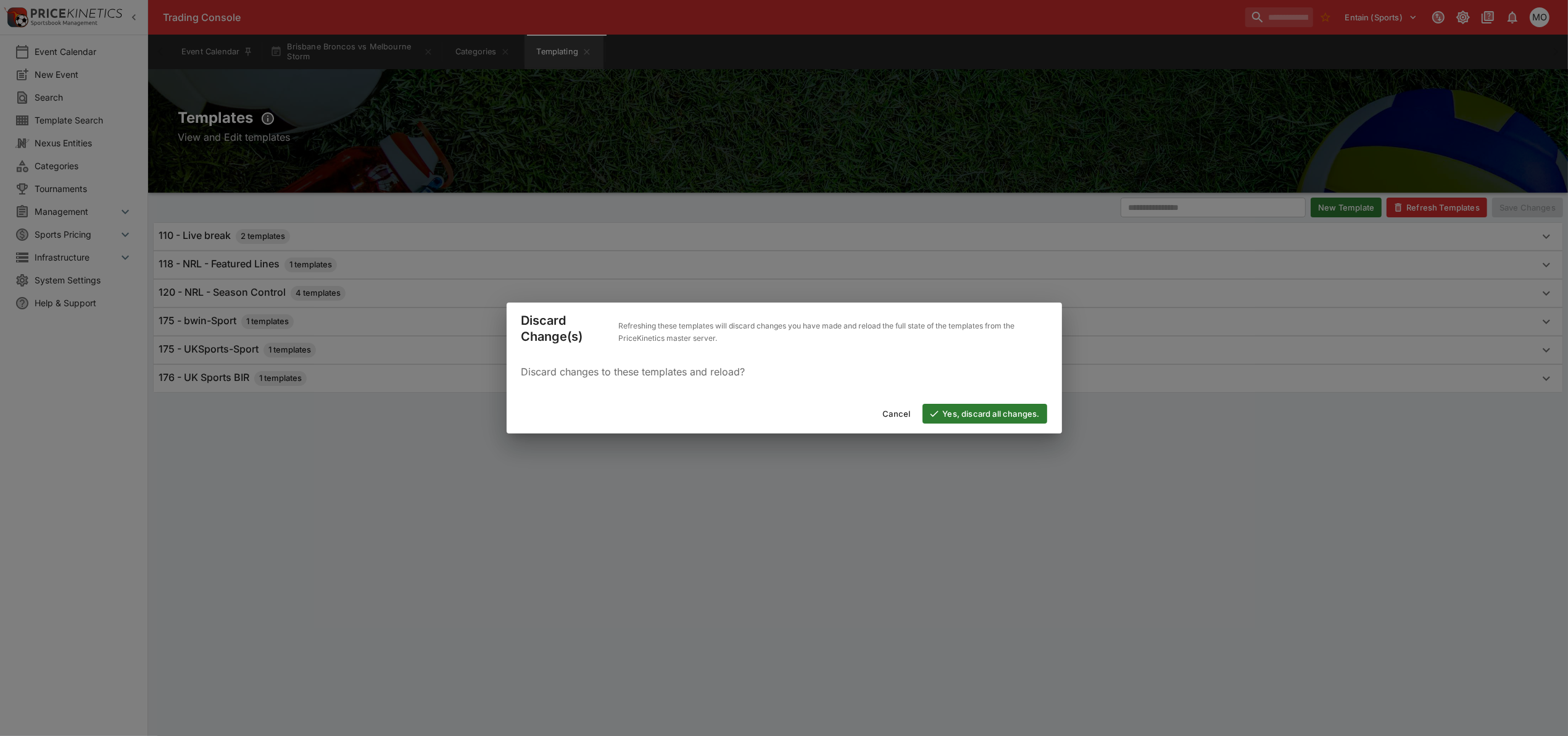
click at [988, 409] on button "Yes, discard all changes." at bounding box center [984, 413] width 124 height 20
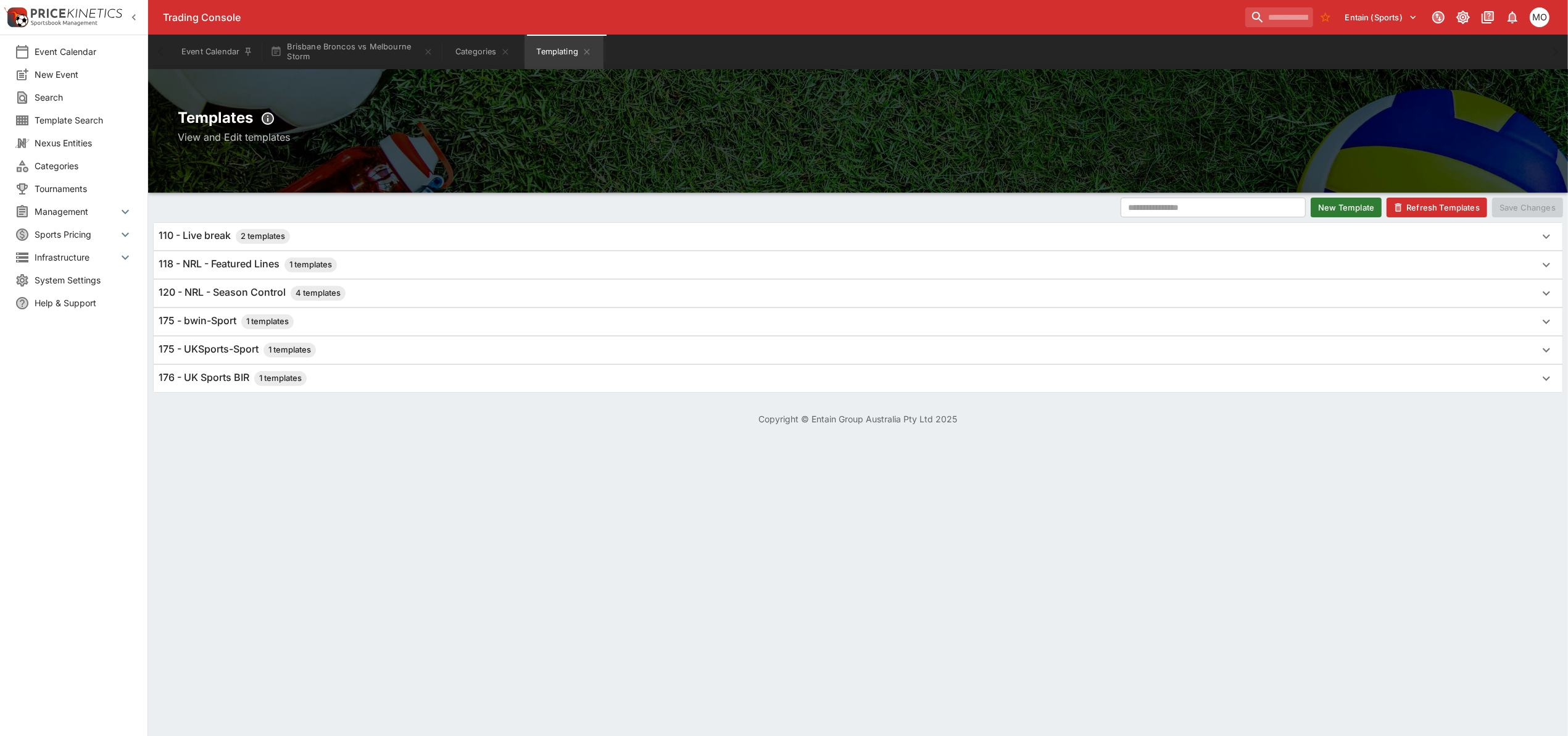
click at [214, 291] on h6 "120 - NRL - Season Control 4 templates" at bounding box center [252, 292] width 187 height 15
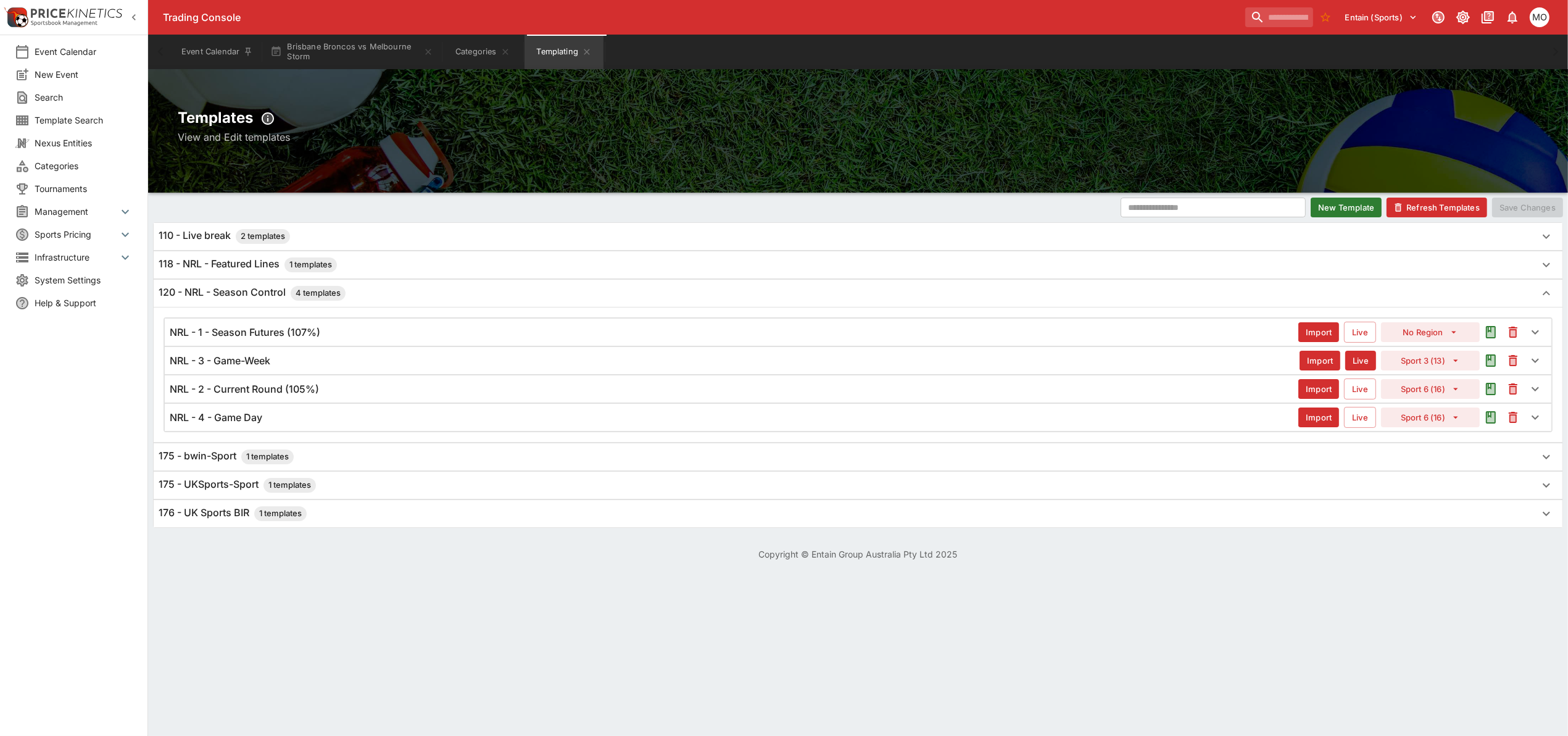
click at [830, 575] on html "Trading Console Entain (Sports) 1 MO Event Calendar New Event Search Template S…" at bounding box center [784, 288] width 1568 height 575
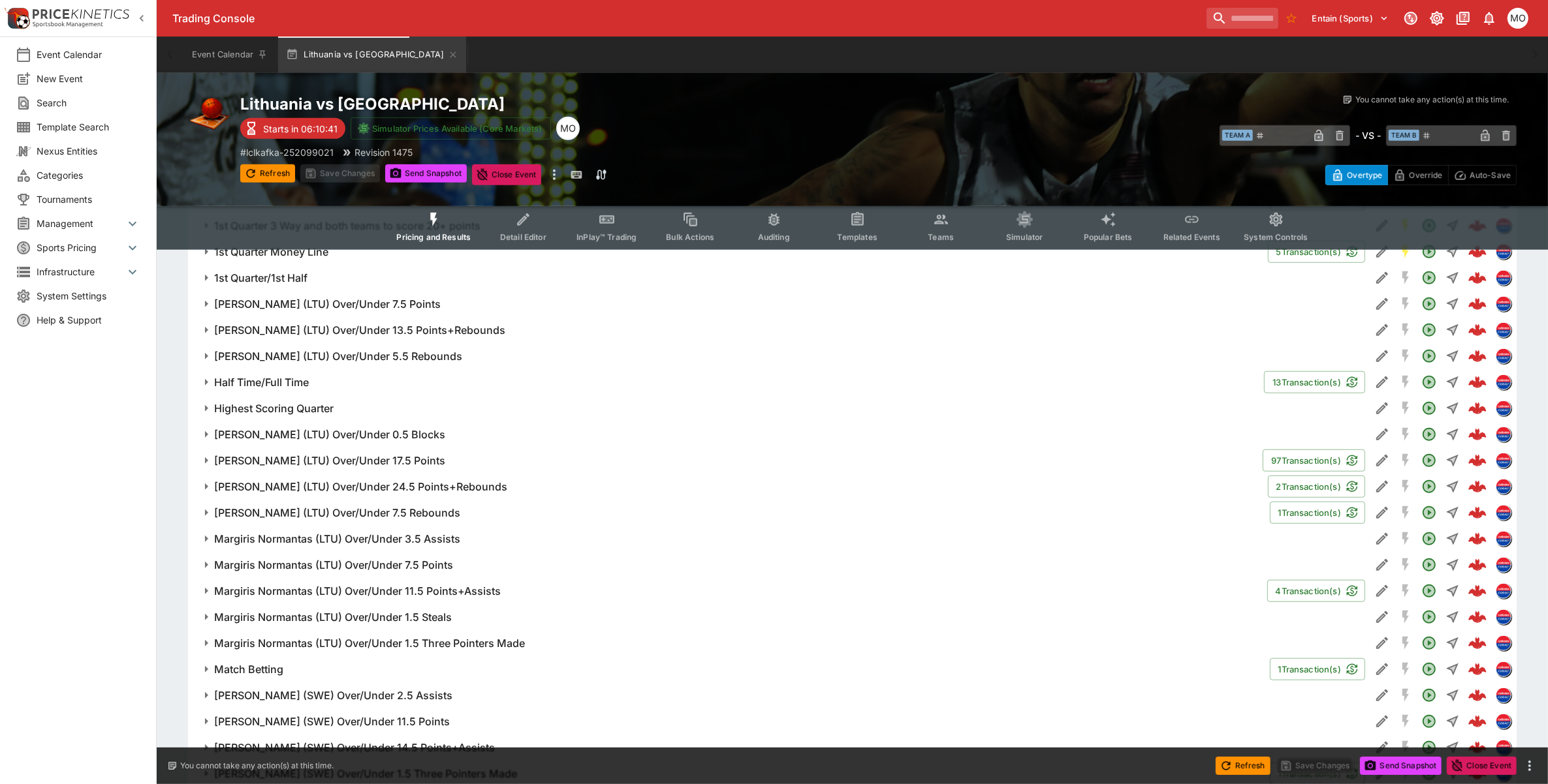
scroll to position [979, 0]
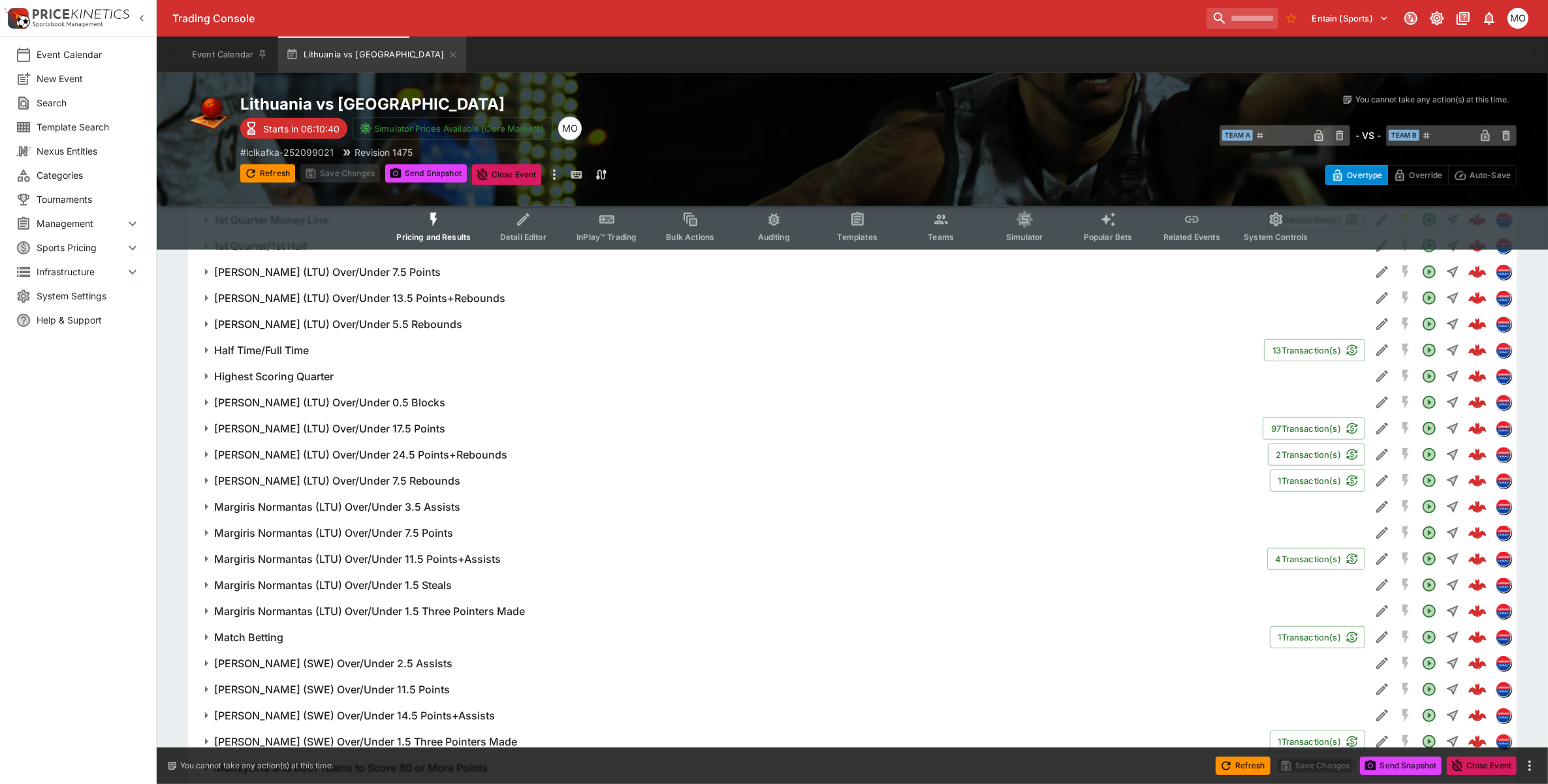
click at [348, 419] on button "Jonas Valanciunas (LTU) Over/Under 17.5 Points" at bounding box center [725, 428] width 1074 height 26
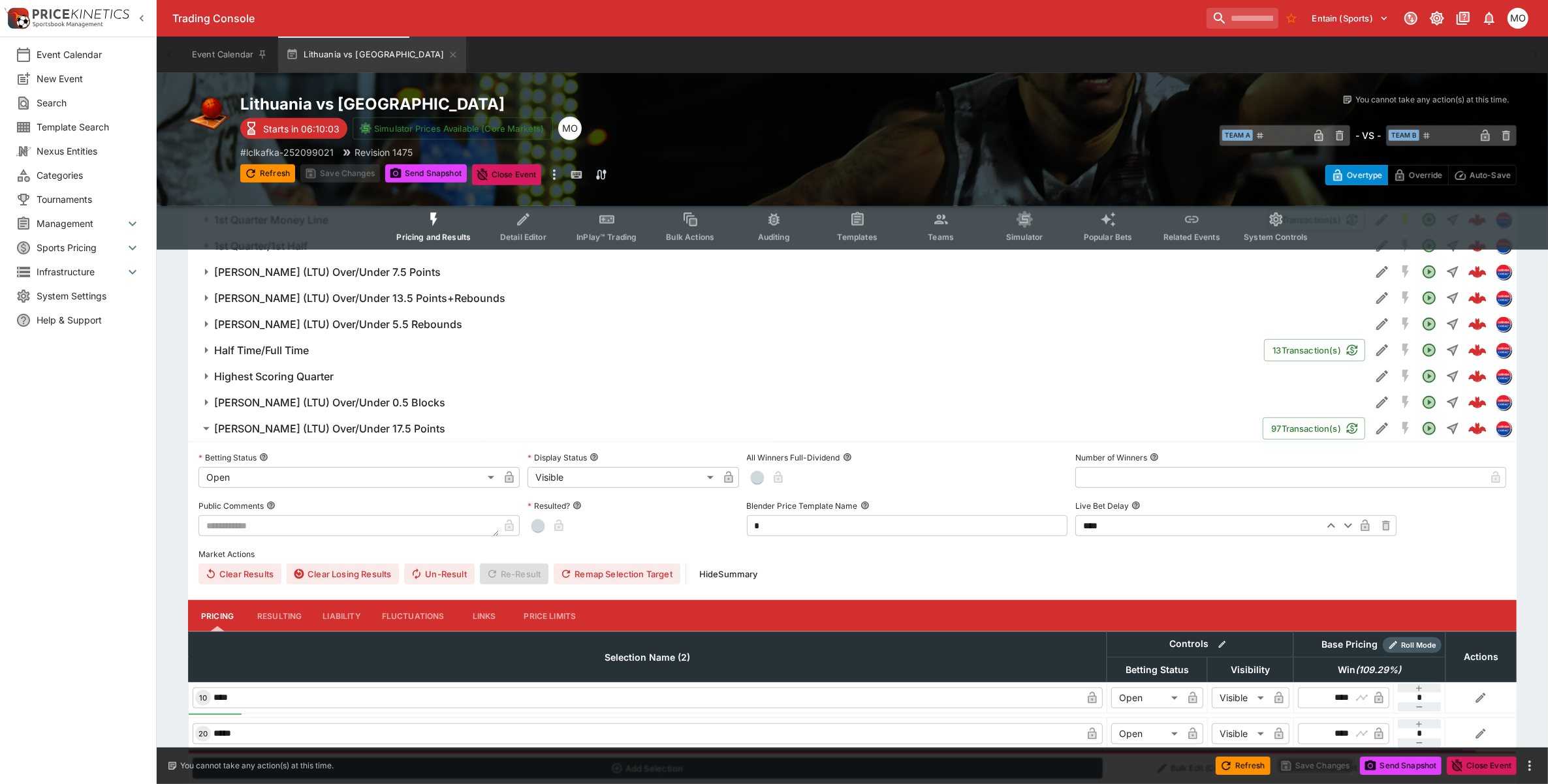
scroll to position [1142, 0]
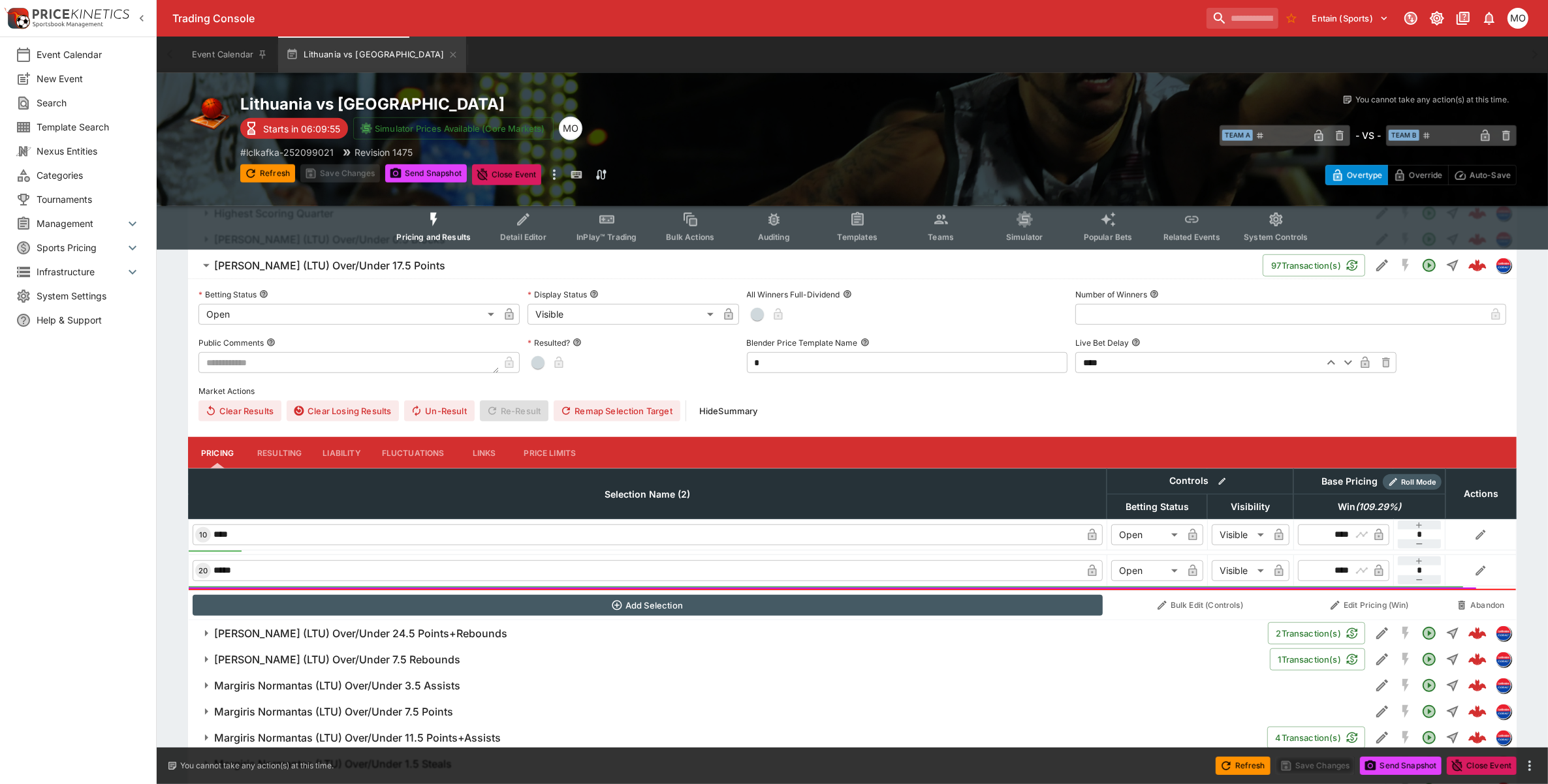
click at [518, 533] on input "****" at bounding box center [646, 535] width 871 height 21
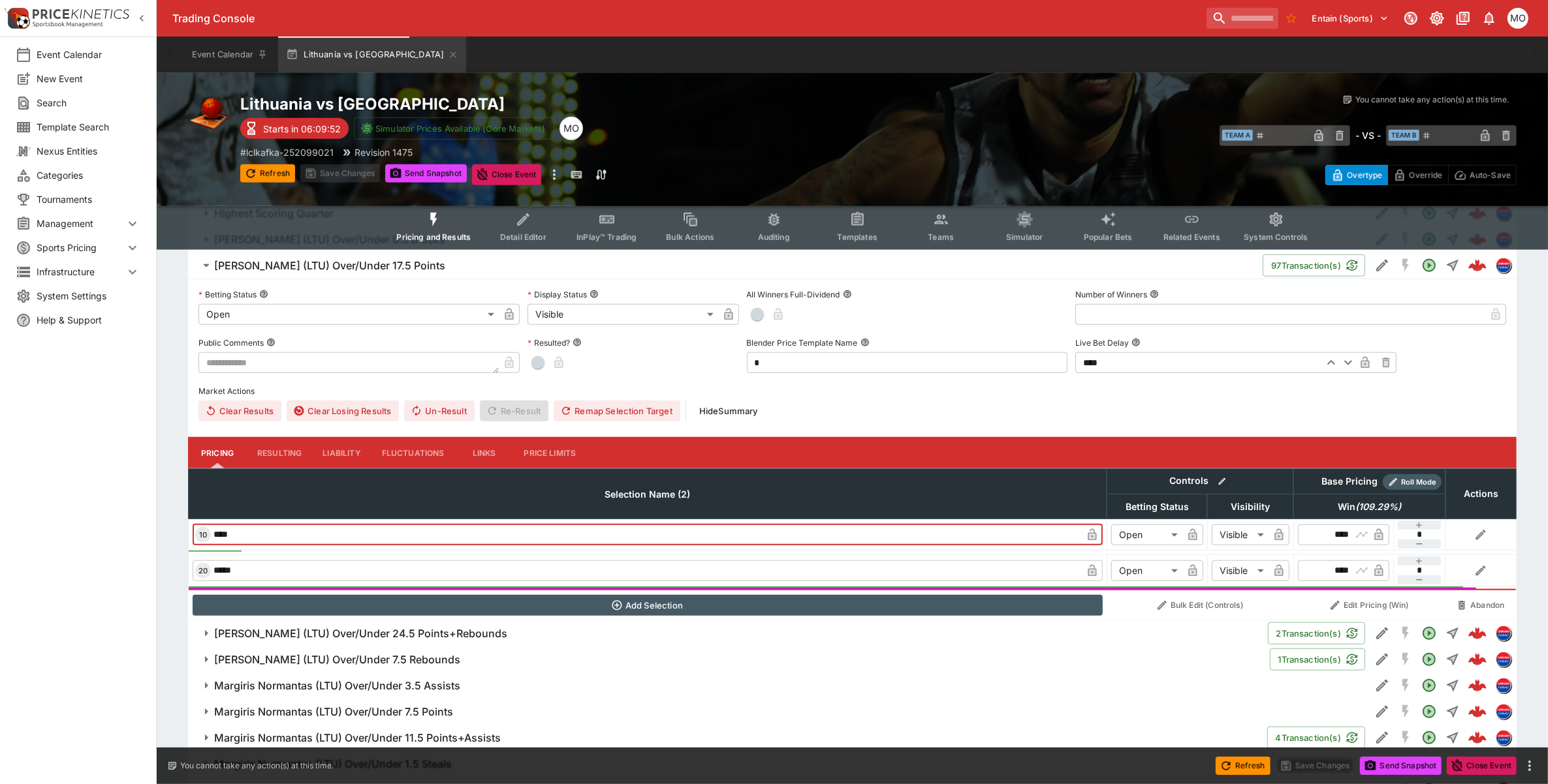
click at [203, 535] on span "10" at bounding box center [203, 535] width 13 height 9
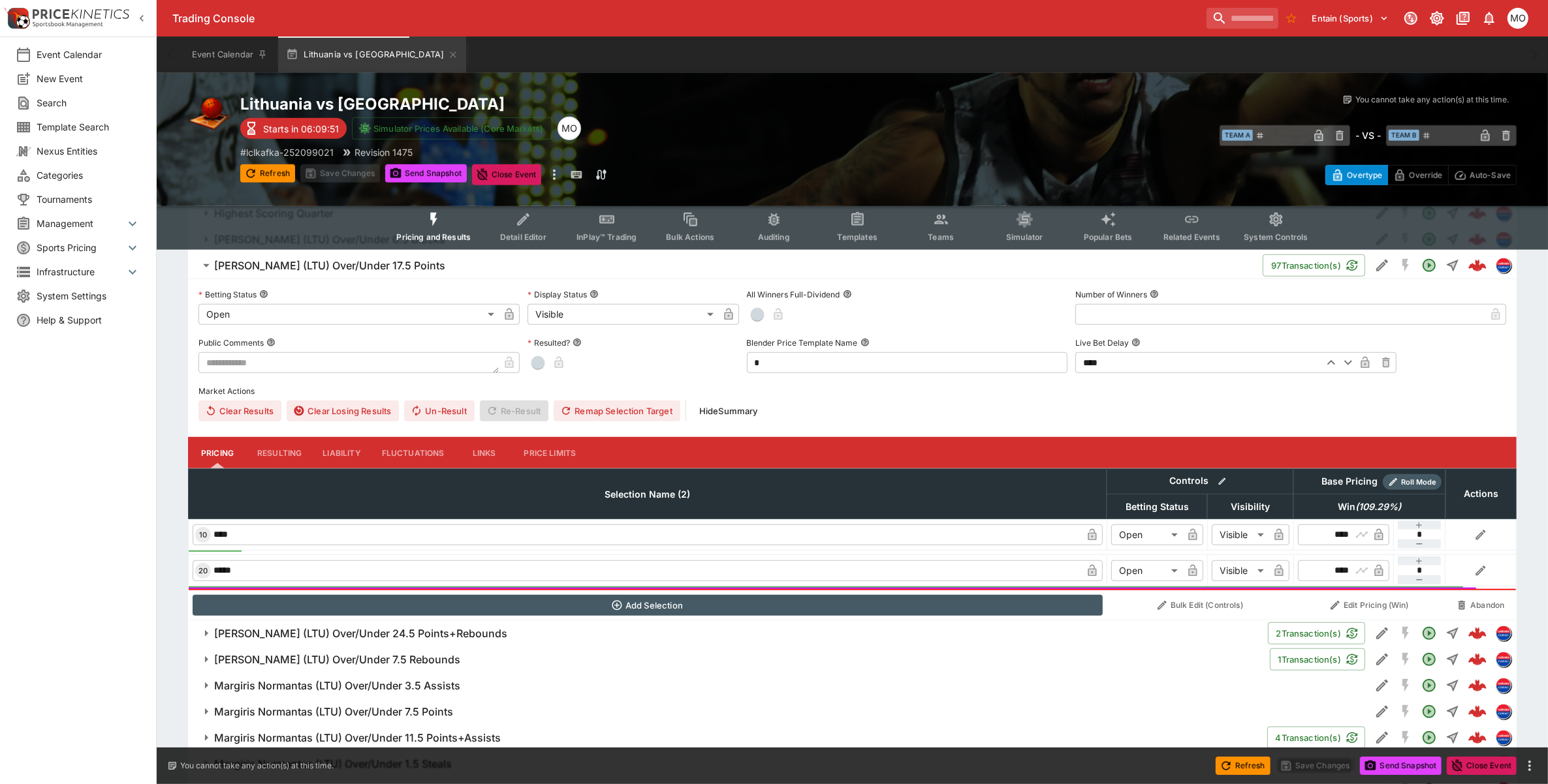
click at [217, 533] on input "****" at bounding box center [646, 535] width 871 height 21
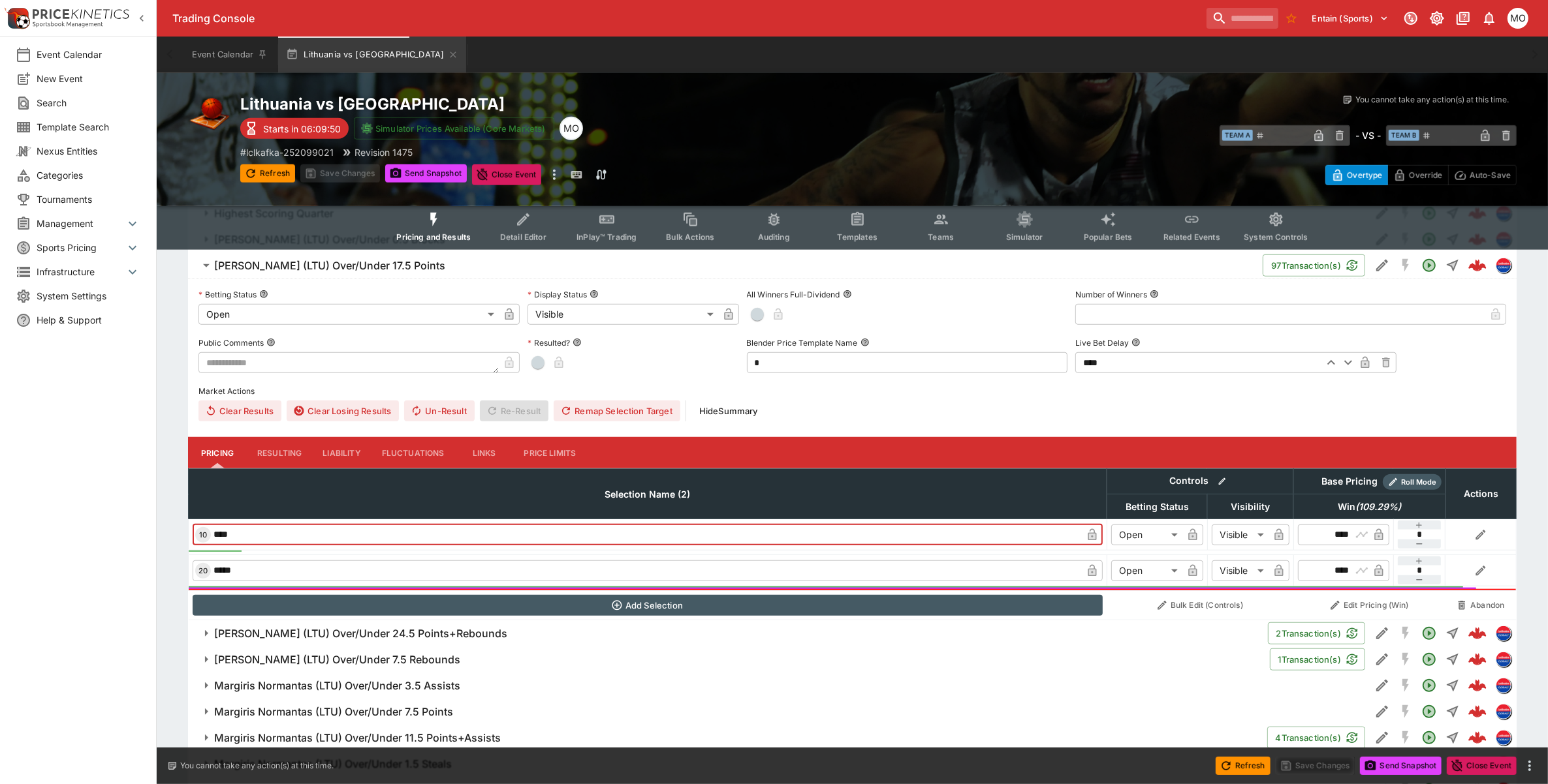
click at [242, 533] on input "****" at bounding box center [646, 535] width 871 height 21
click at [298, 448] on button "Resulting" at bounding box center [279, 453] width 65 height 31
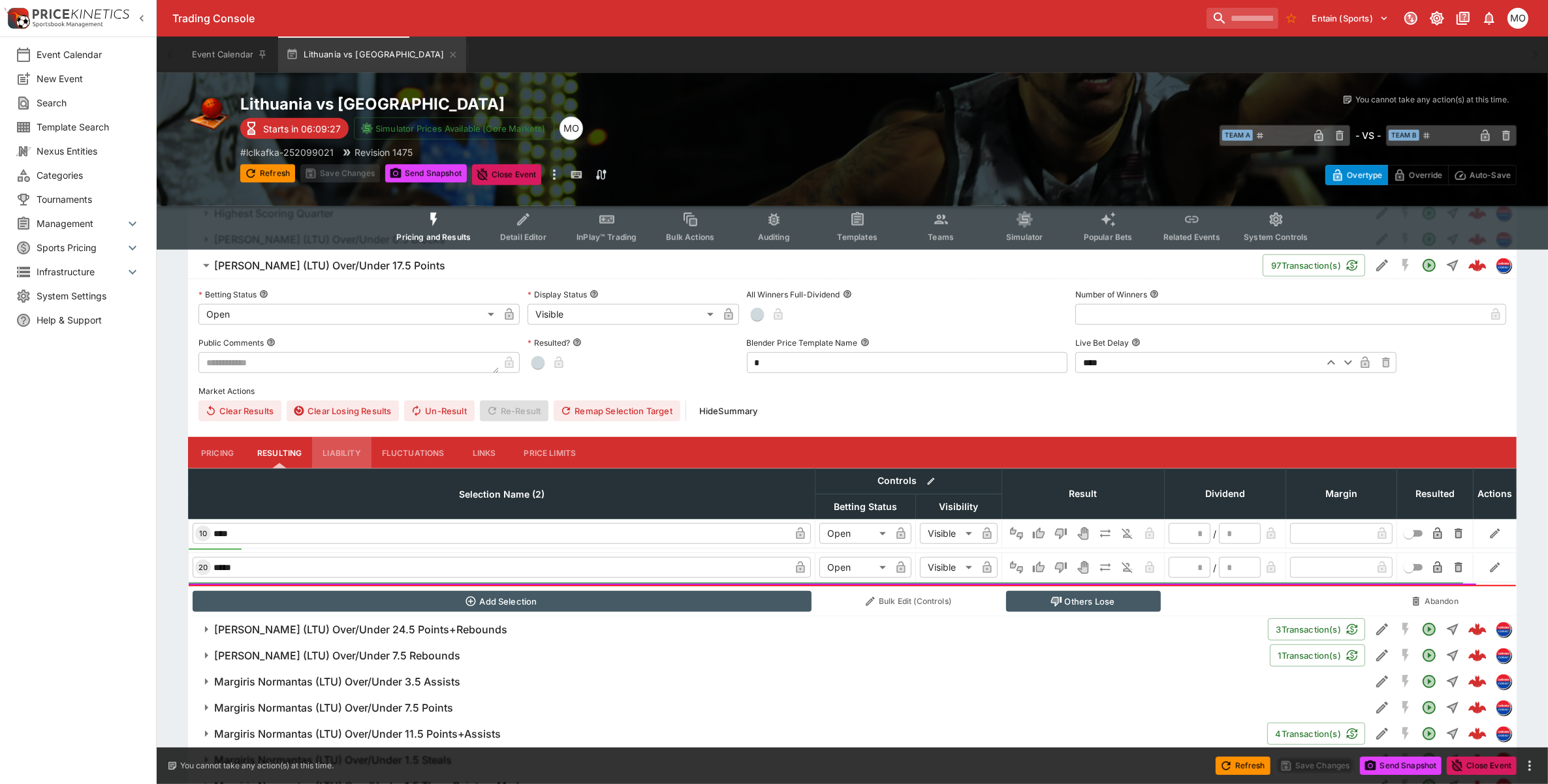
click at [349, 454] on button "Liability" at bounding box center [341, 453] width 58 height 31
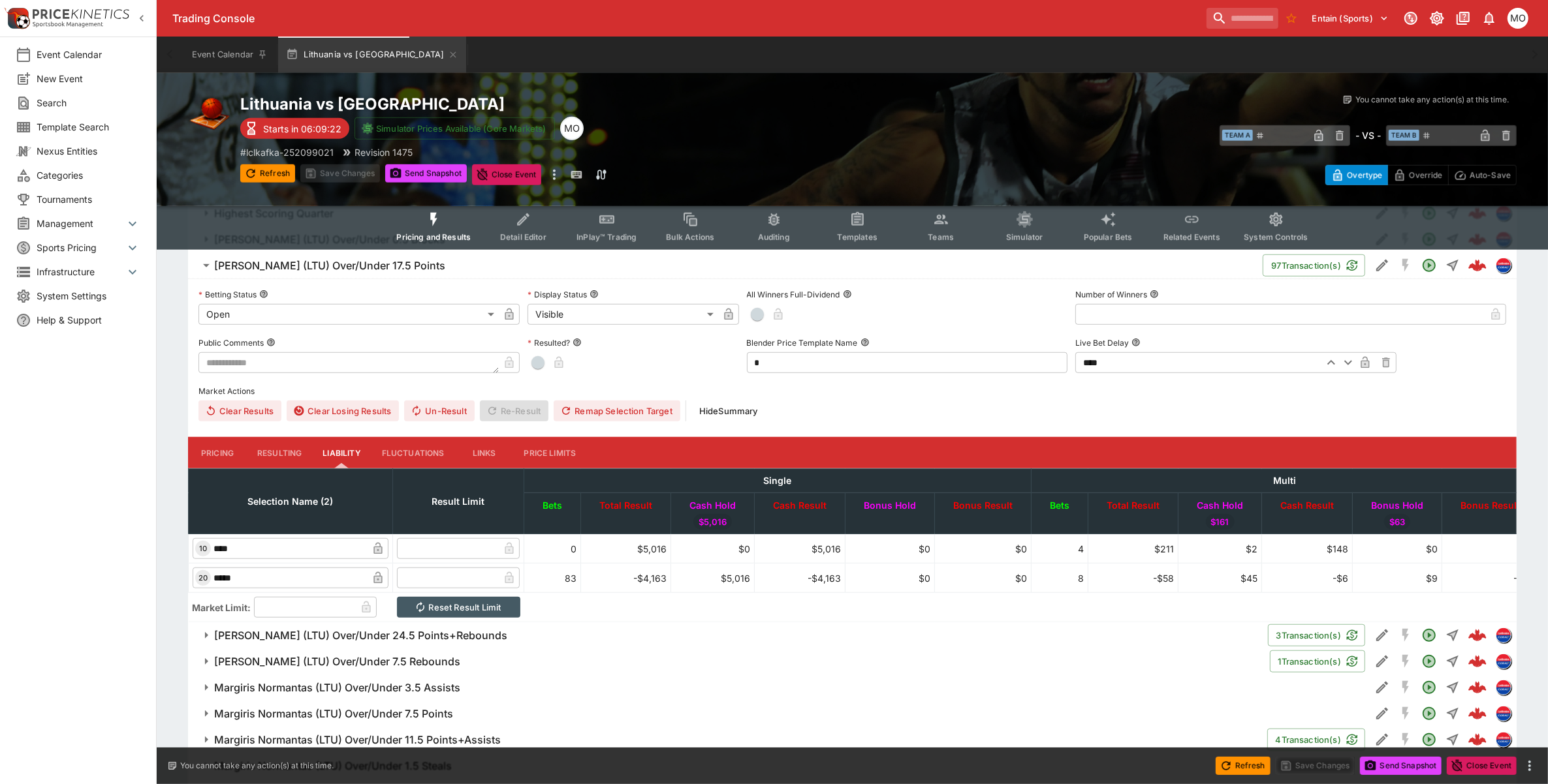
click at [408, 453] on button "Fluctuations" at bounding box center [413, 453] width 84 height 31
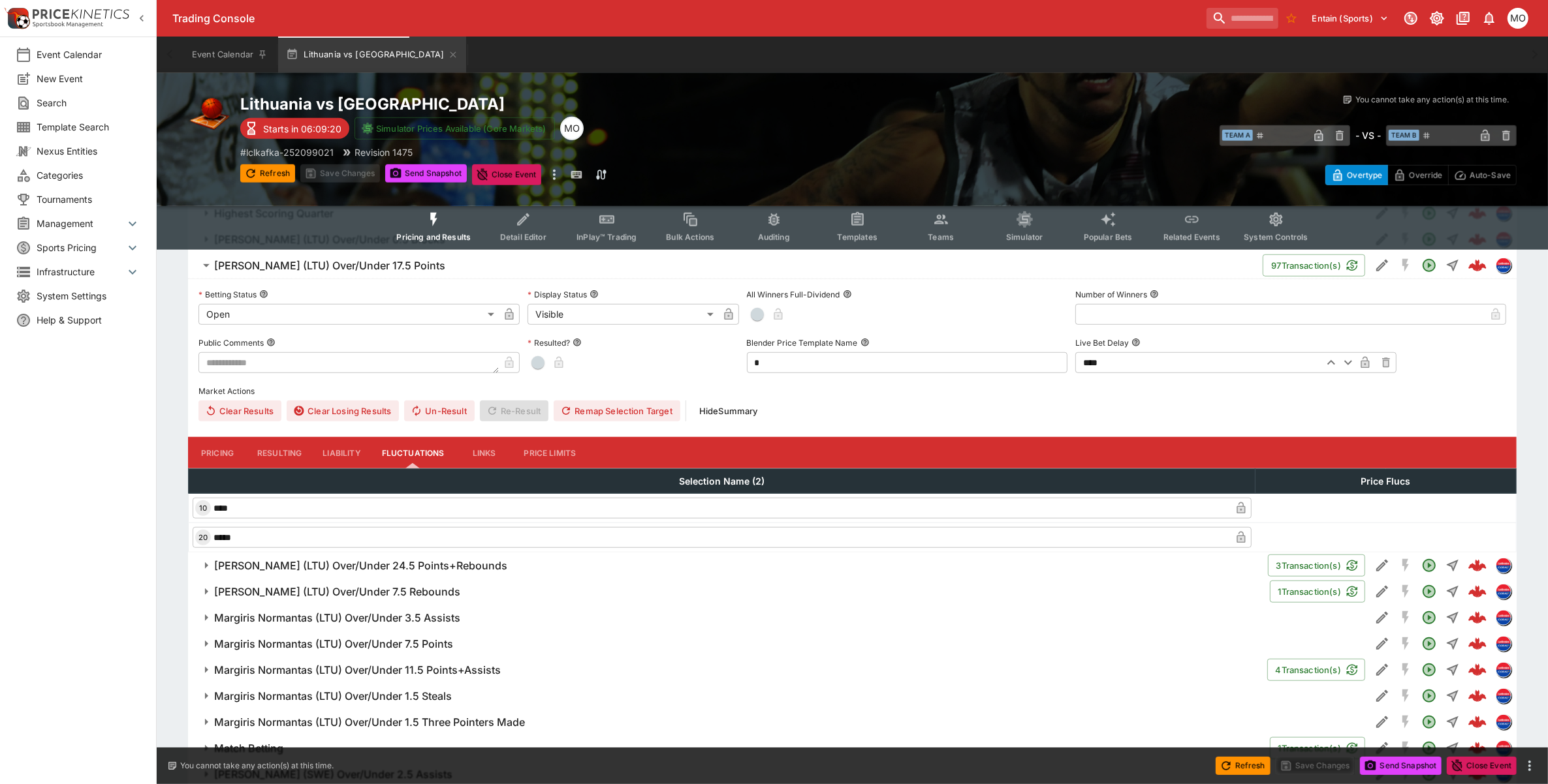
click at [475, 447] on button "Links" at bounding box center [484, 453] width 58 height 31
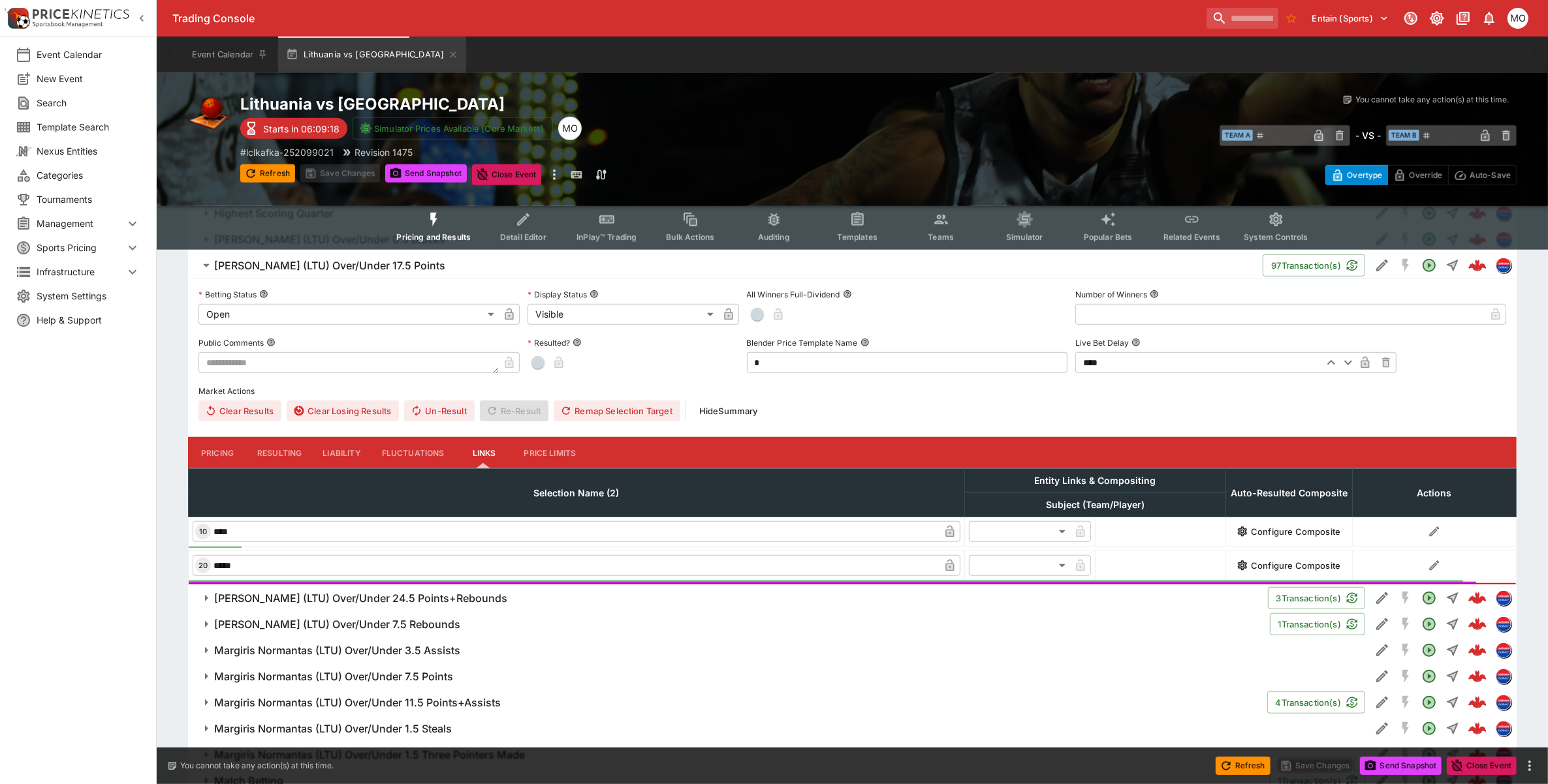
click at [528, 447] on button "Price Limits" at bounding box center [550, 453] width 73 height 31
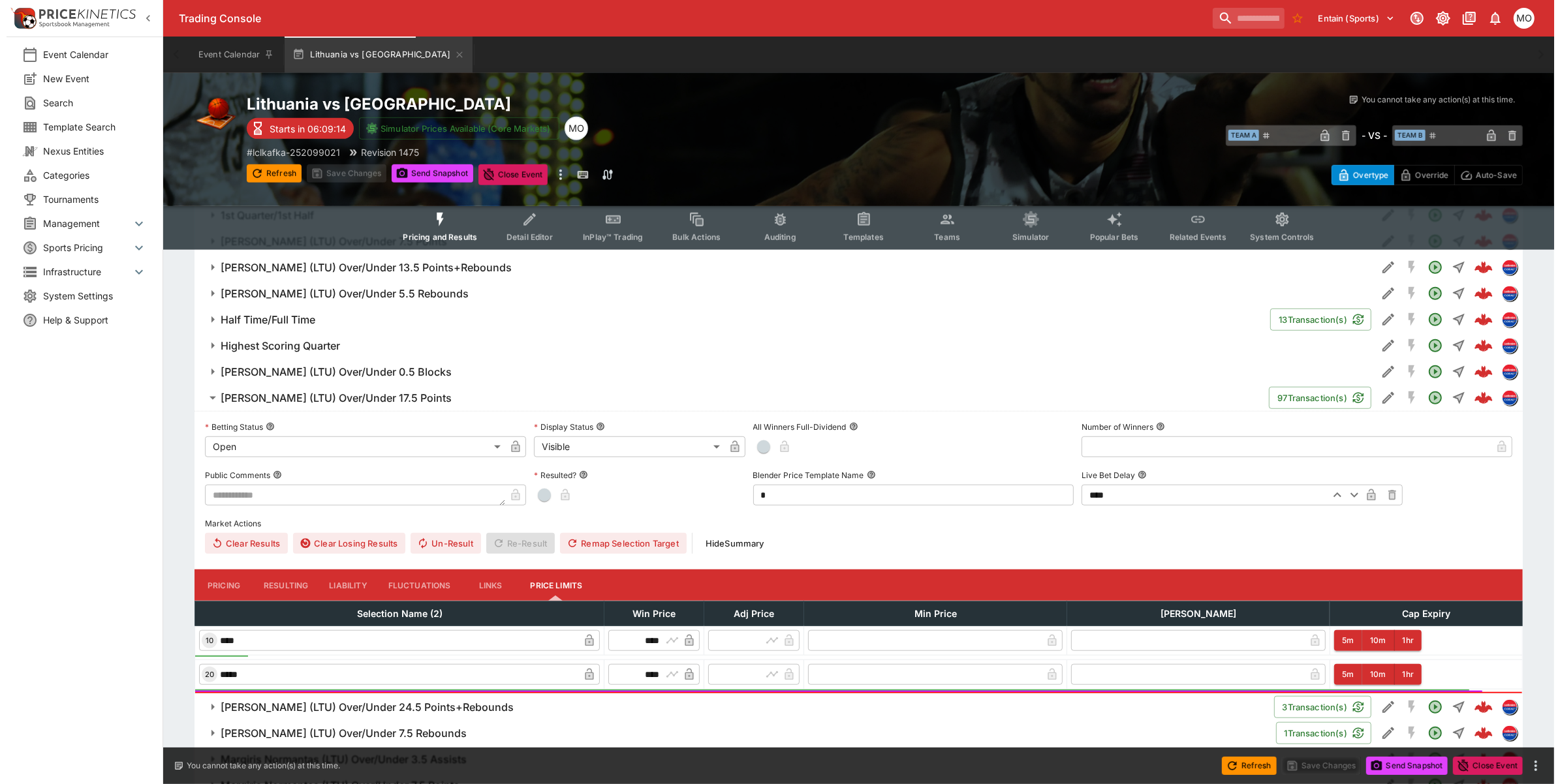
scroll to position [979, 0]
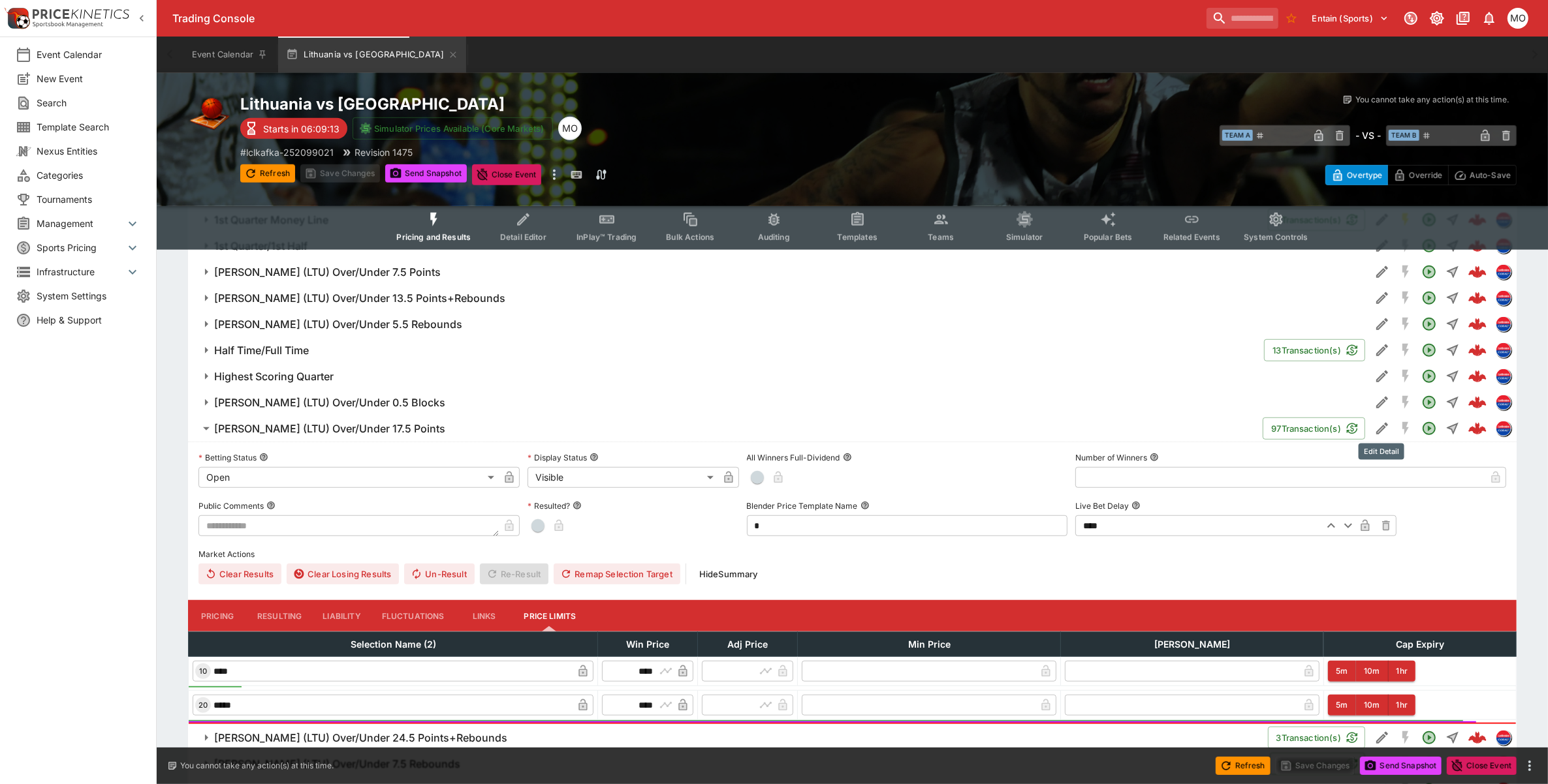
click at [1383, 422] on icon "Edit Detail" at bounding box center [1382, 428] width 16 height 16
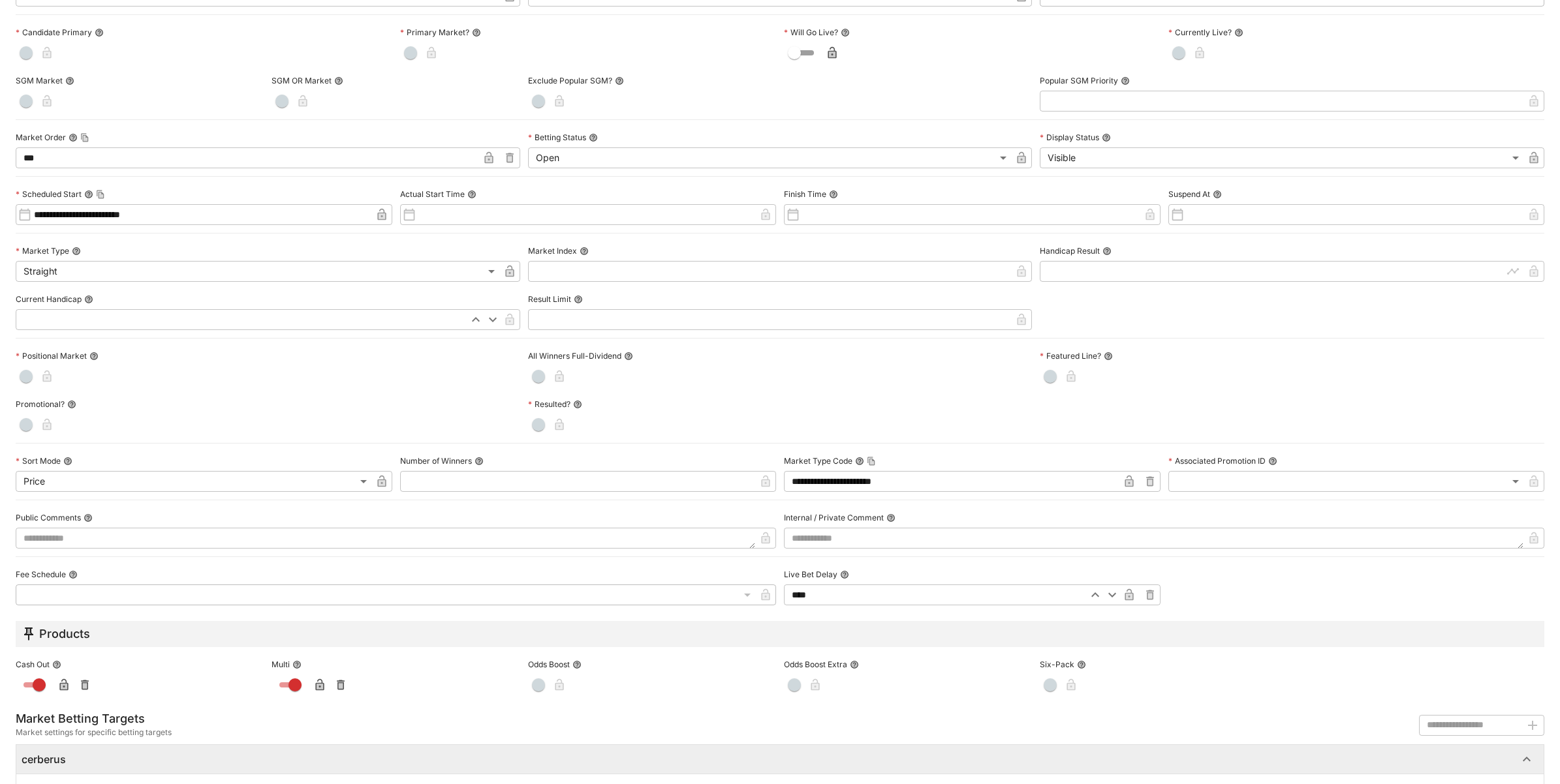
scroll to position [0, 0]
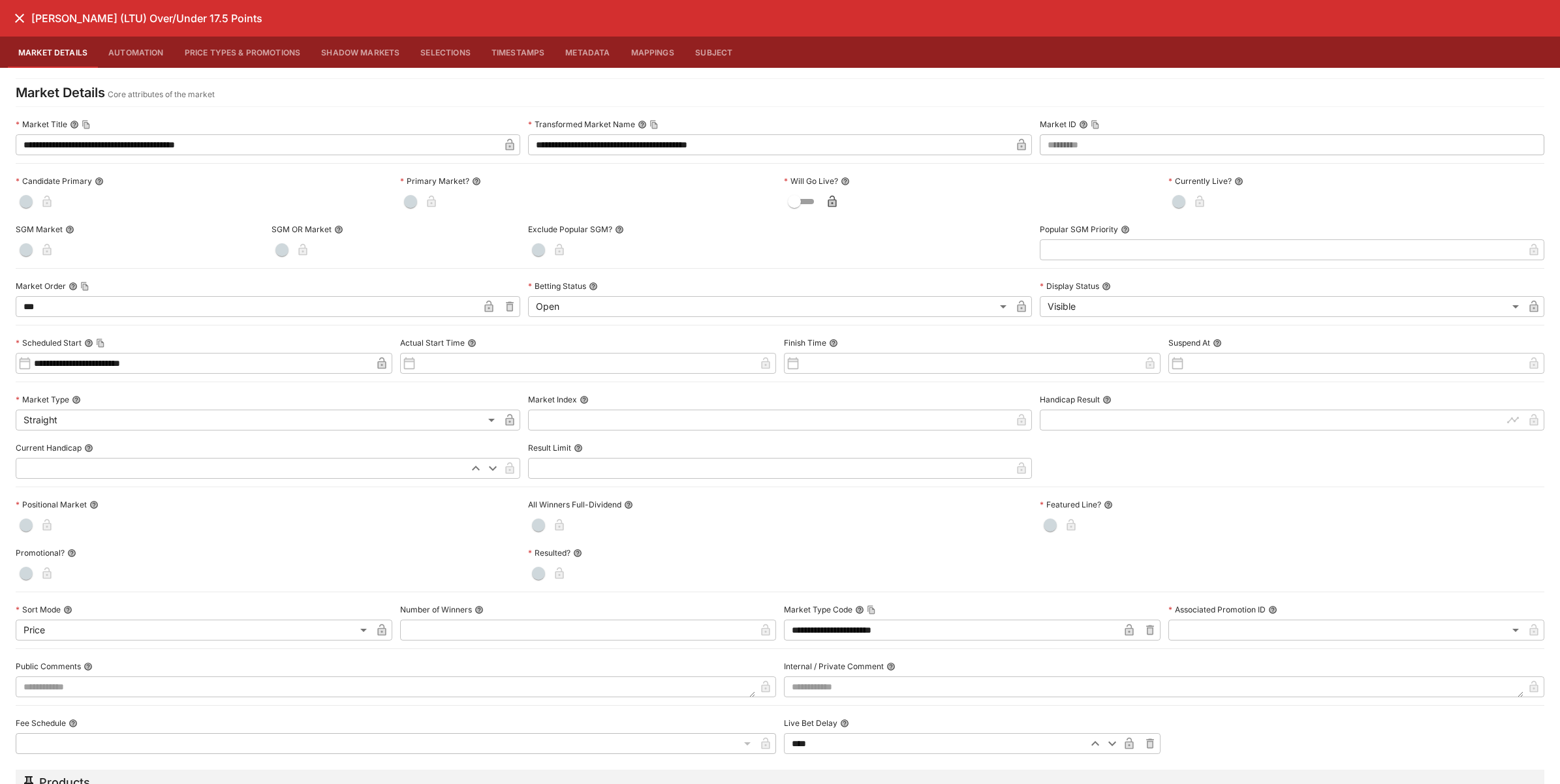
click at [335, 51] on button "Shadow Markets" at bounding box center [360, 52] width 99 height 31
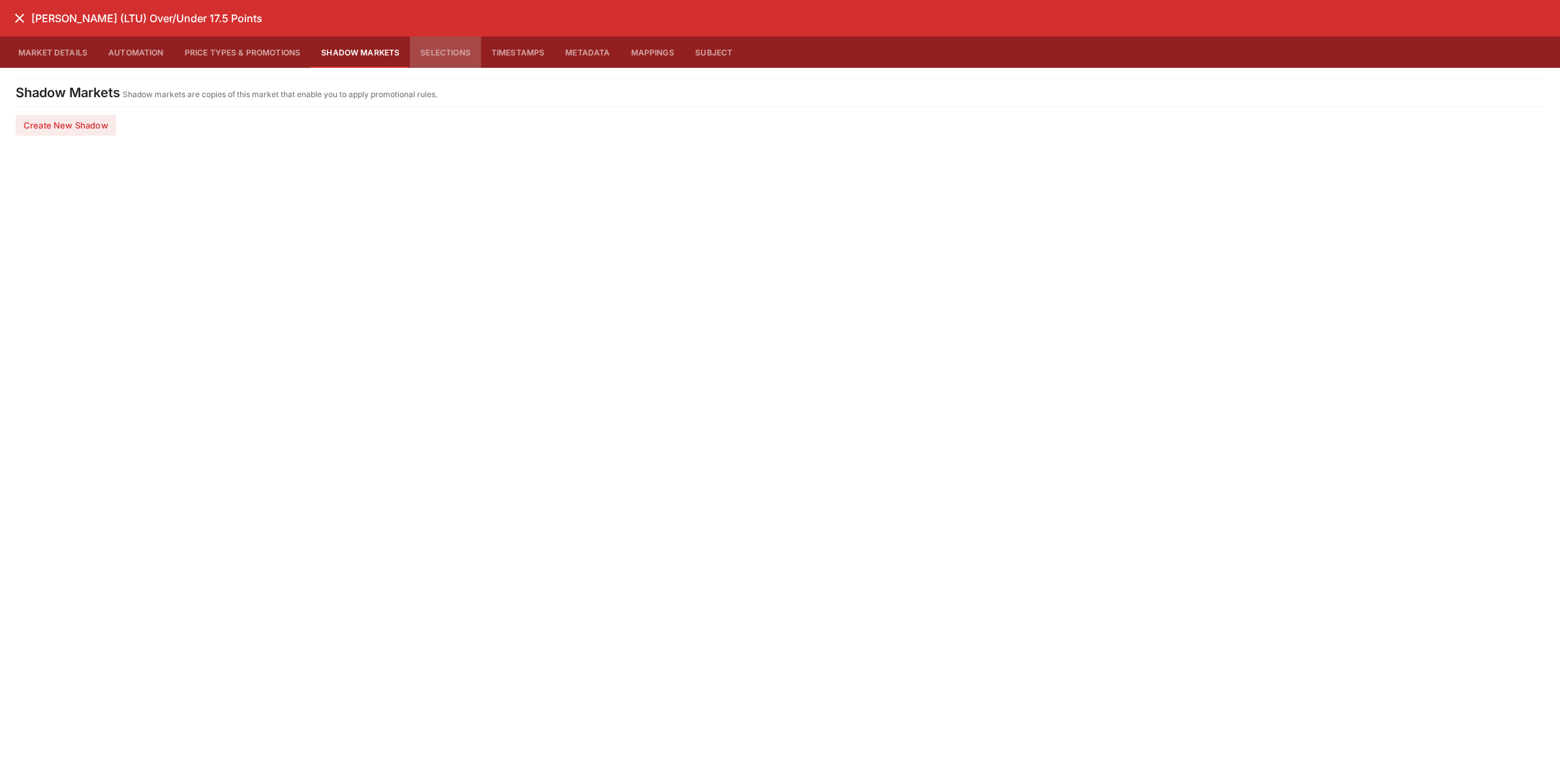
click at [429, 54] on button "Selections" at bounding box center [445, 52] width 71 height 31
click at [343, 128] on span "Over" at bounding box center [771, 127] width 1492 height 16
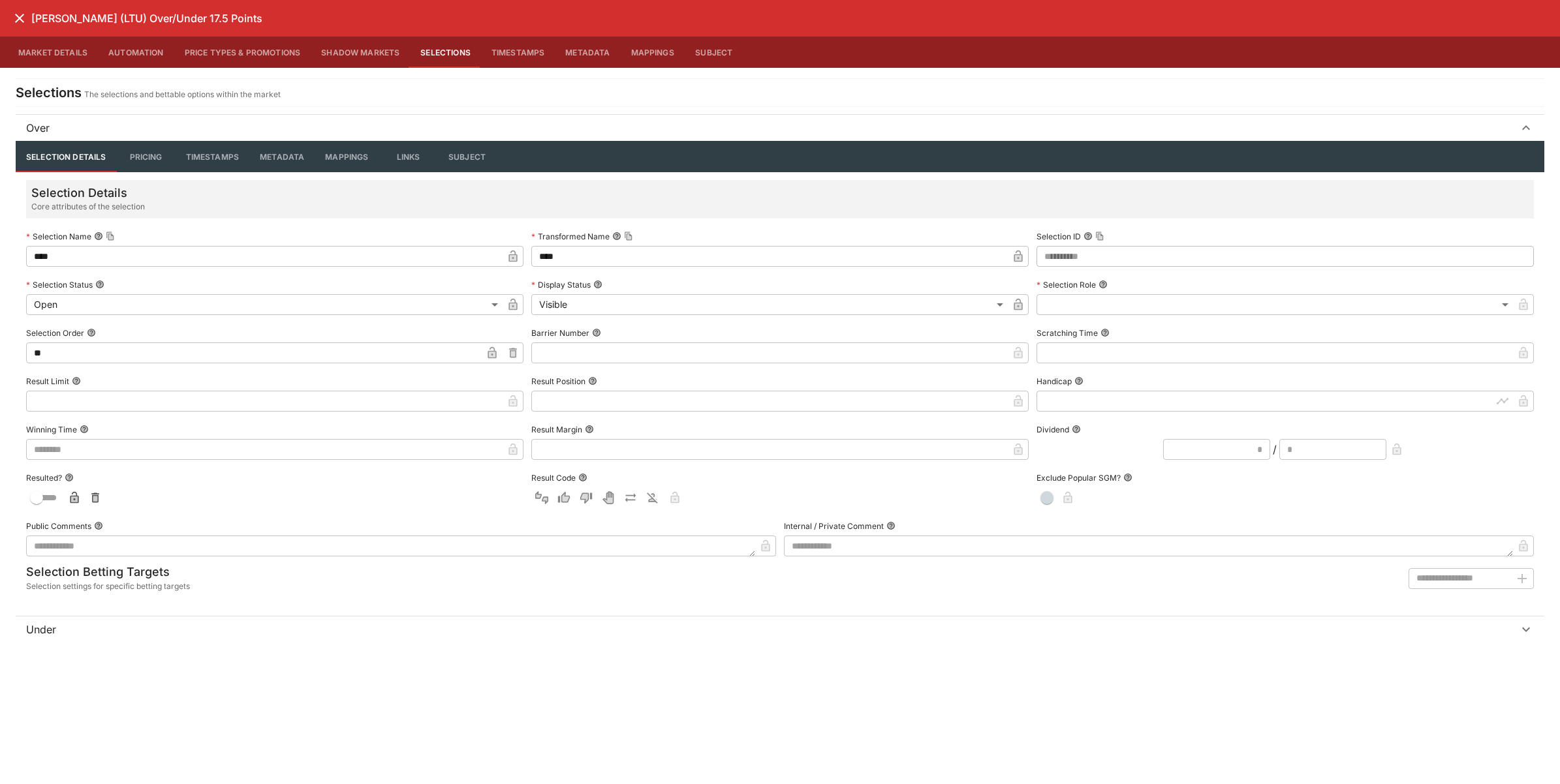
click at [285, 624] on span "Under" at bounding box center [771, 629] width 1492 height 16
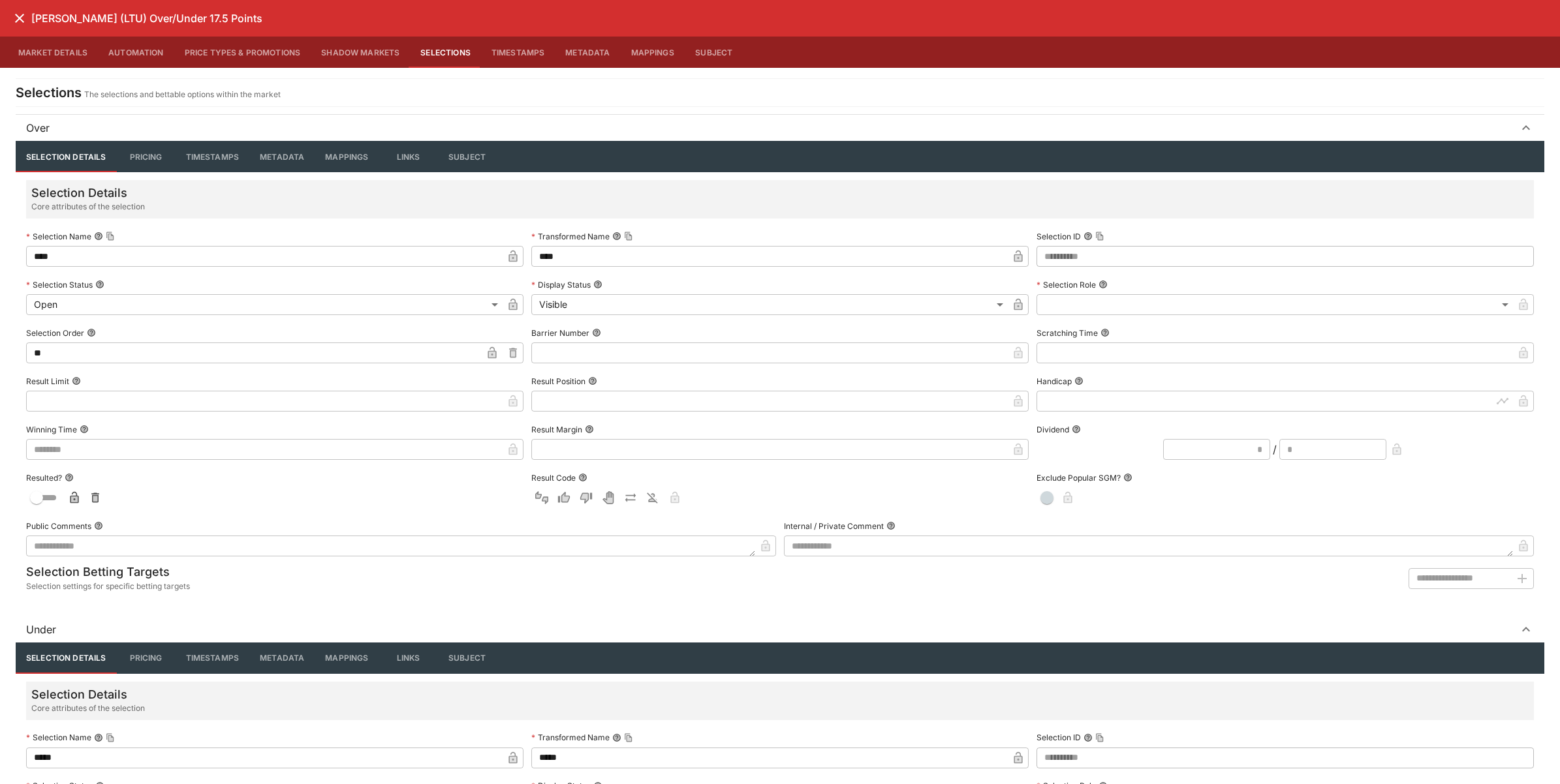
click at [163, 160] on button "Pricing" at bounding box center [146, 157] width 58 height 31
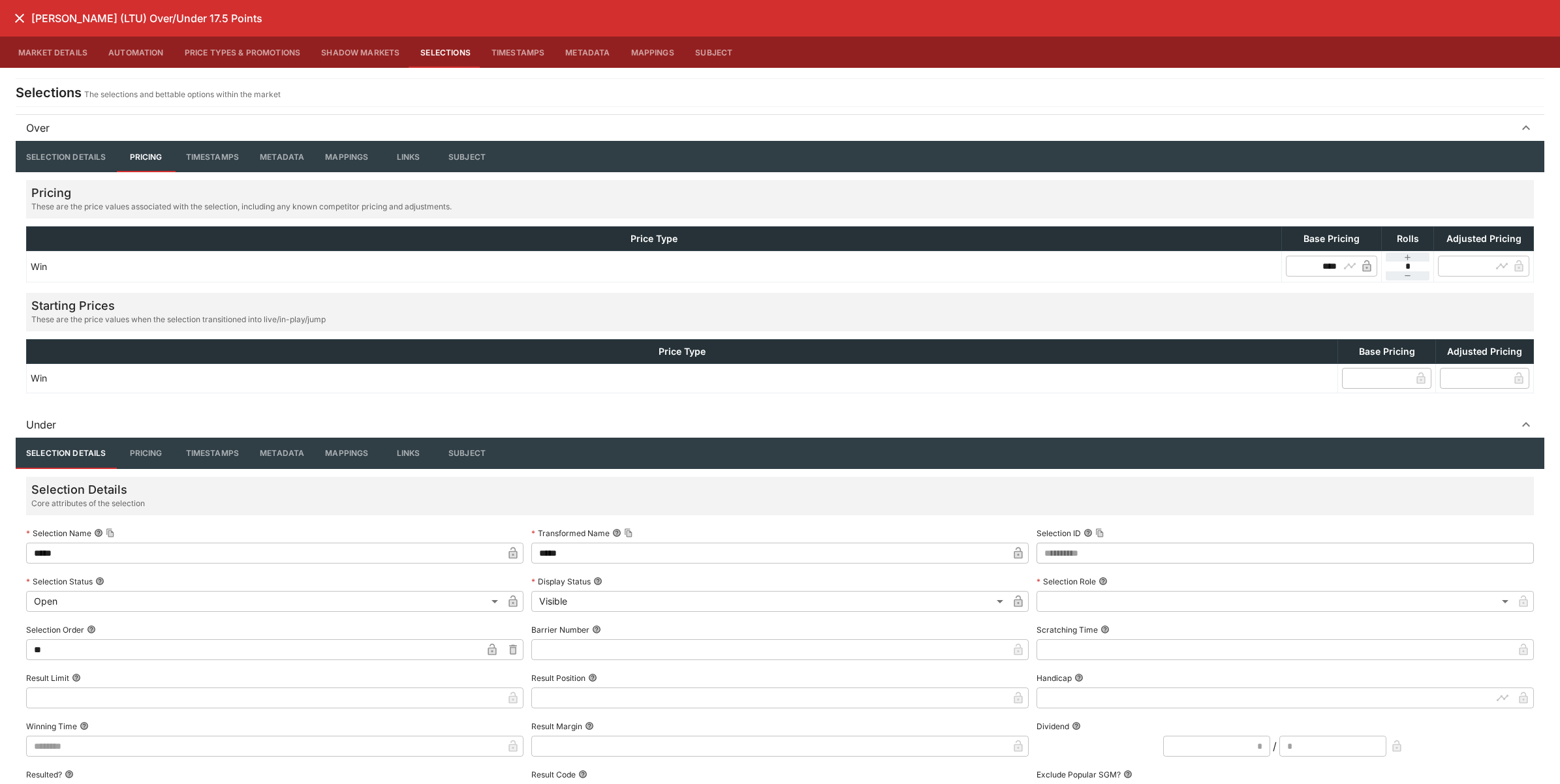
click at [213, 155] on button "Timestamps" at bounding box center [212, 157] width 75 height 31
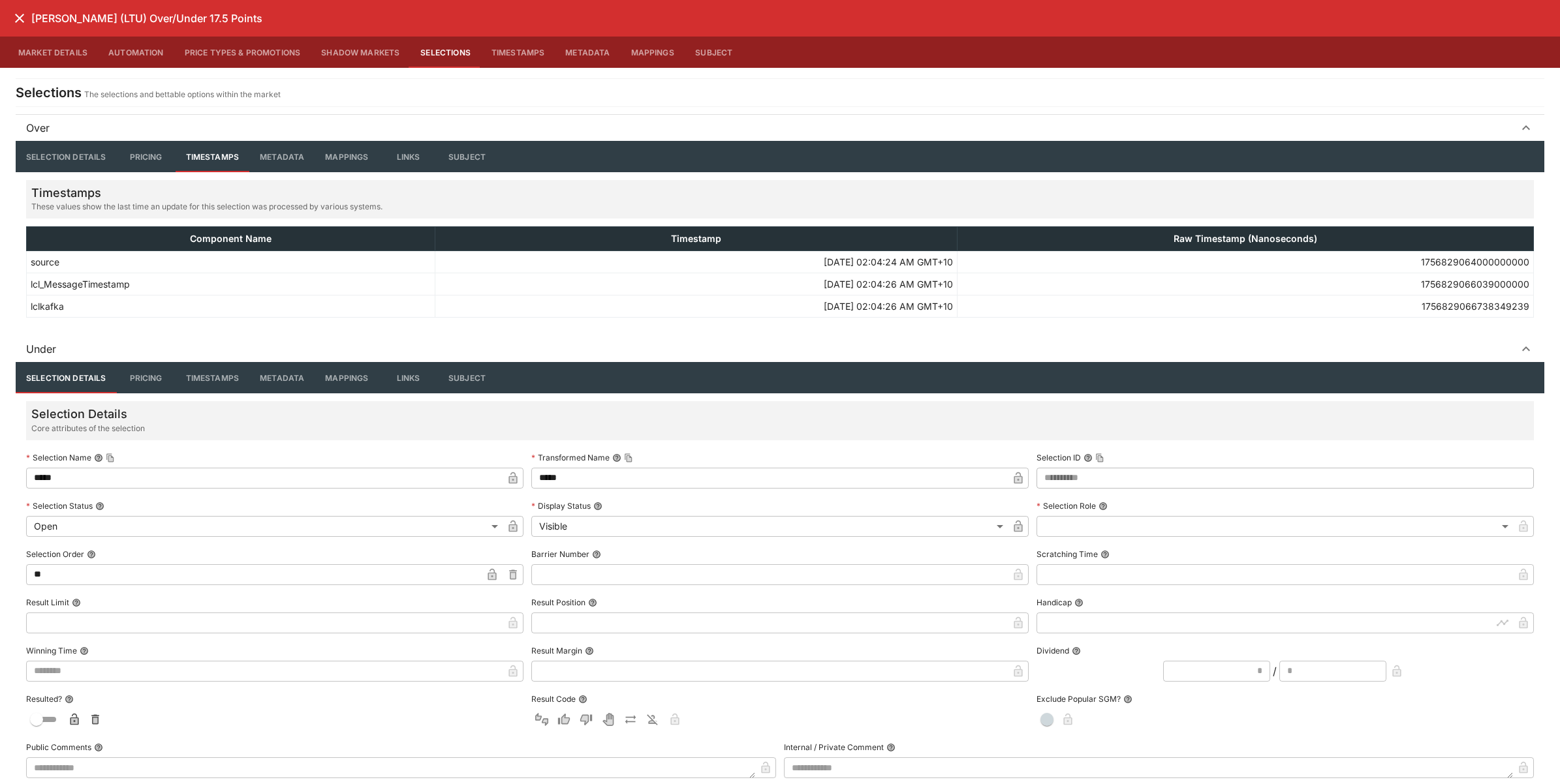
click at [291, 147] on button "Metadata" at bounding box center [282, 157] width 65 height 31
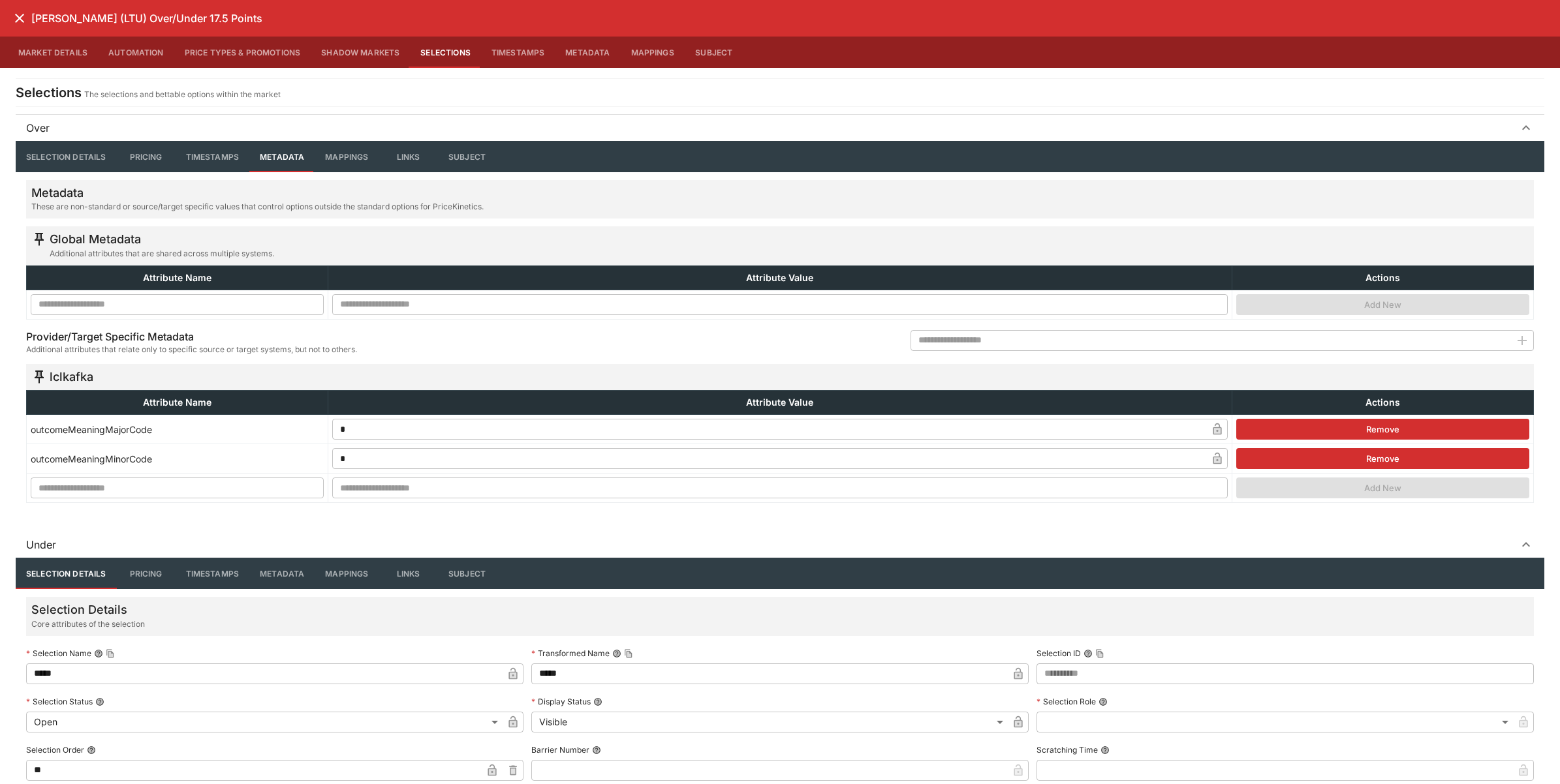
click at [354, 157] on button "Mappings" at bounding box center [346, 157] width 64 height 31
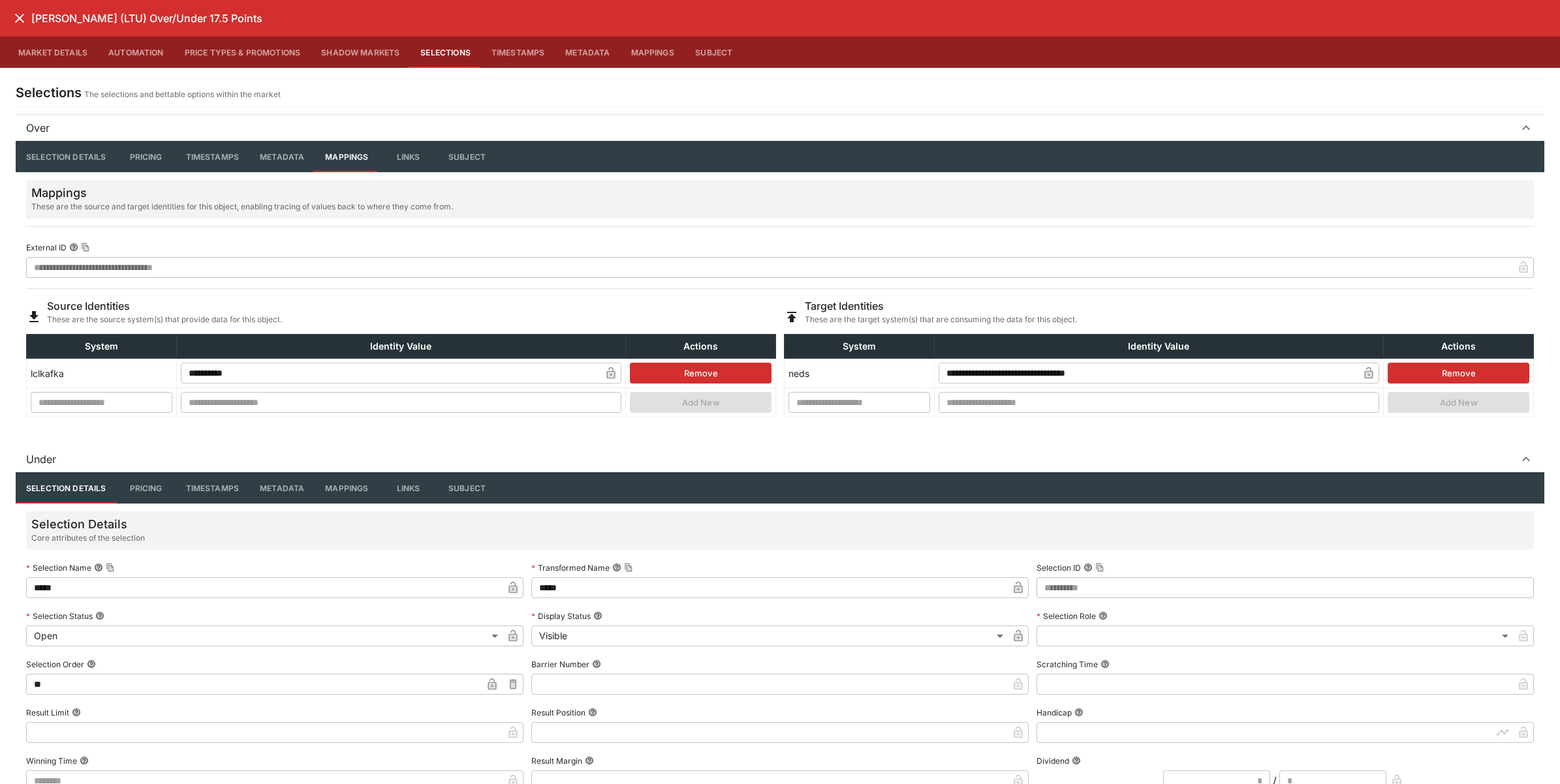
click at [414, 155] on button "Links" at bounding box center [408, 157] width 58 height 31
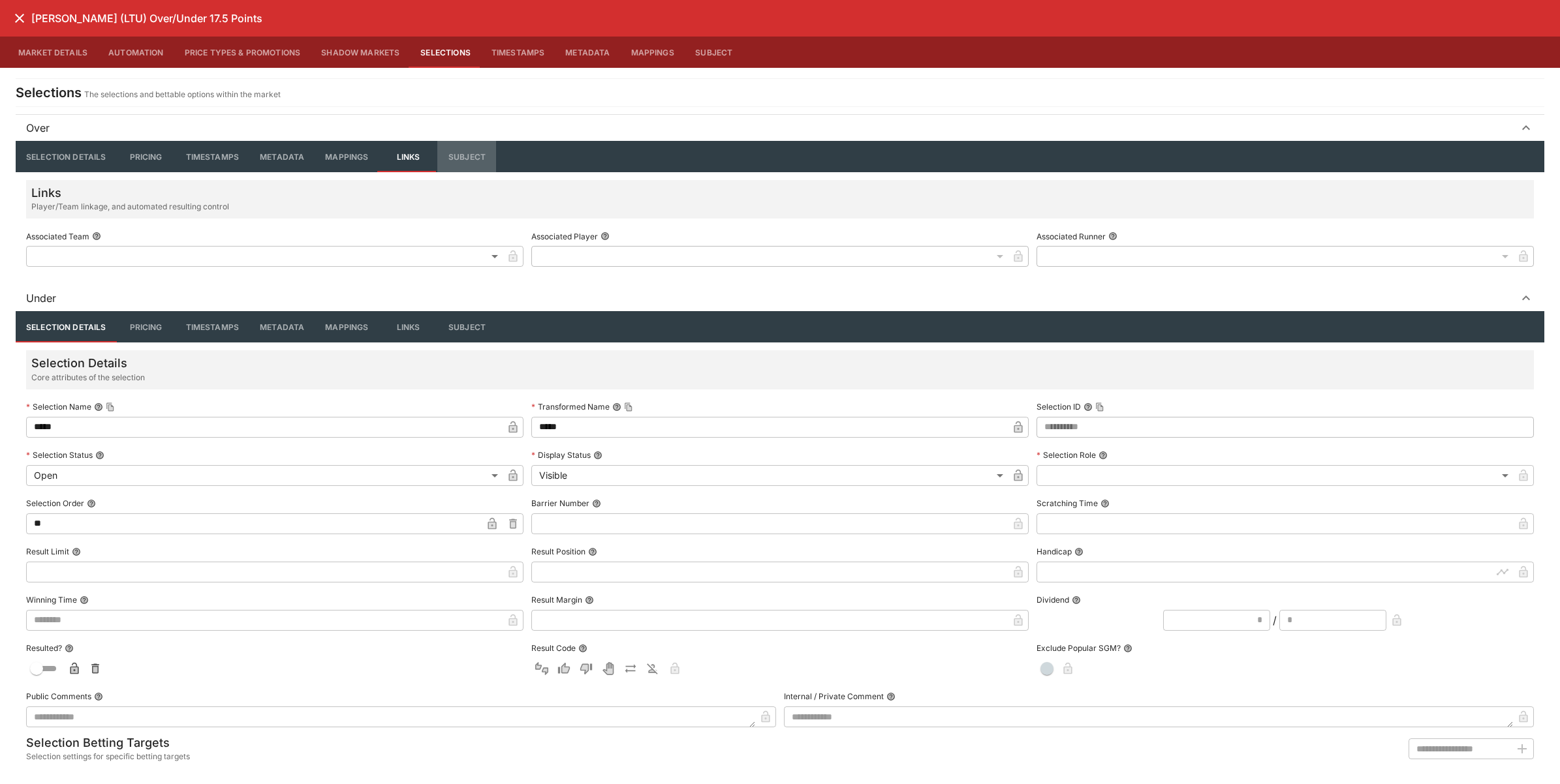
click at [474, 160] on button "Subject" at bounding box center [466, 157] width 58 height 31
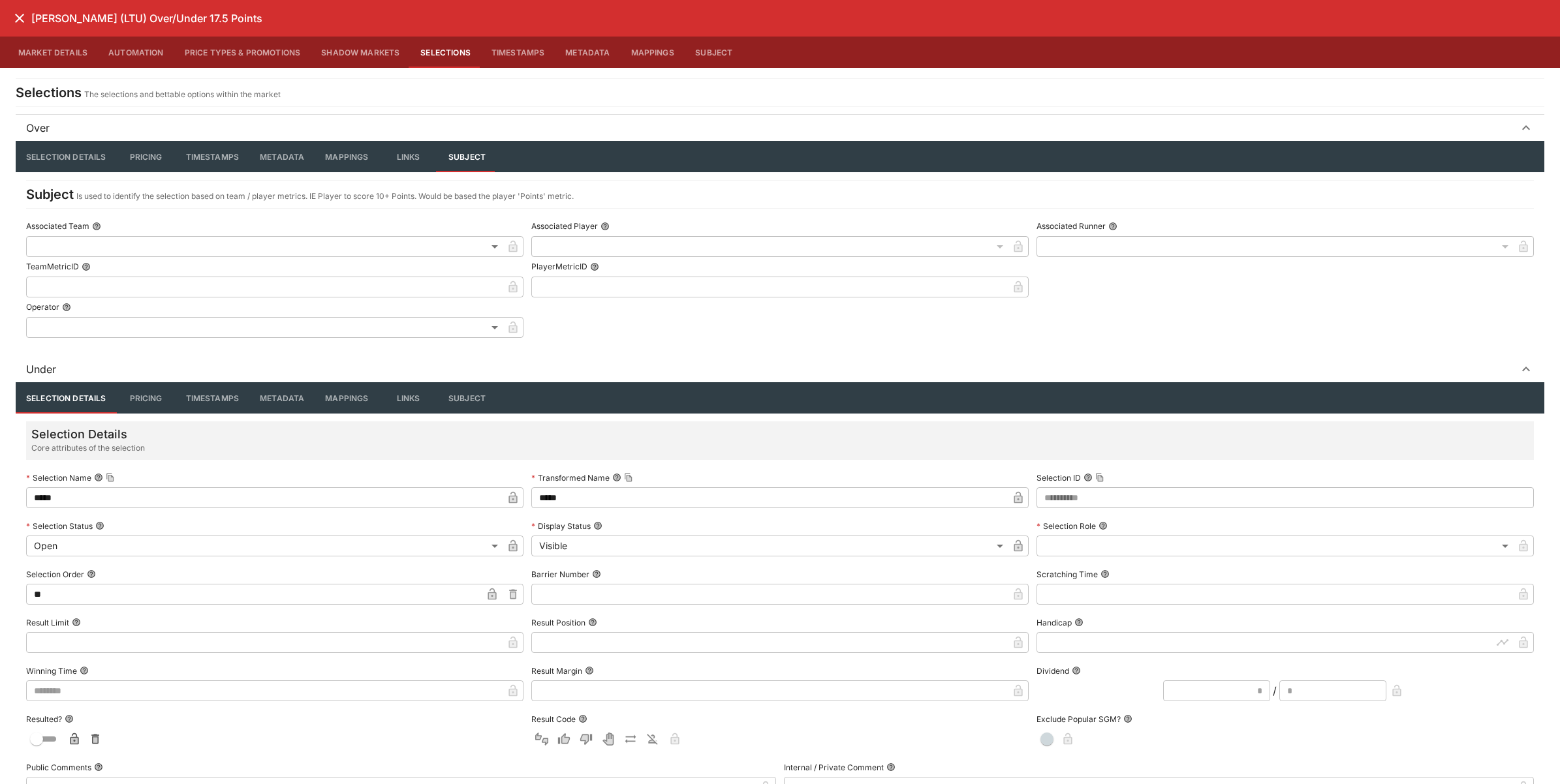
click at [64, 147] on button "Selection Details" at bounding box center [66, 157] width 101 height 31
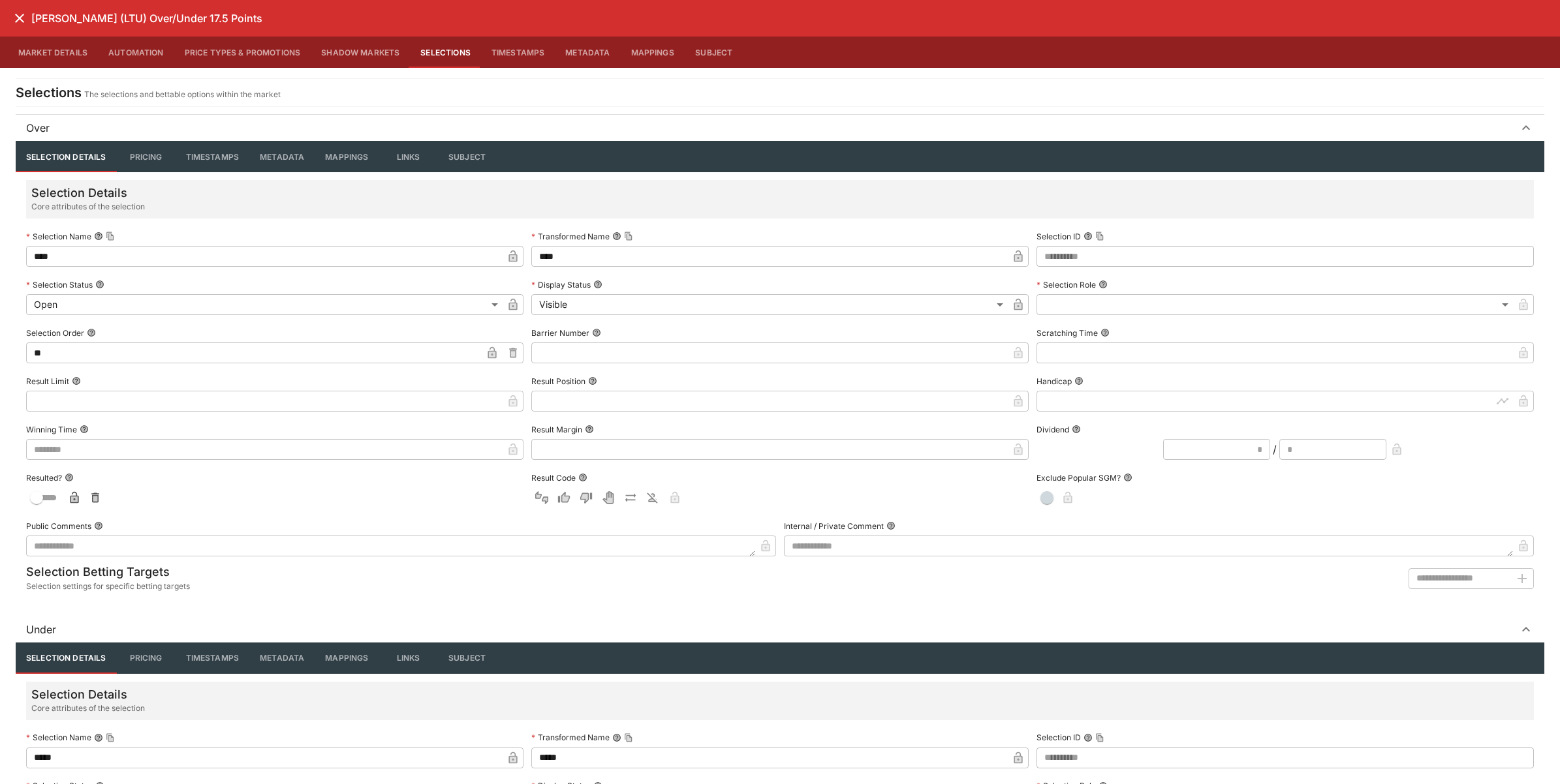
click at [58, 50] on button "Market Details" at bounding box center [53, 52] width 90 height 31
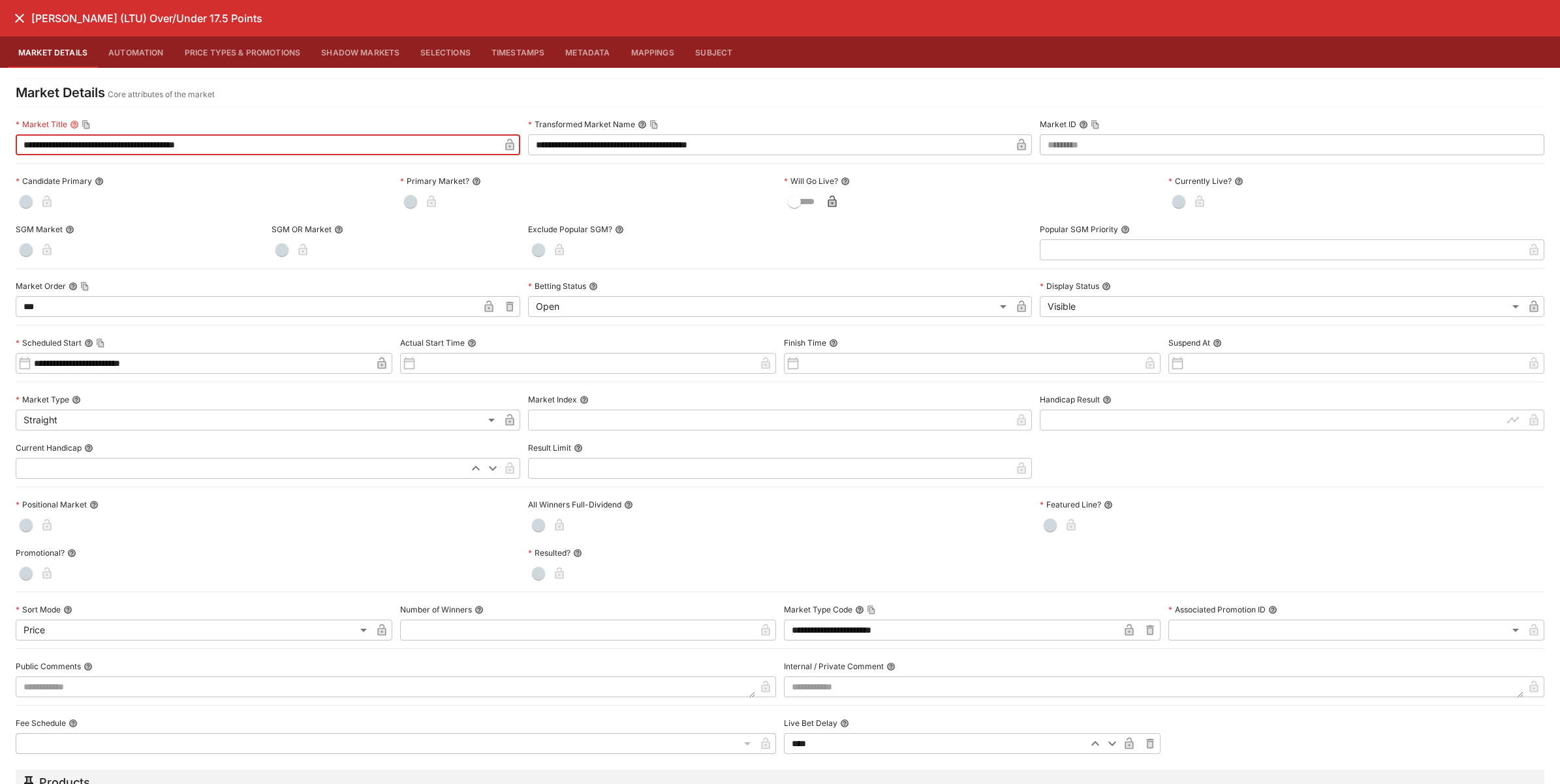
click at [155, 138] on input "**********" at bounding box center [257, 145] width 484 height 21
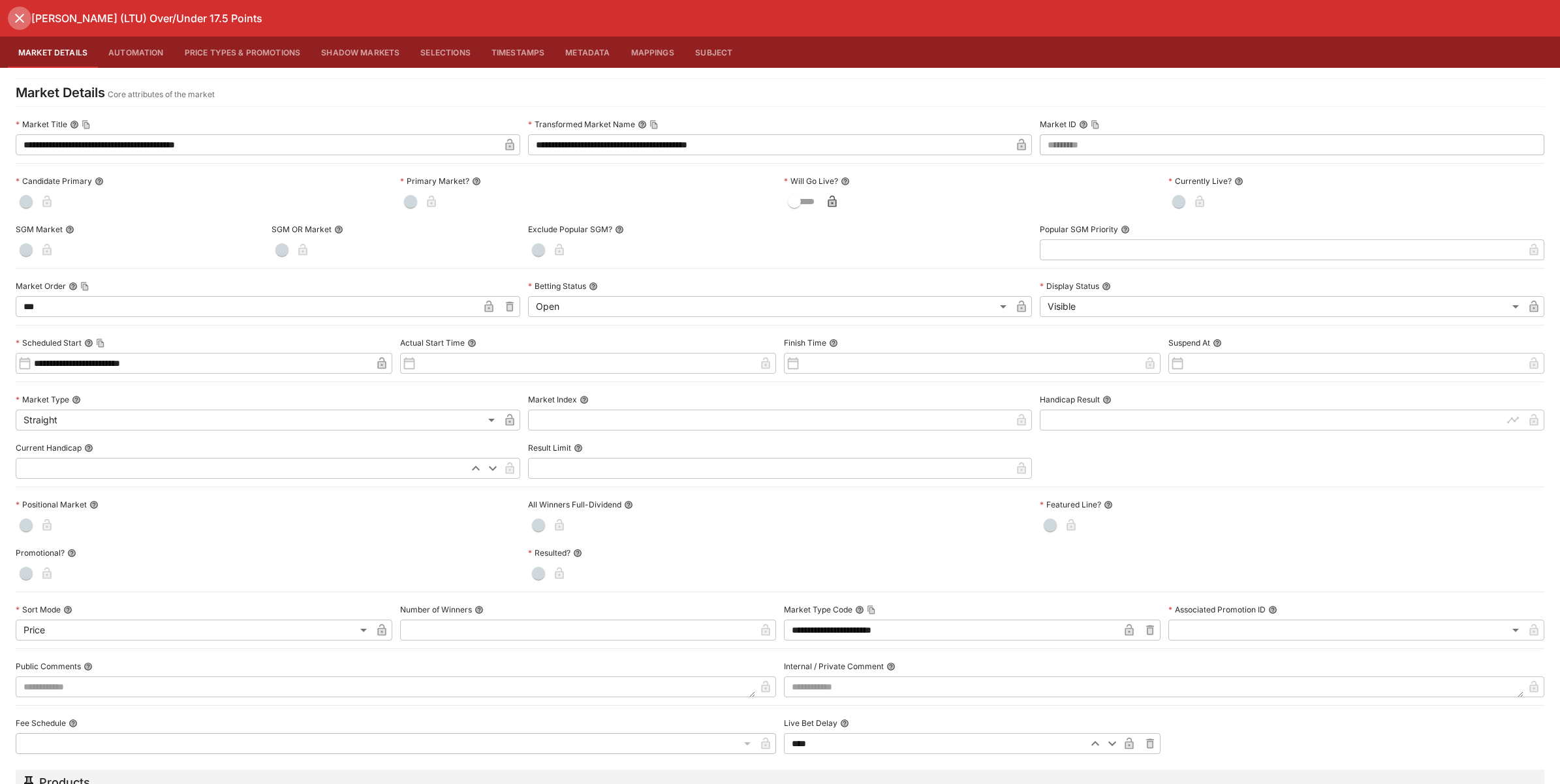
click at [20, 27] on button "close" at bounding box center [20, 18] width 24 height 24
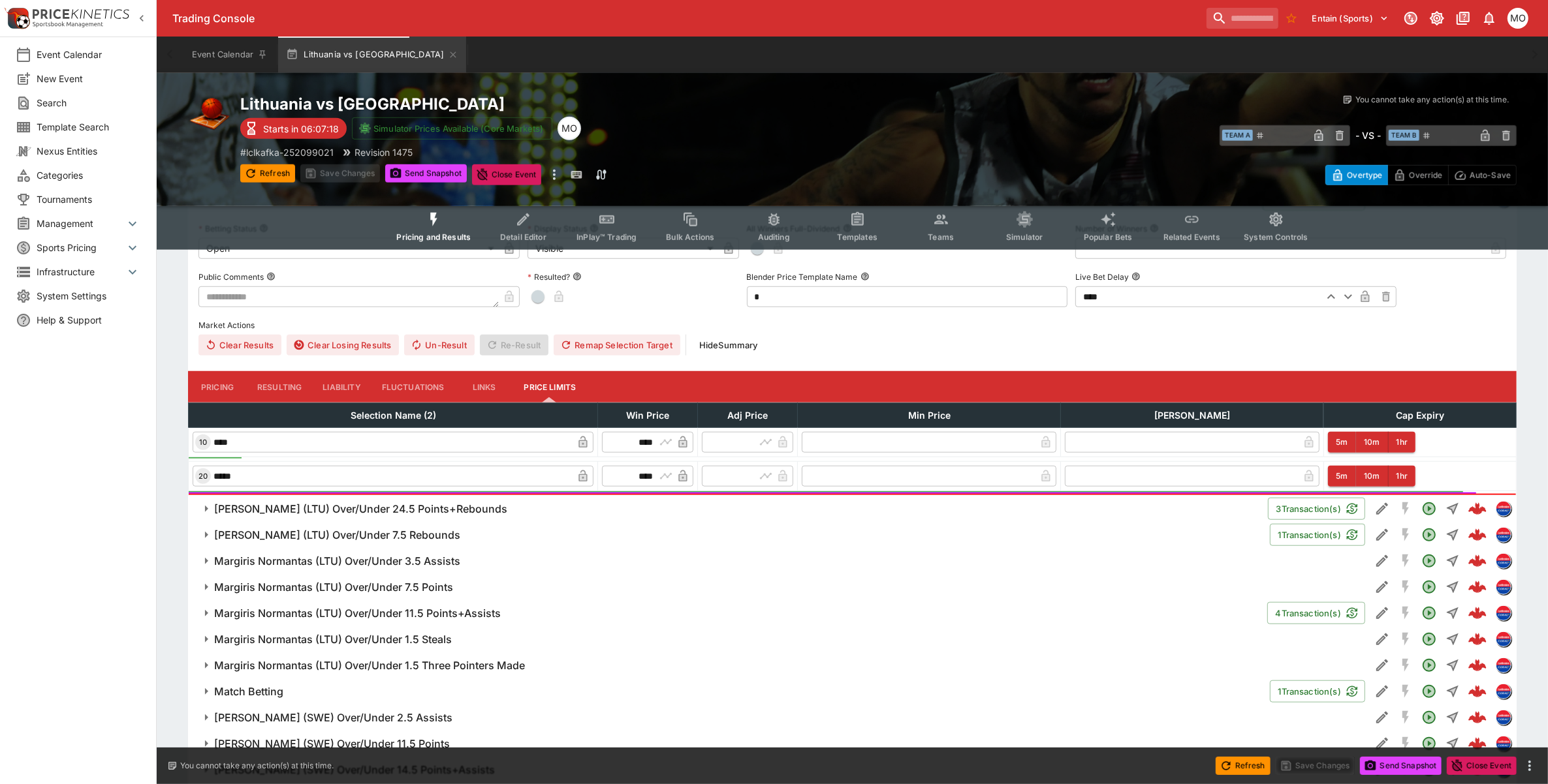
scroll to position [1142, 0]
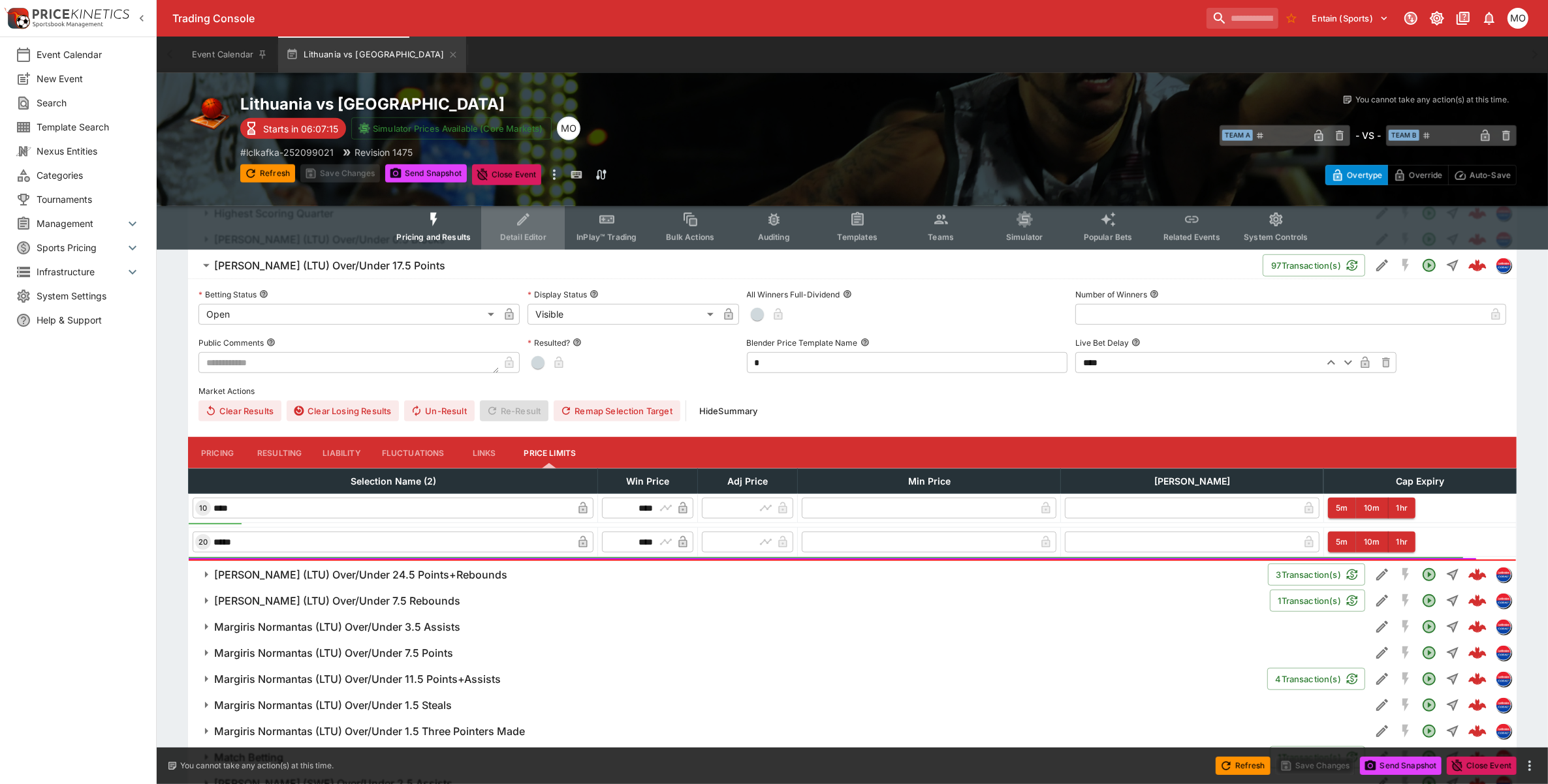
click at [526, 233] on span "Detail Editor" at bounding box center [523, 237] width 47 height 10
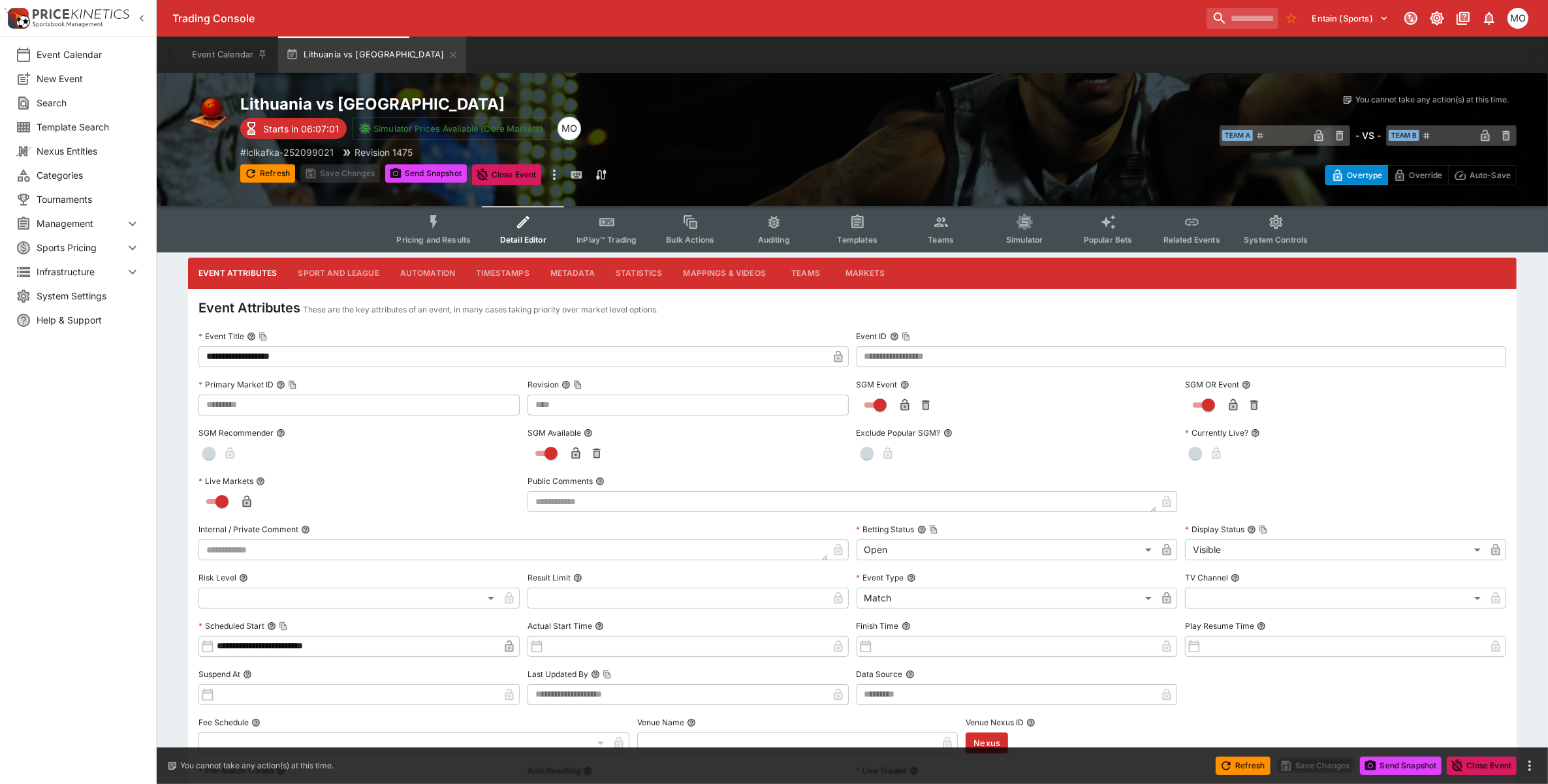
click at [321, 273] on button "Sport and League" at bounding box center [338, 273] width 102 height 31
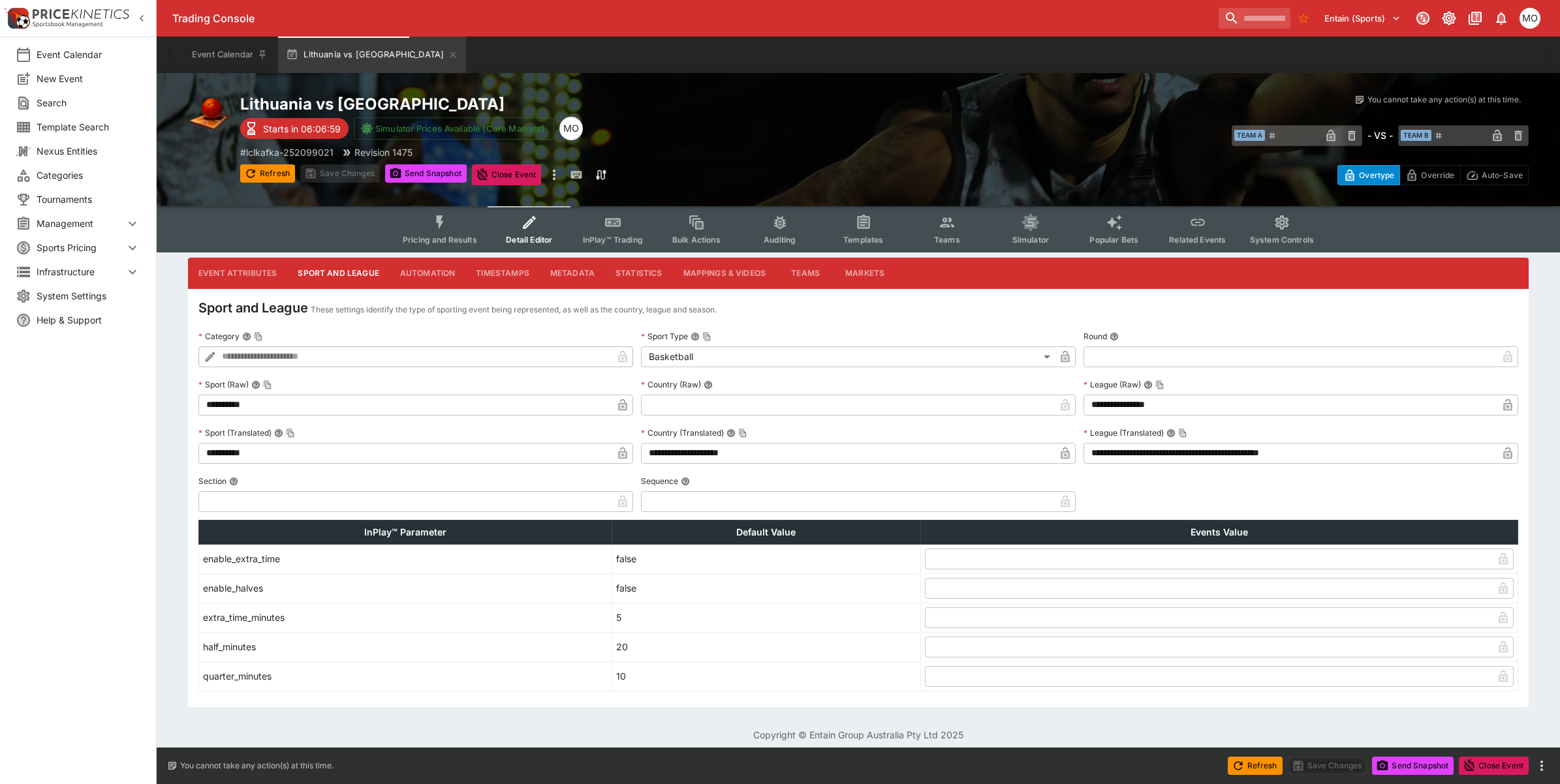
click at [411, 264] on button "Automation" at bounding box center [428, 273] width 76 height 31
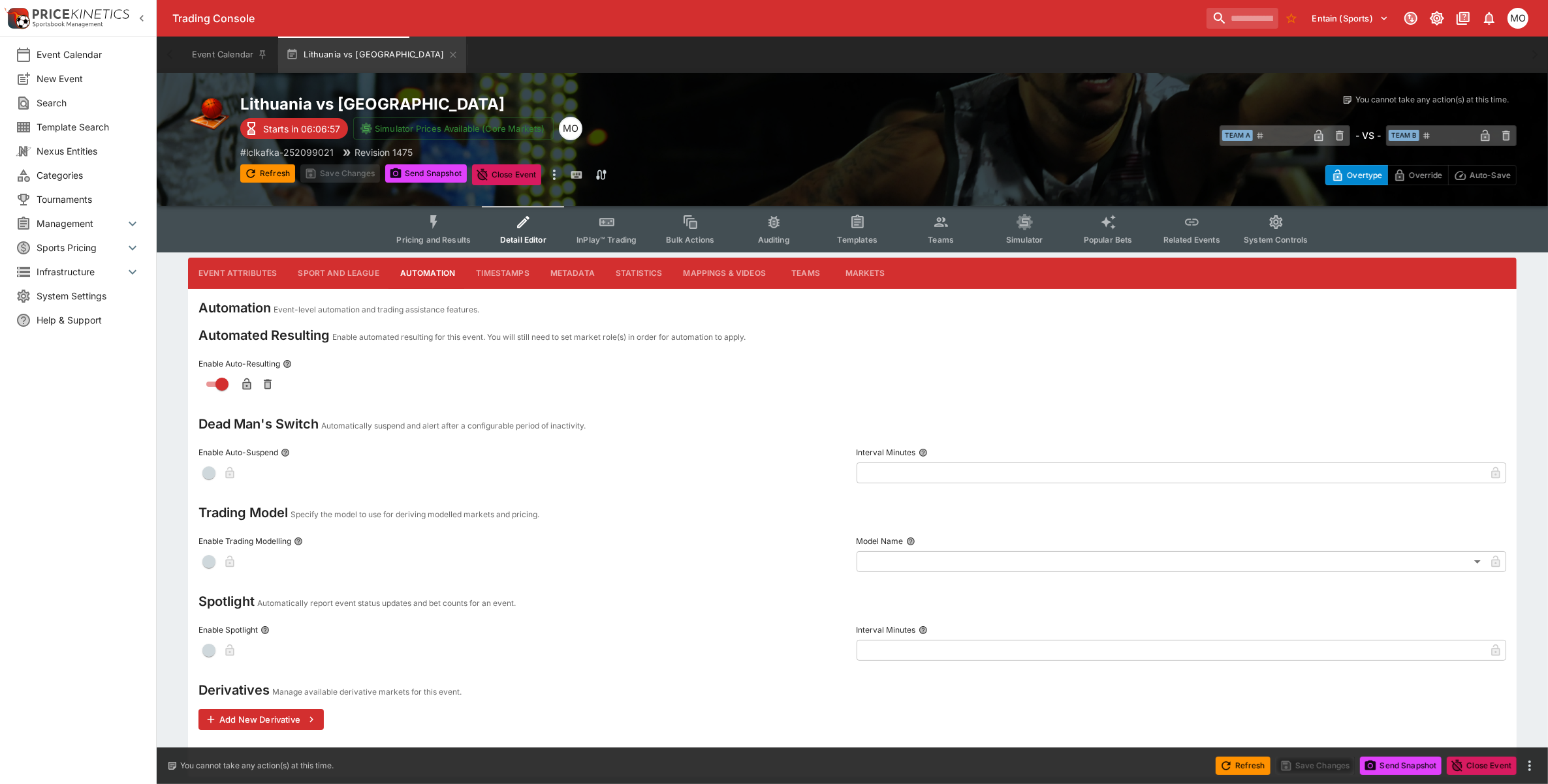
click at [514, 275] on button "Timestamps" at bounding box center [502, 273] width 75 height 31
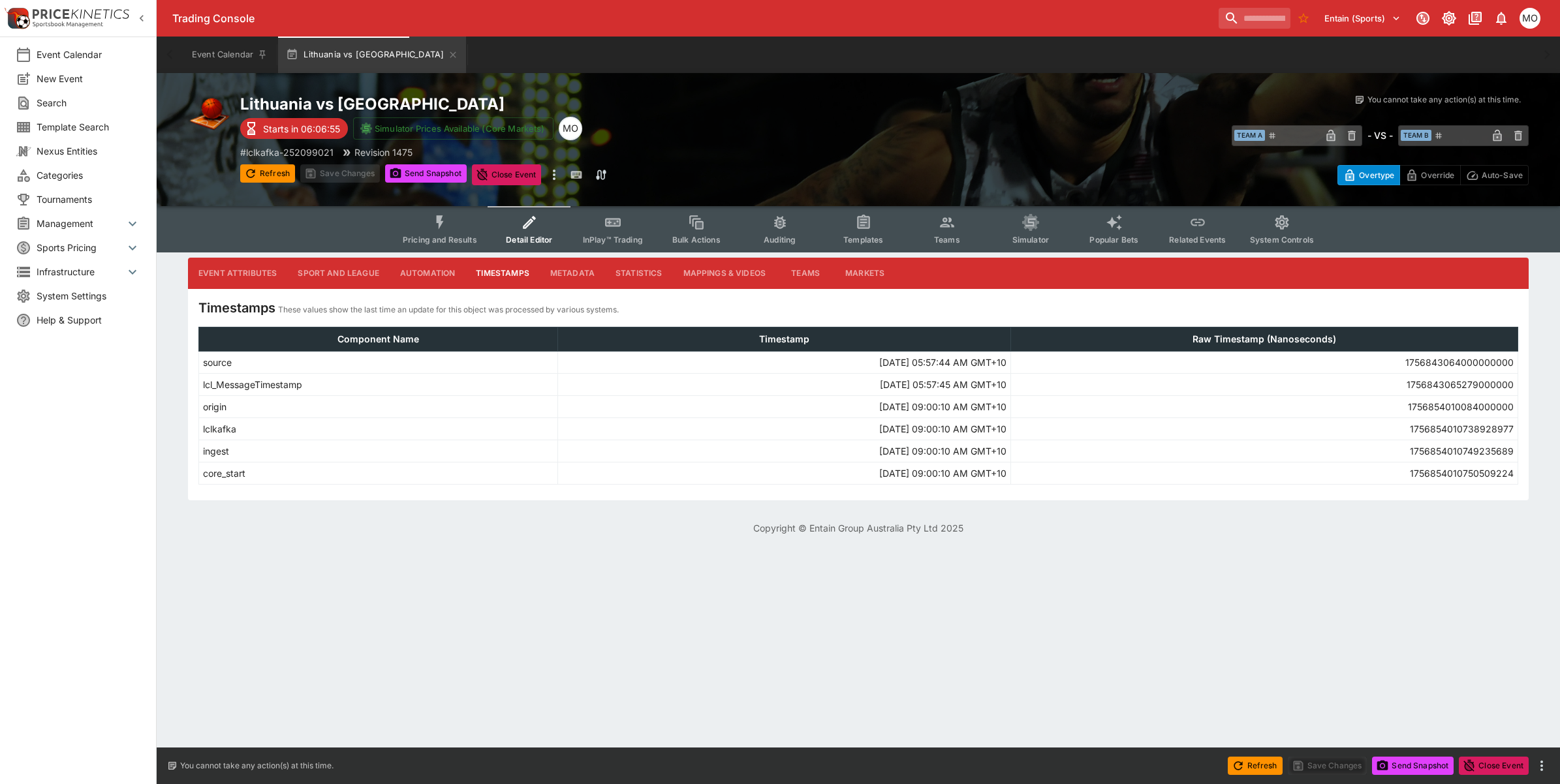
click at [562, 273] on button "Metadata" at bounding box center [573, 273] width 65 height 31
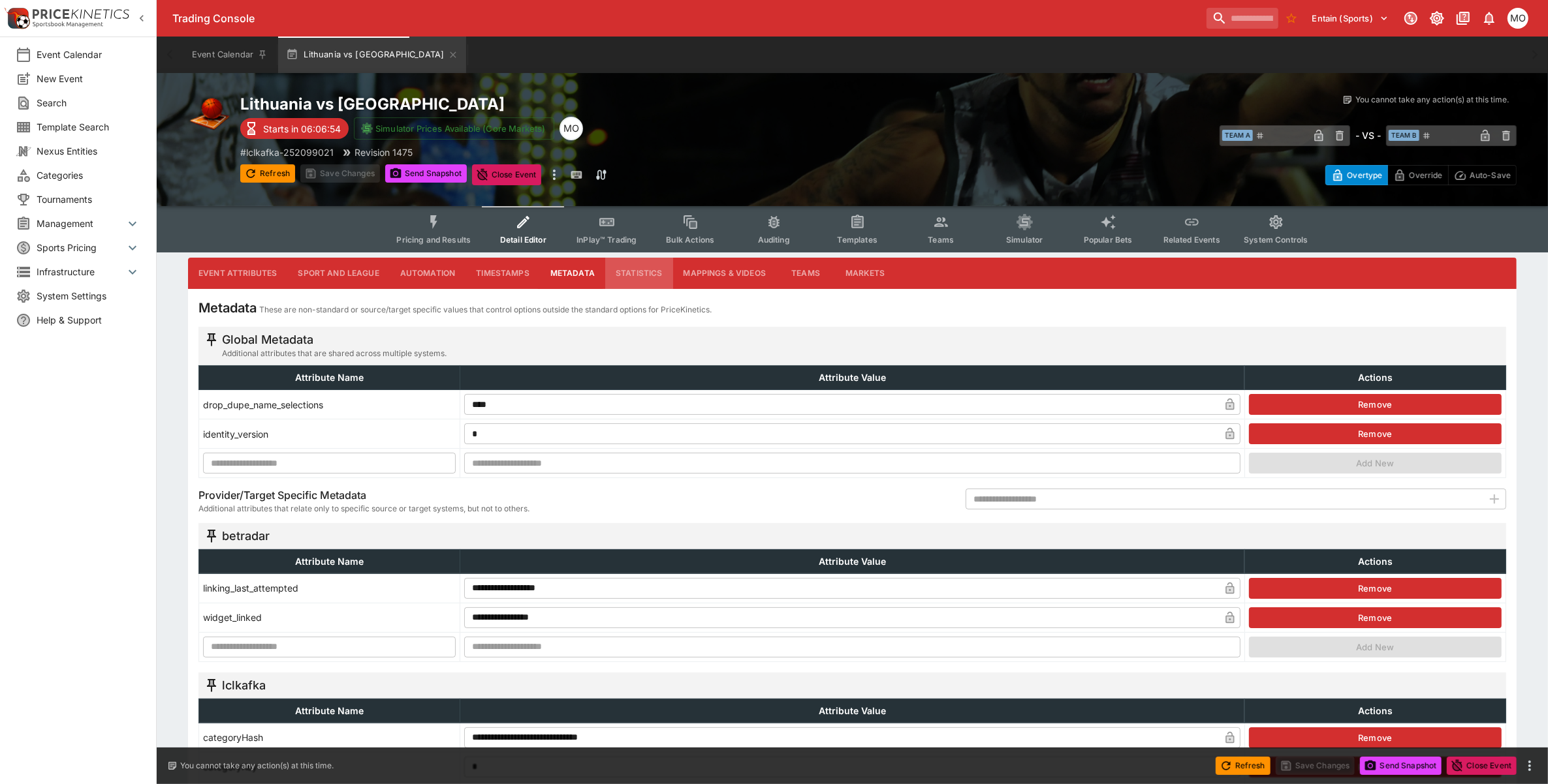
click at [627, 266] on button "Statistics" at bounding box center [639, 273] width 68 height 31
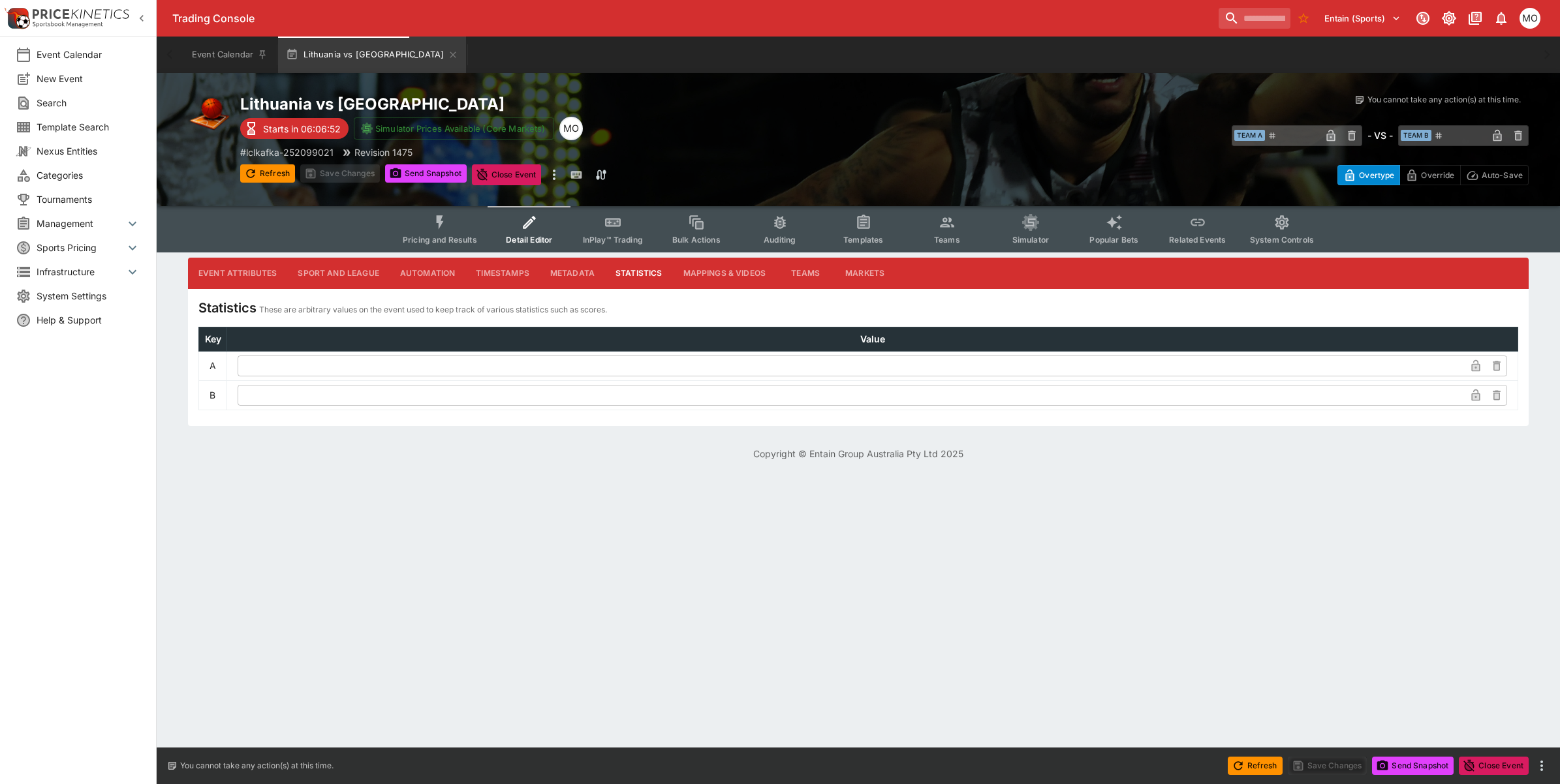
click at [817, 277] on button "Teams" at bounding box center [805, 273] width 58 height 31
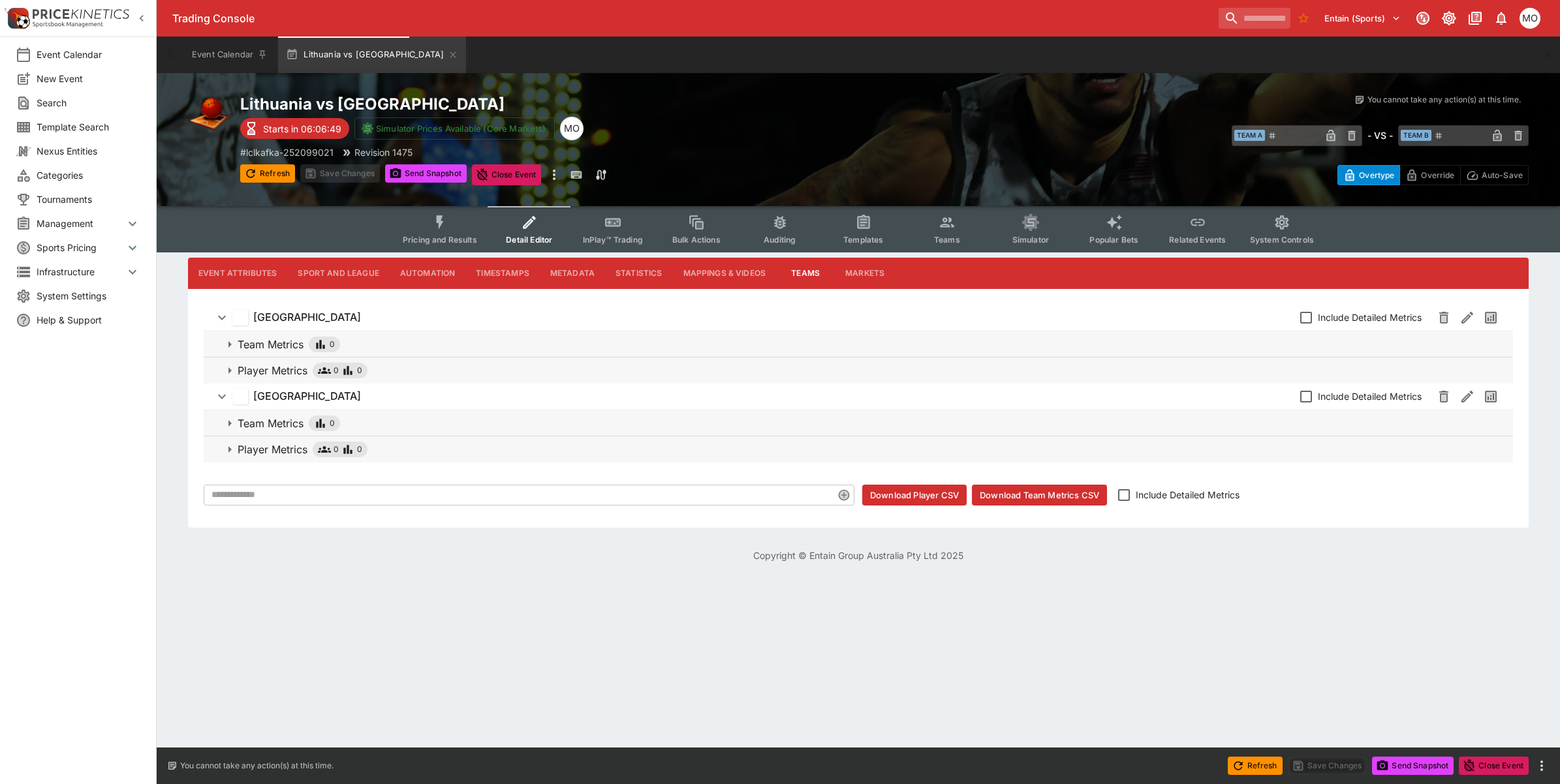
click at [871, 279] on button "Markets" at bounding box center [864, 273] width 60 height 31
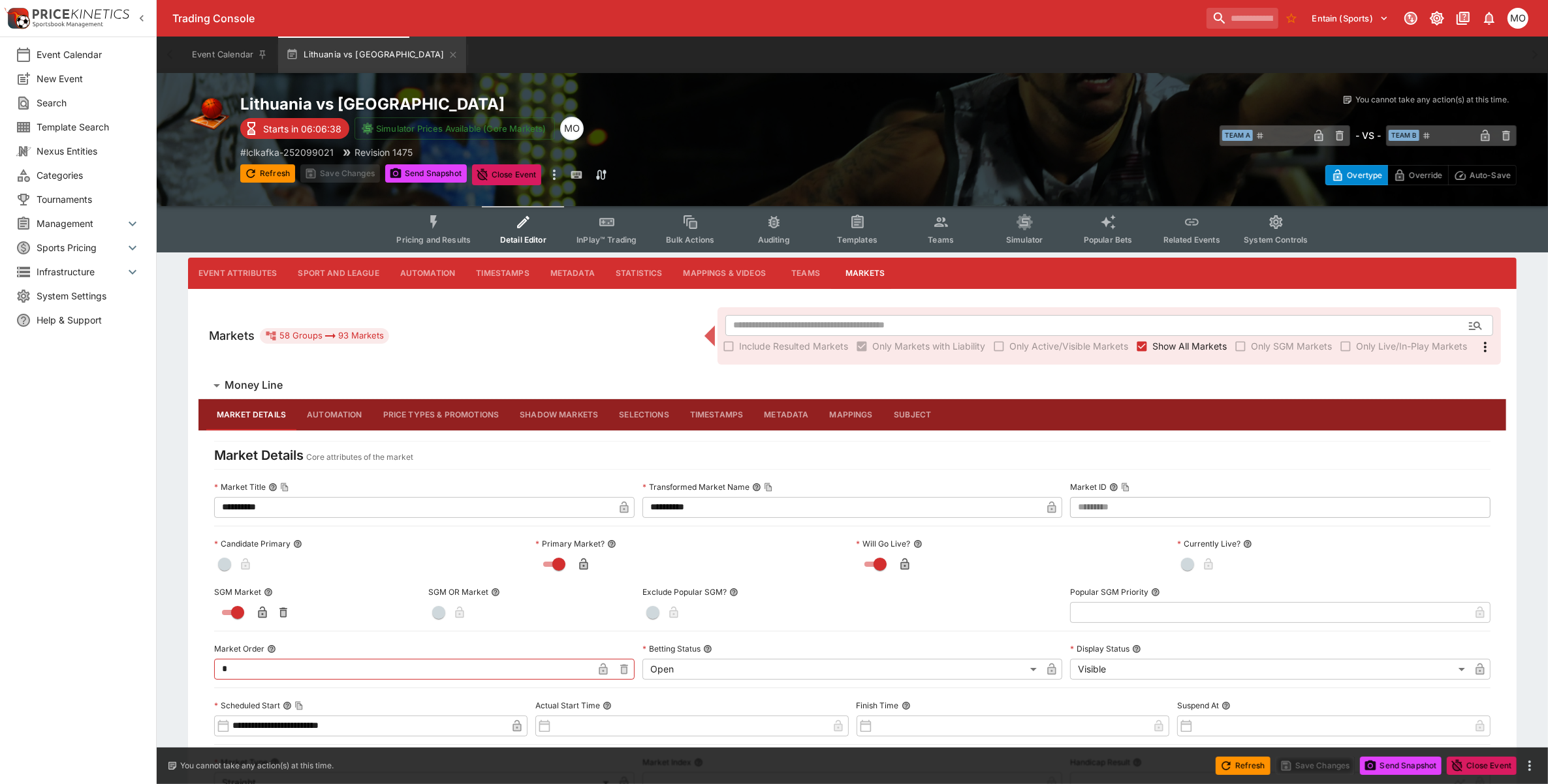
click at [431, 223] on icon "Event type filters" at bounding box center [434, 222] width 17 height 17
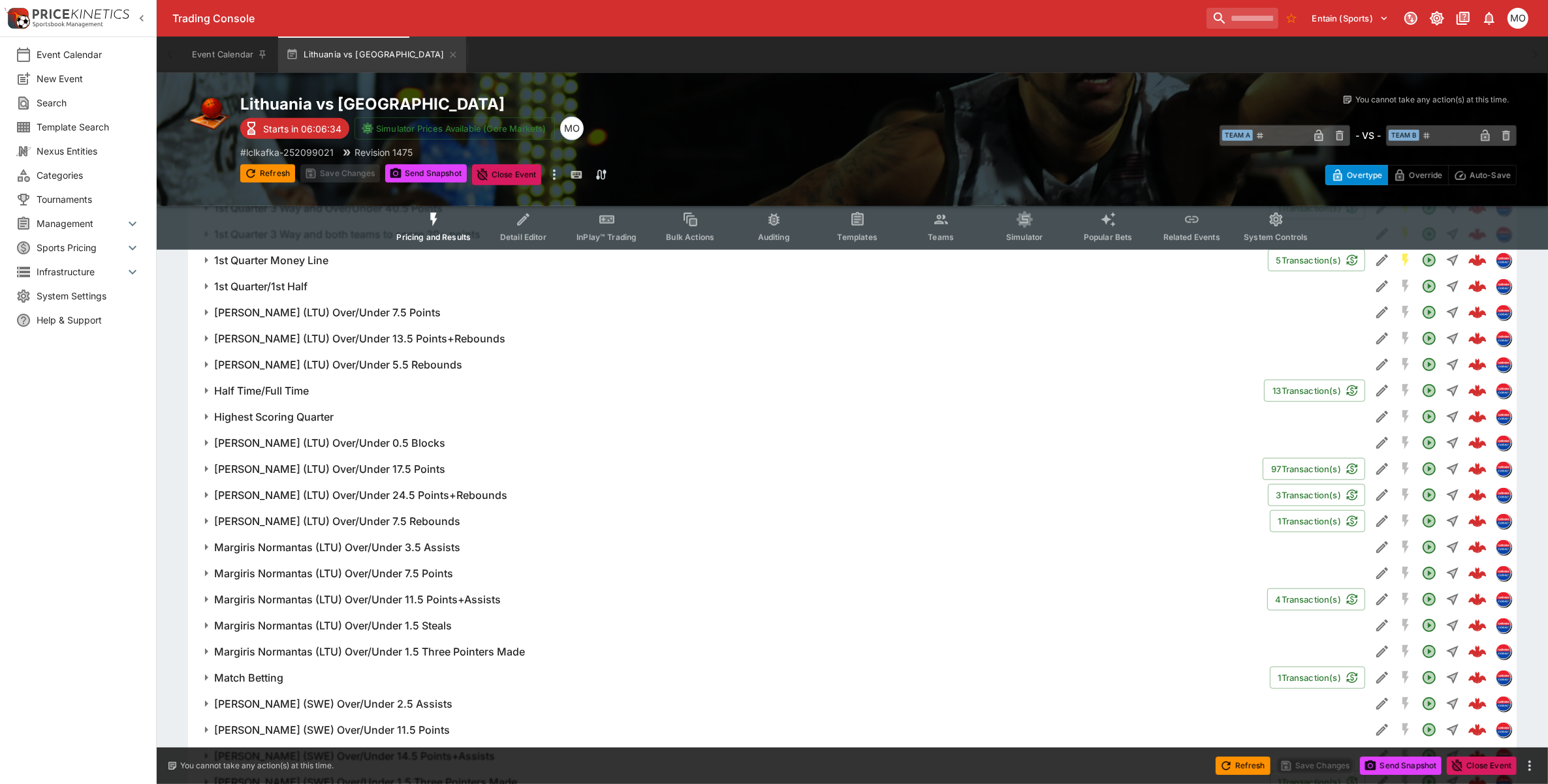
scroll to position [979, 0]
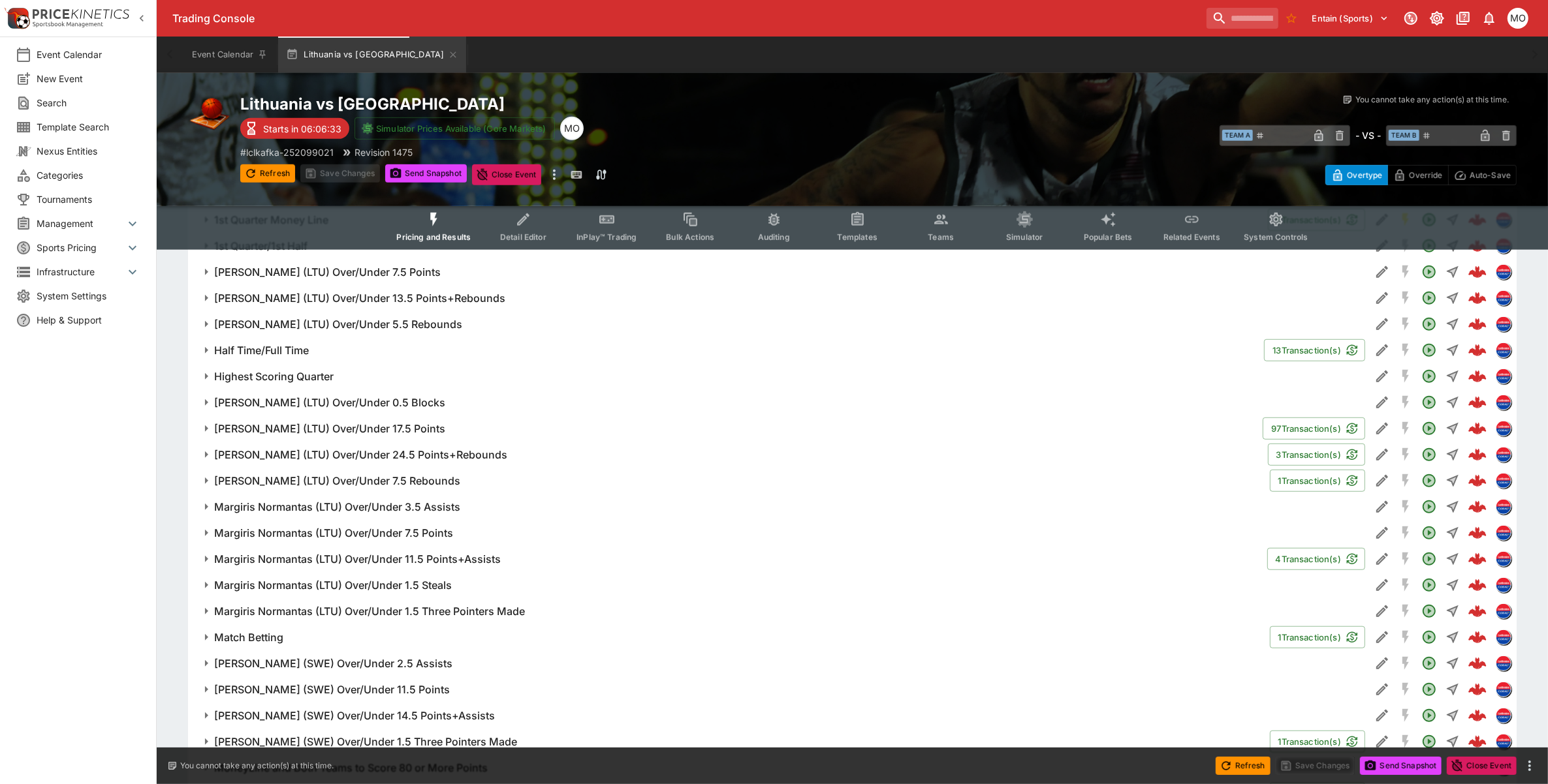
click at [329, 426] on h6 "Jonas Valanciunas (LTU) Over/Under 17.5 Points" at bounding box center [329, 429] width 231 height 14
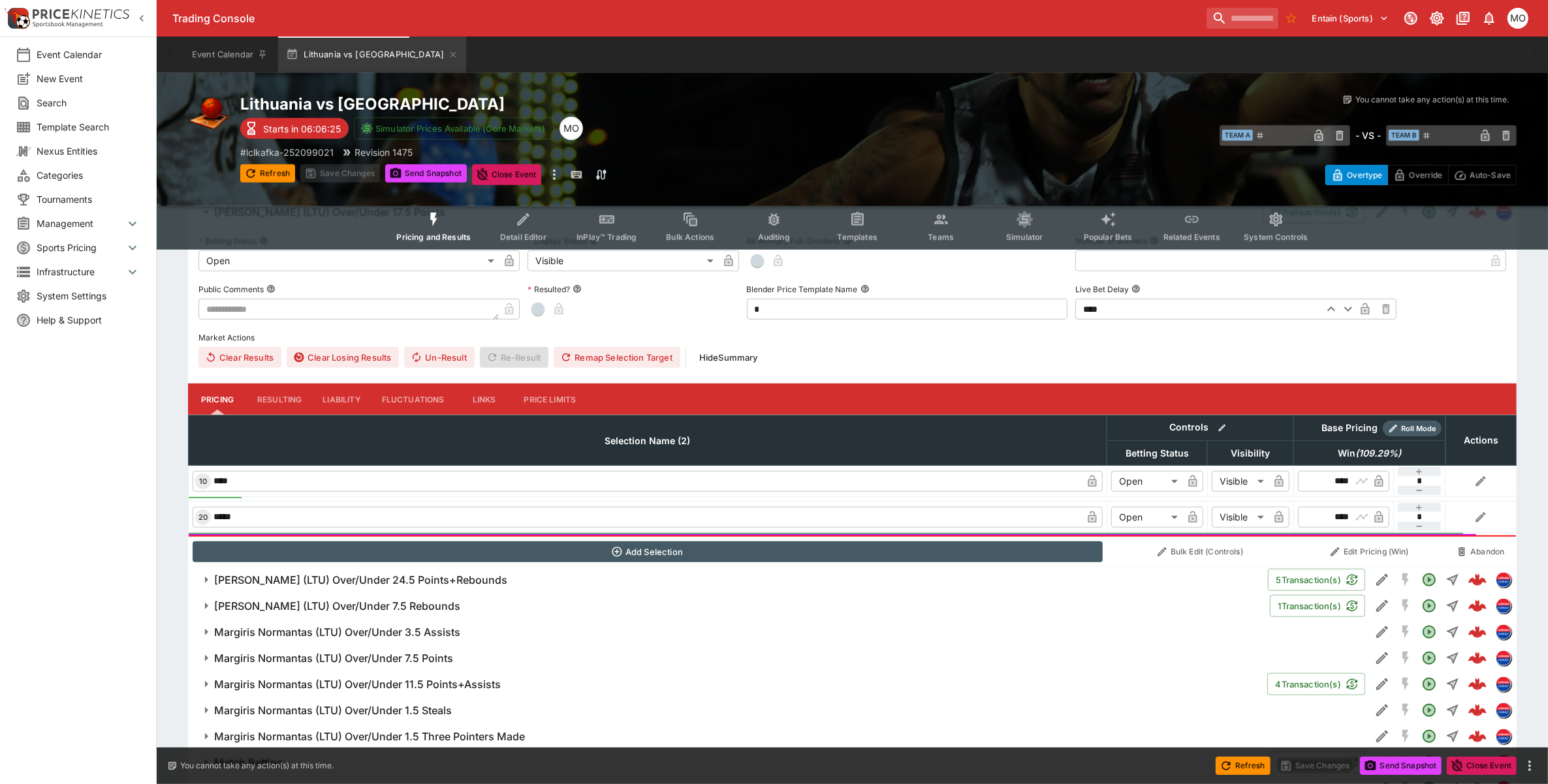
scroll to position [1305, 0]
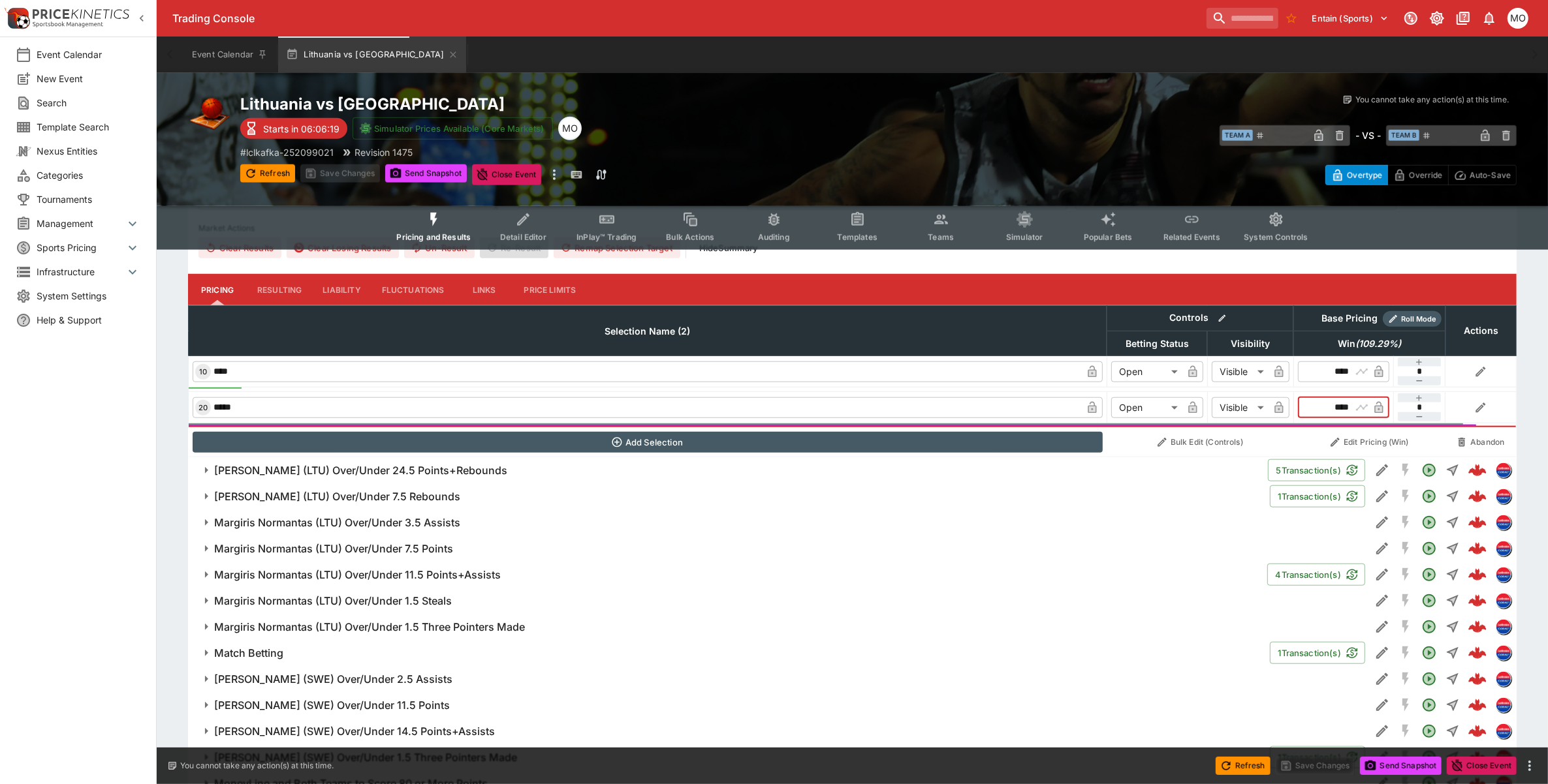
click at [1342, 407] on input "****" at bounding box center [1332, 408] width 38 height 21
click at [255, 98] on h2 "Lithuania vs Sweden" at bounding box center [559, 104] width 639 height 20
drag, startPoint x: 240, startPoint y: 103, endPoint x: 312, endPoint y: 108, distance: 72.2
click at [312, 108] on h2 "Lithuania vs Sweden" at bounding box center [559, 104] width 639 height 20
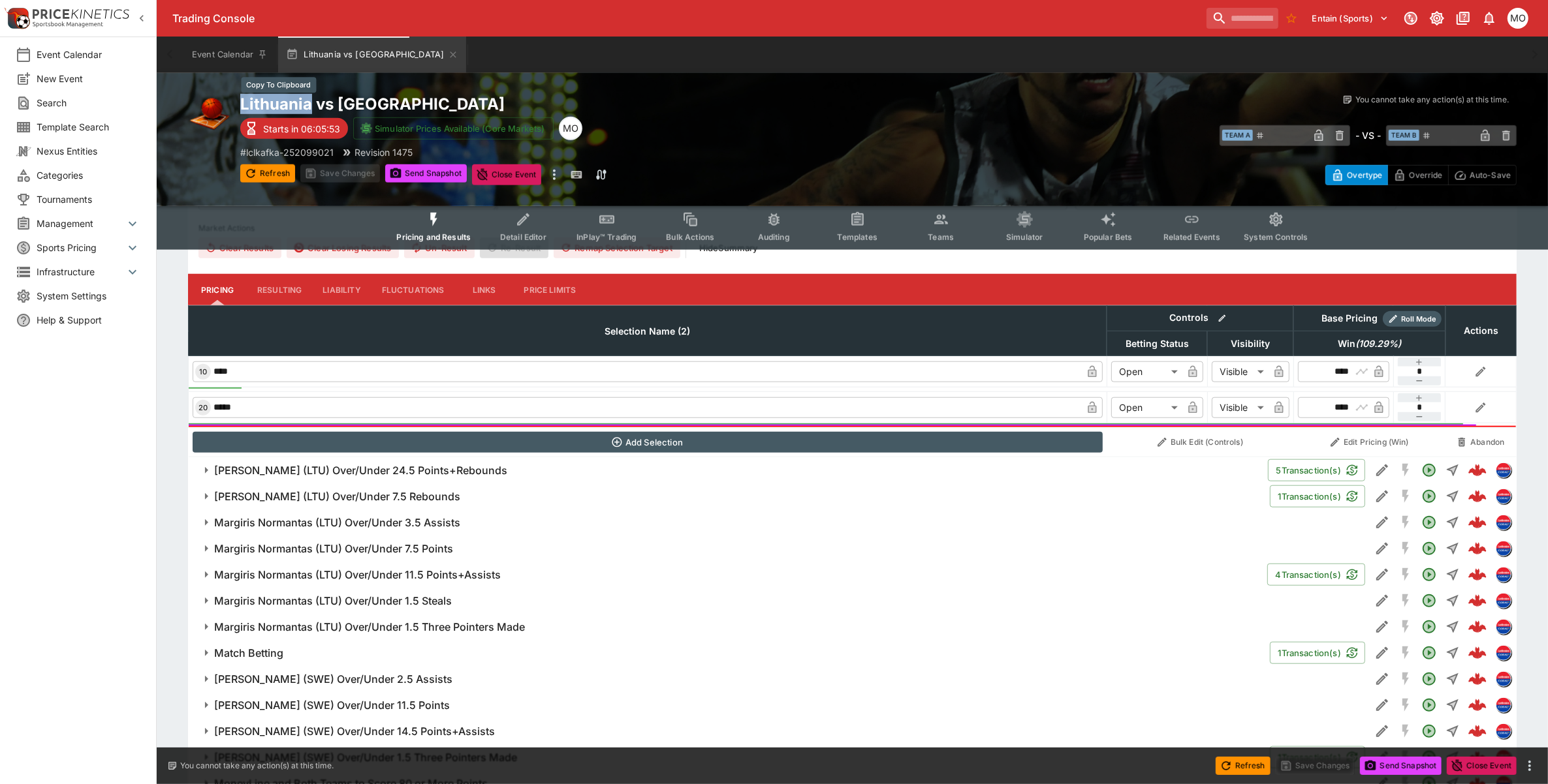
copy h2 "Lithuania"
click at [1339, 368] on input "****" at bounding box center [1332, 372] width 38 height 21
drag, startPoint x: 1339, startPoint y: 408, endPoint x: 1349, endPoint y: 407, distance: 10.0
click at [1349, 407] on input "****" at bounding box center [1332, 408] width 38 height 21
type input "****"
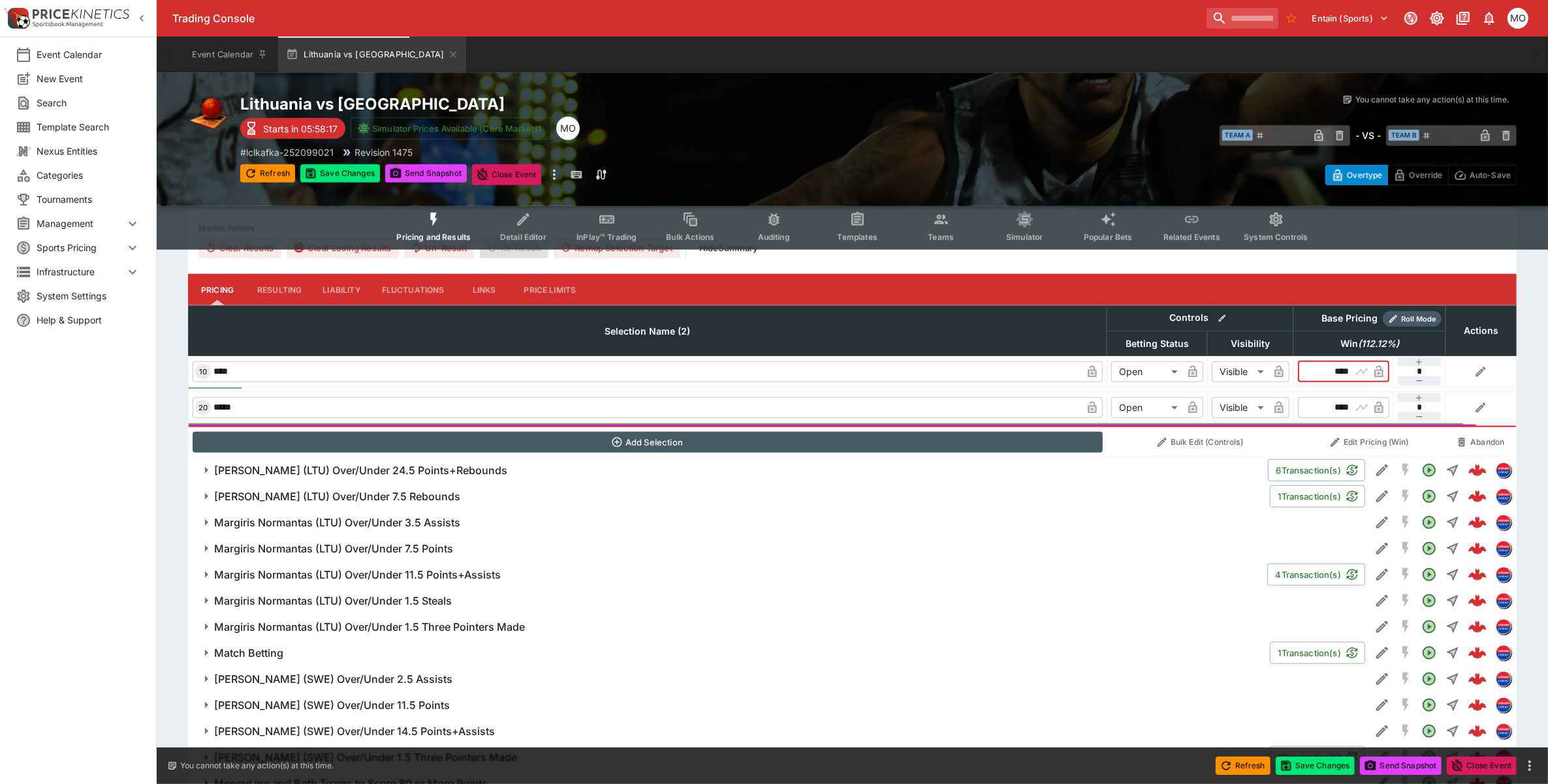
click at [1339, 373] on input "****" at bounding box center [1332, 372] width 38 height 21
type input "****"
click at [1345, 402] on input "****" at bounding box center [1332, 408] width 38 height 21
type input "****"
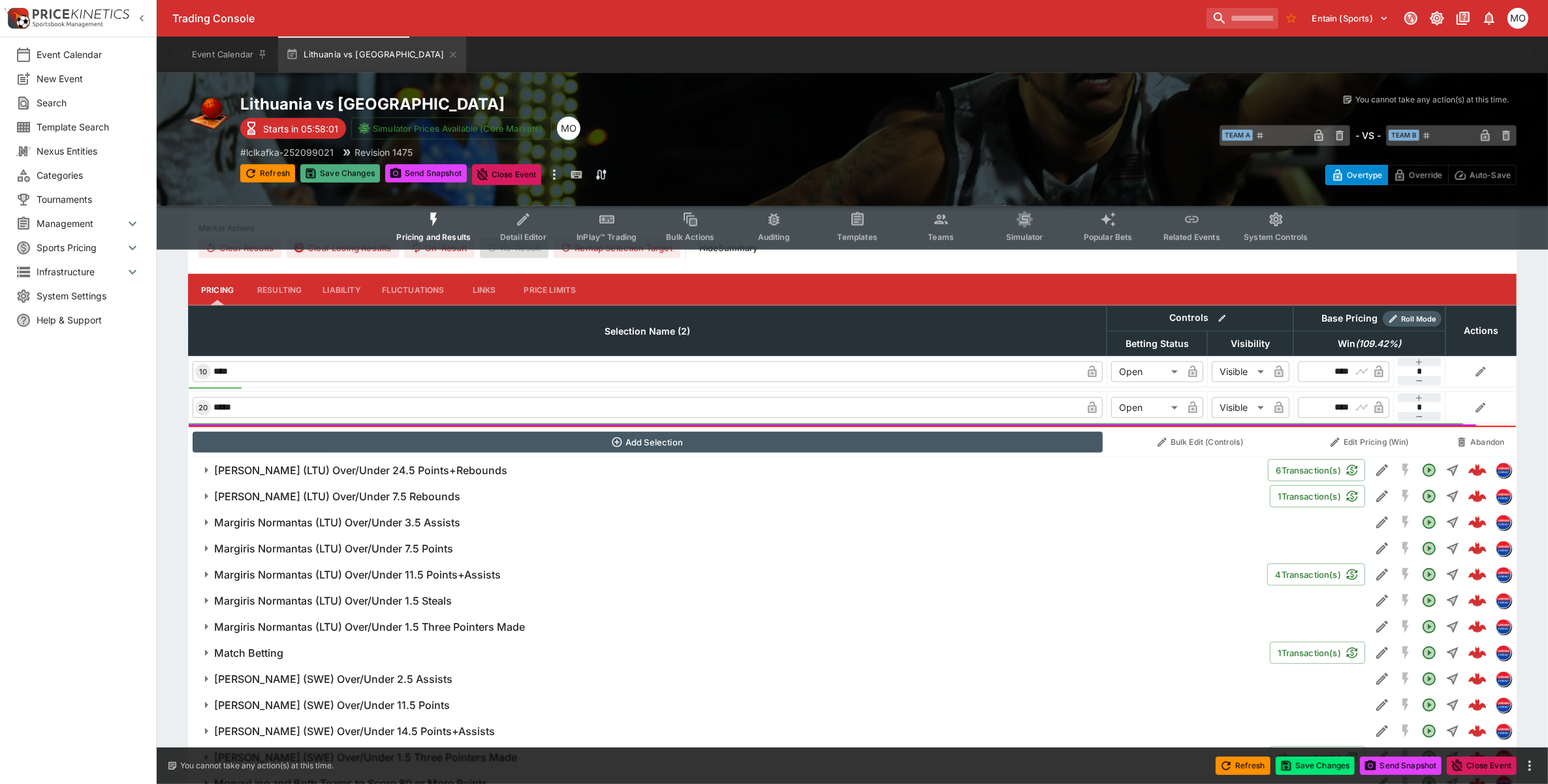
click at [337, 164] on button "Save Changes" at bounding box center [340, 173] width 80 height 18
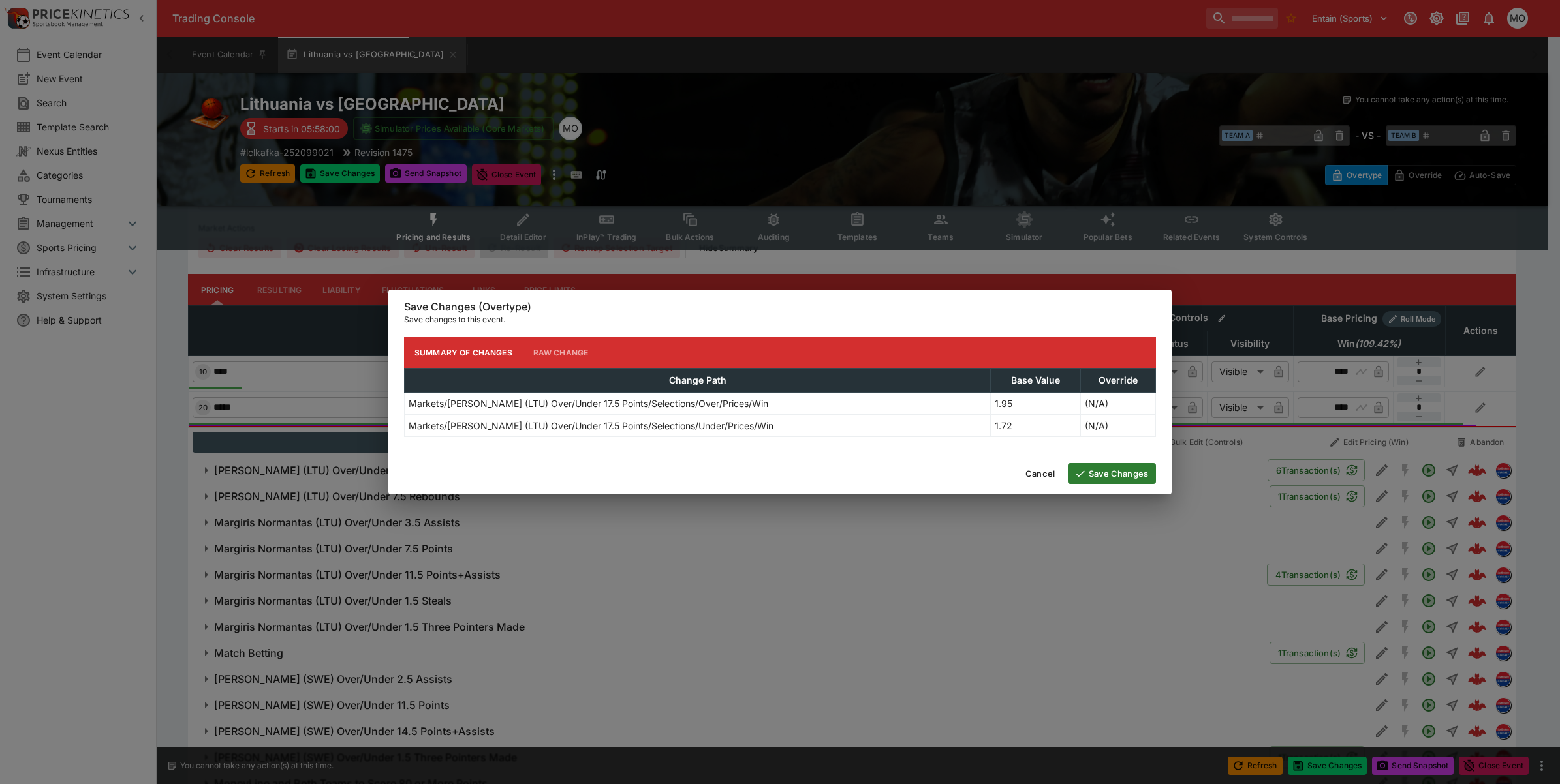
click at [1104, 470] on button "Save Changes" at bounding box center [1111, 473] width 88 height 21
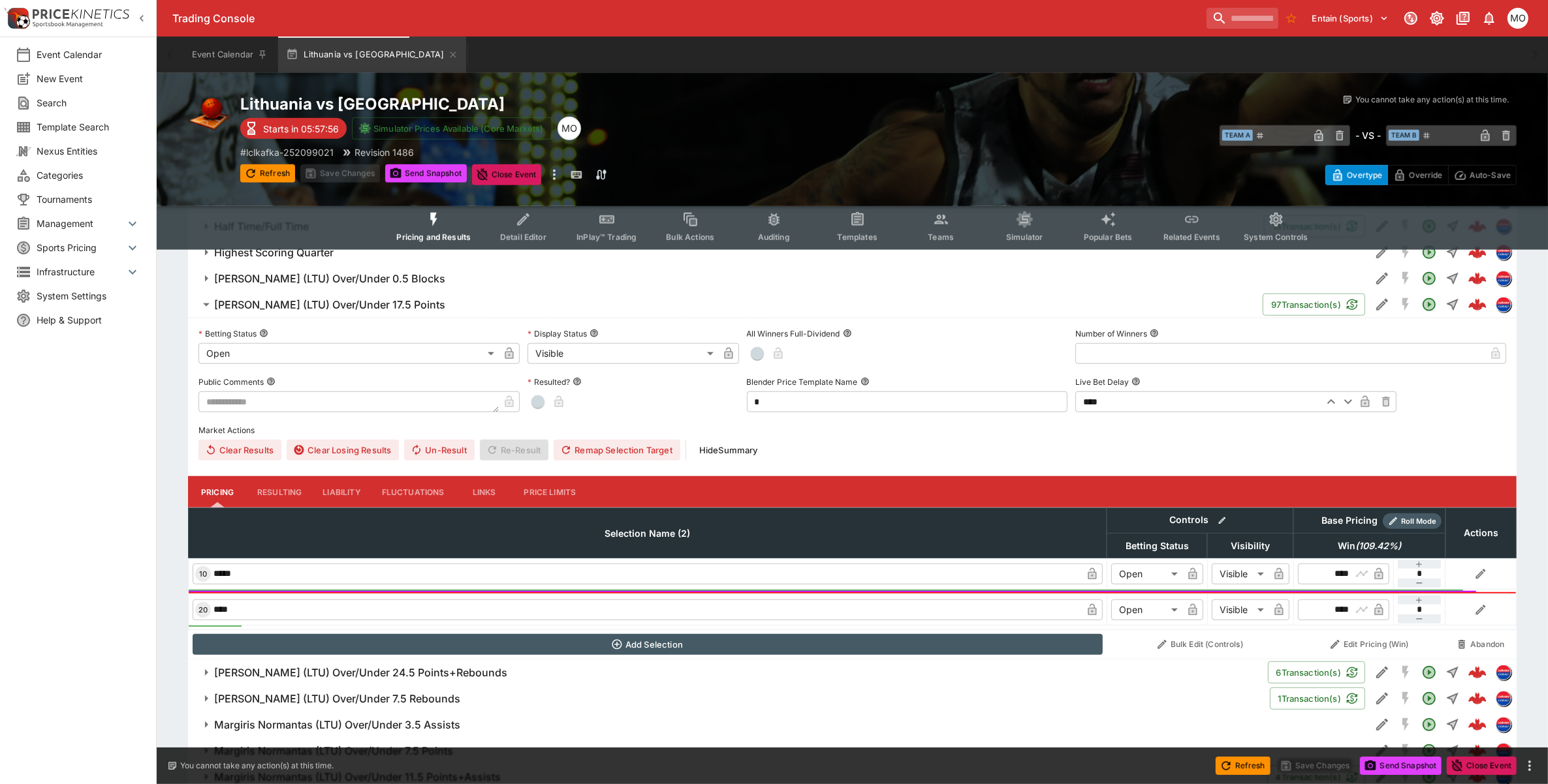
scroll to position [1142, 0]
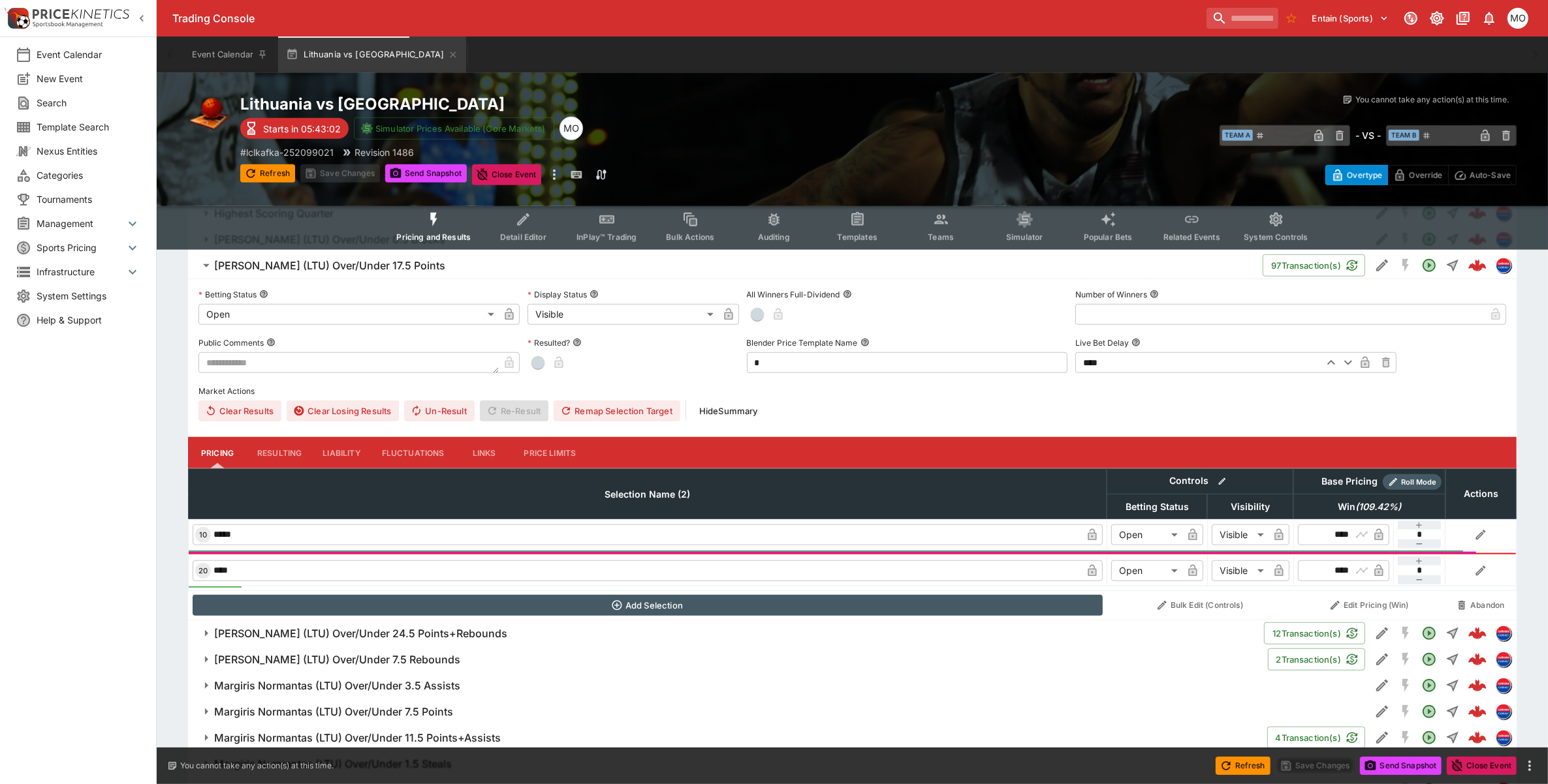
type input "*********"
type input "******"
type input "****"
type input "**********"
type input "******"
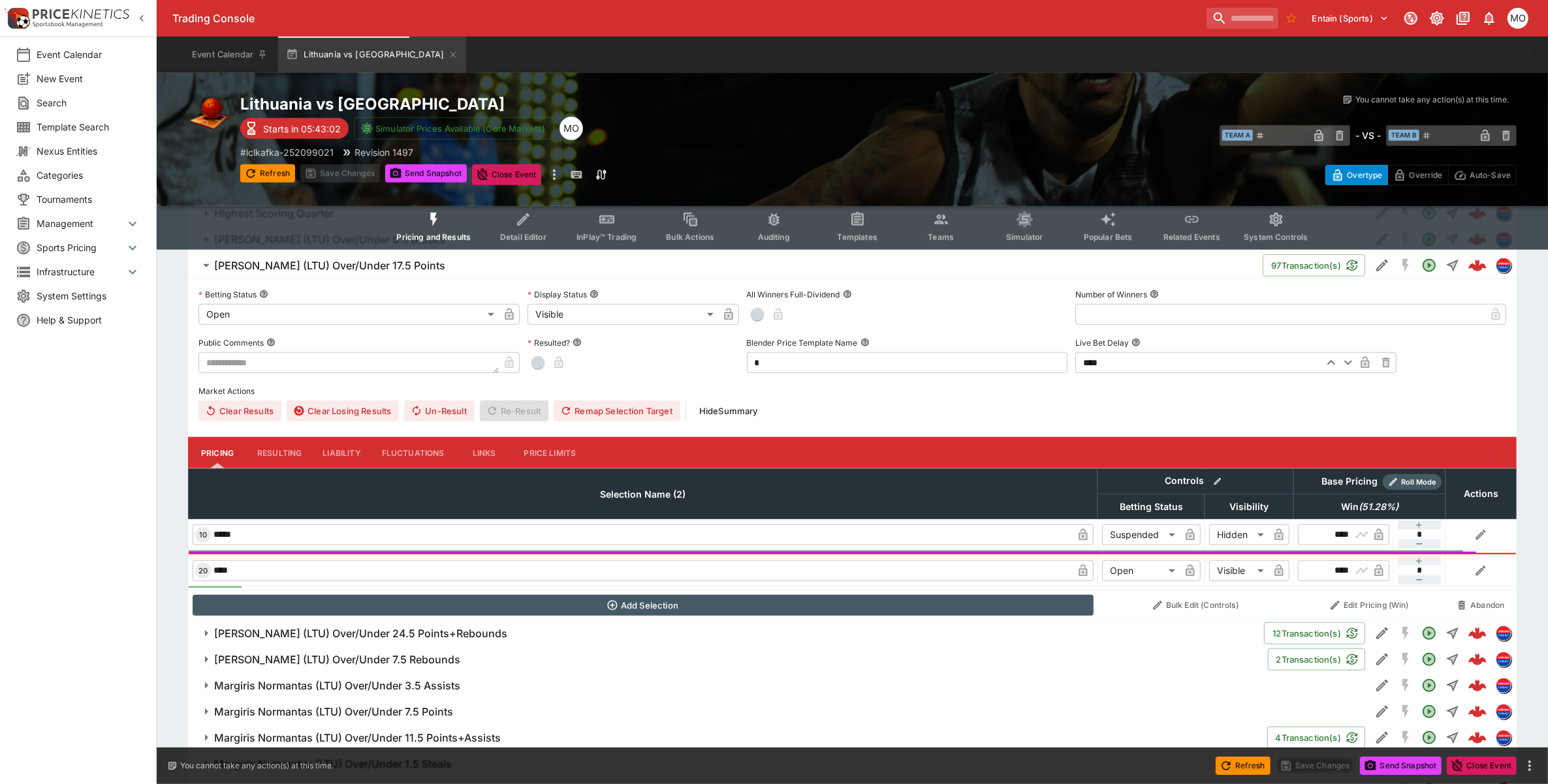
type input "*********"
type input "******"
type input "****"
